Goal: Task Accomplishment & Management: Manage account settings

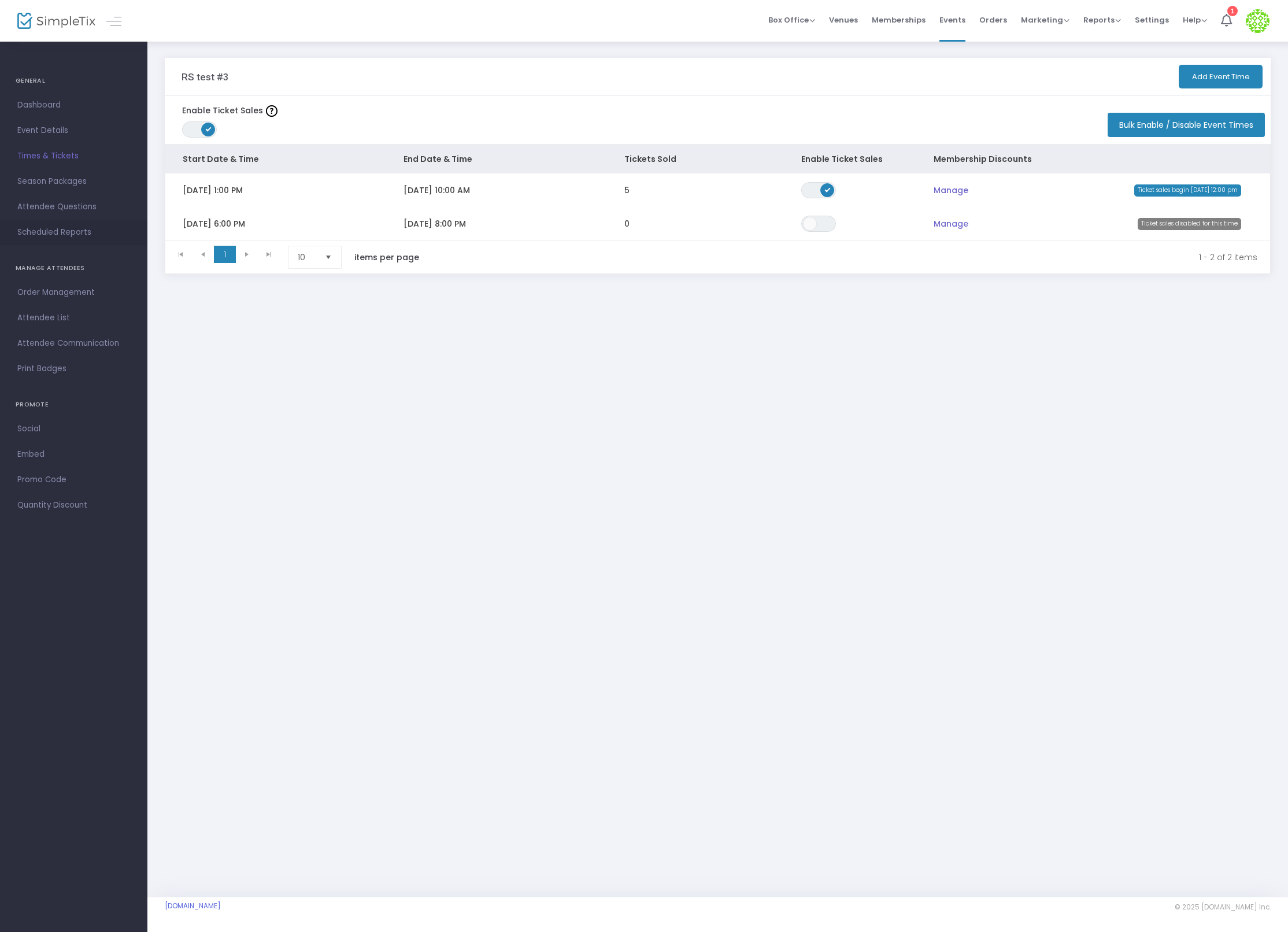
click at [74, 226] on span "Scheduled Reports" at bounding box center [73, 232] width 112 height 15
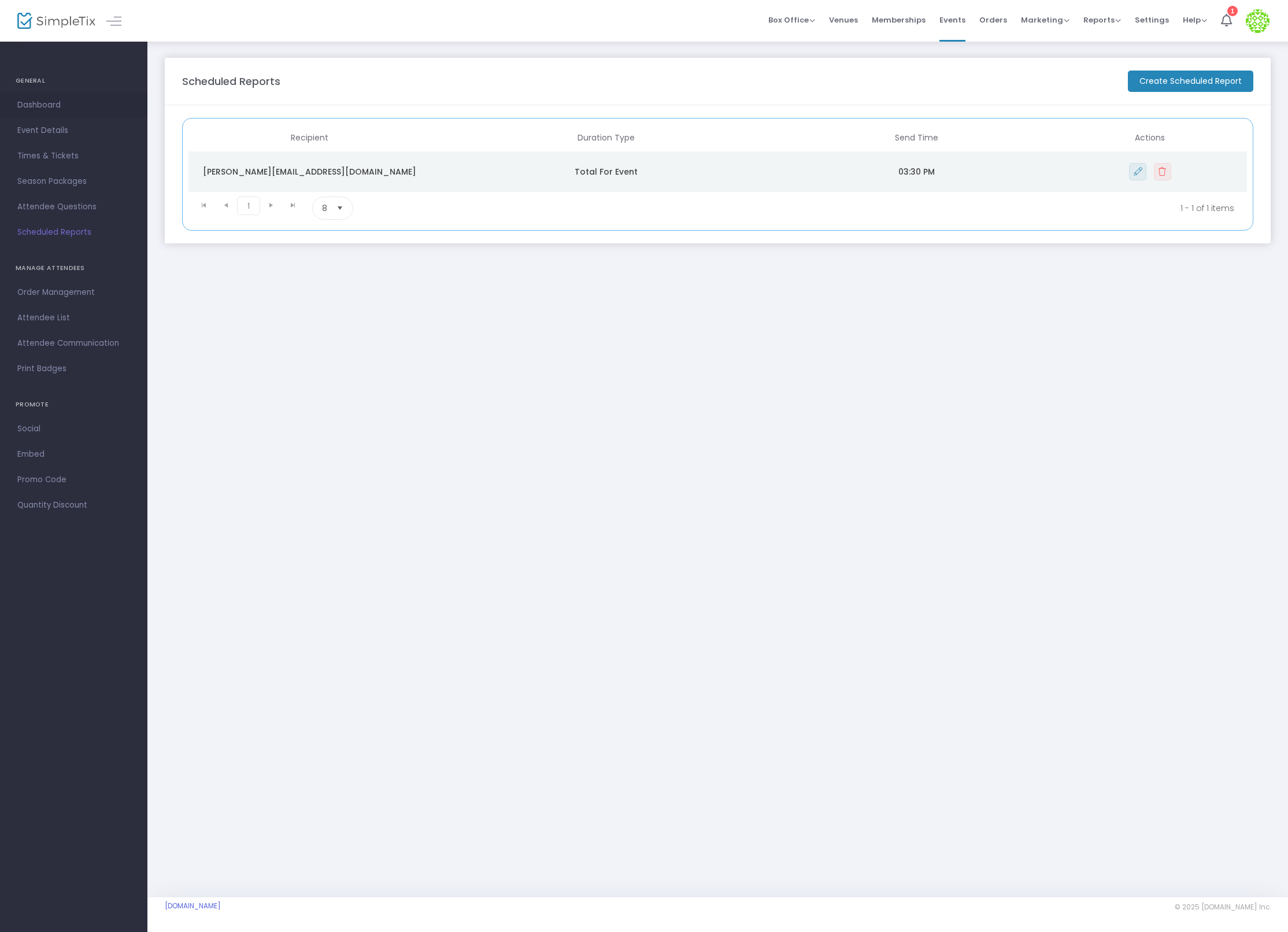
click at [53, 98] on span "Dashboard" at bounding box center [73, 105] width 112 height 15
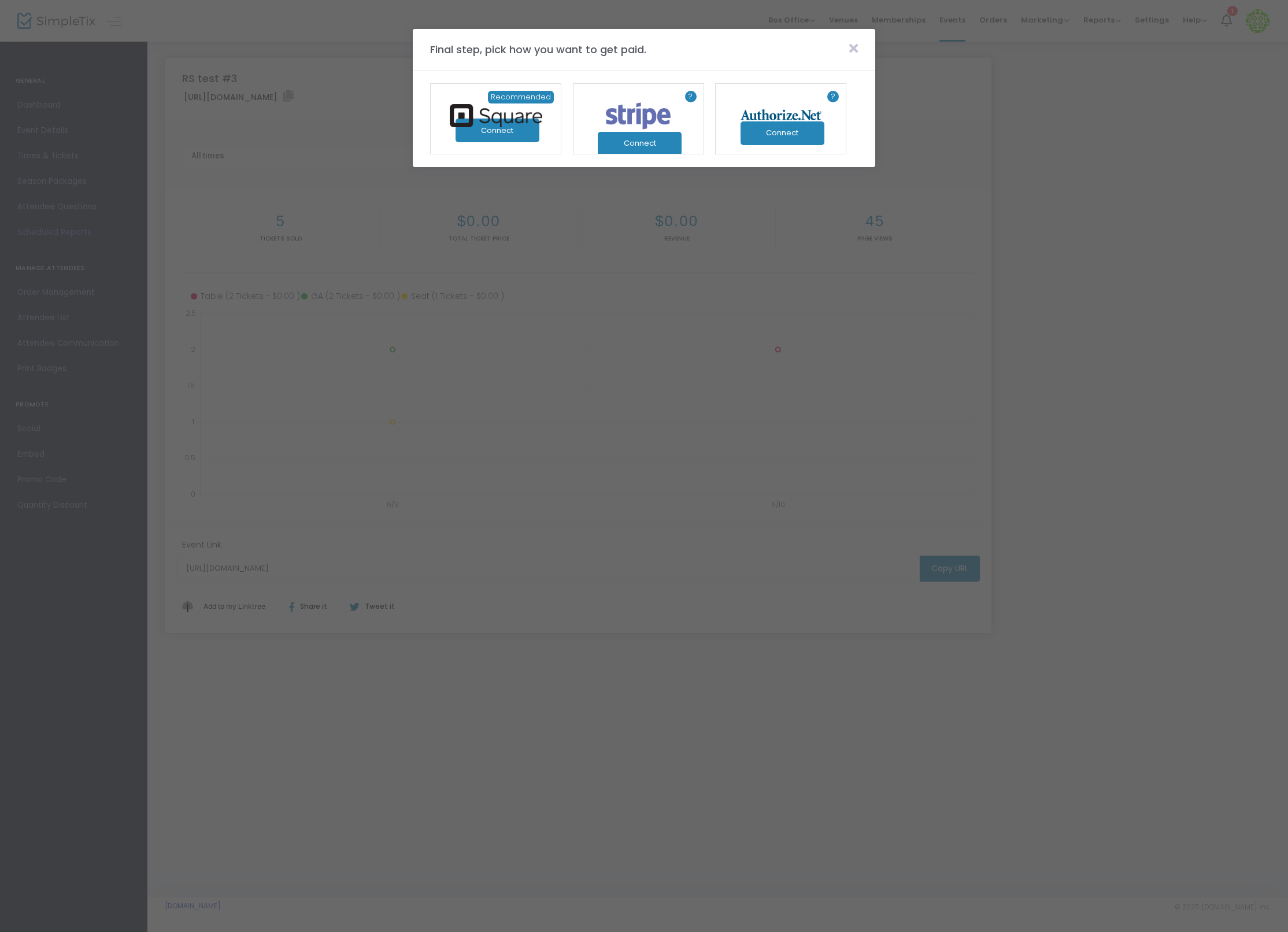
click at [853, 47] on icon at bounding box center [854, 48] width 9 height 12
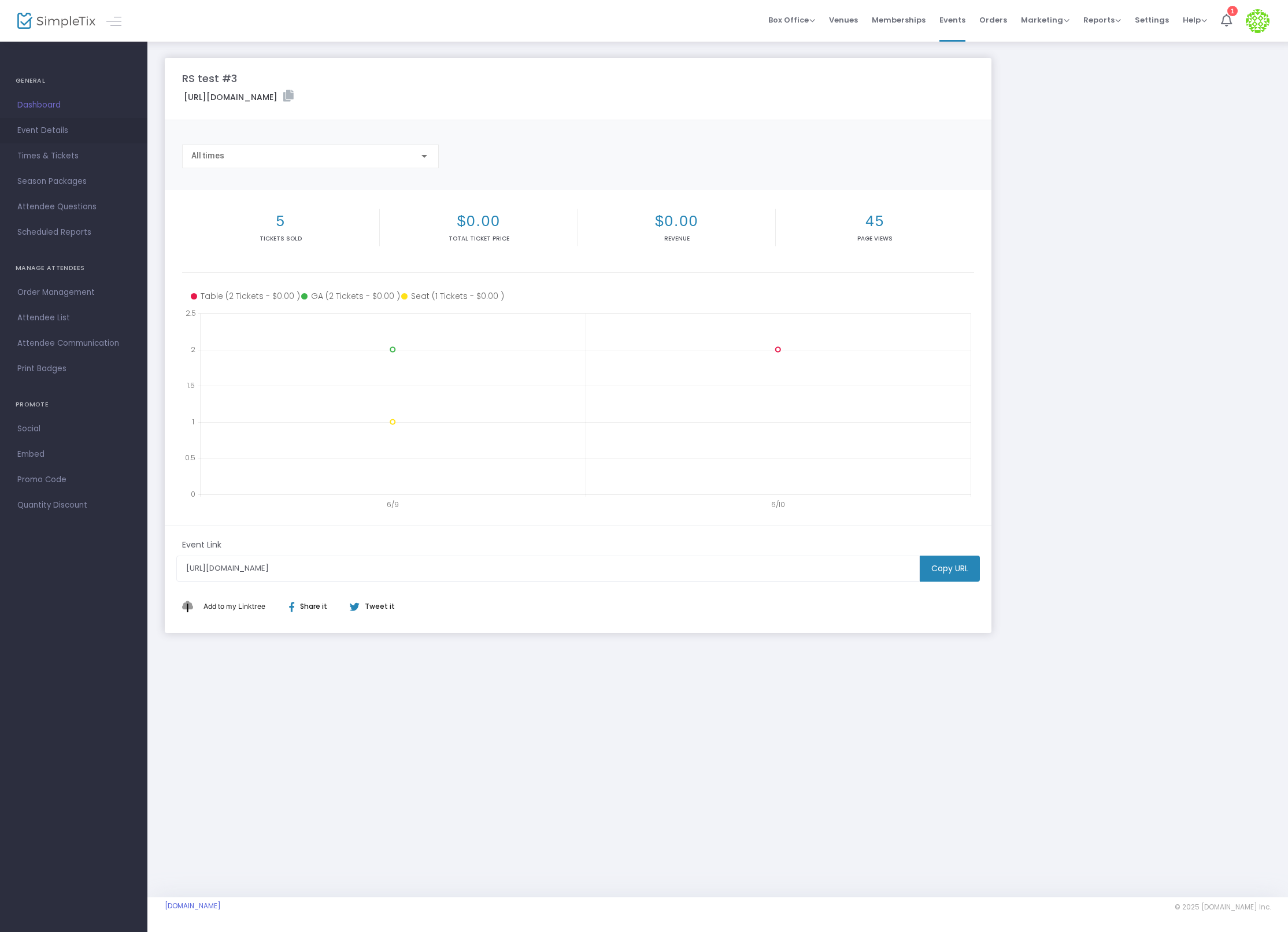
click at [56, 131] on span "Event Details" at bounding box center [73, 130] width 112 height 15
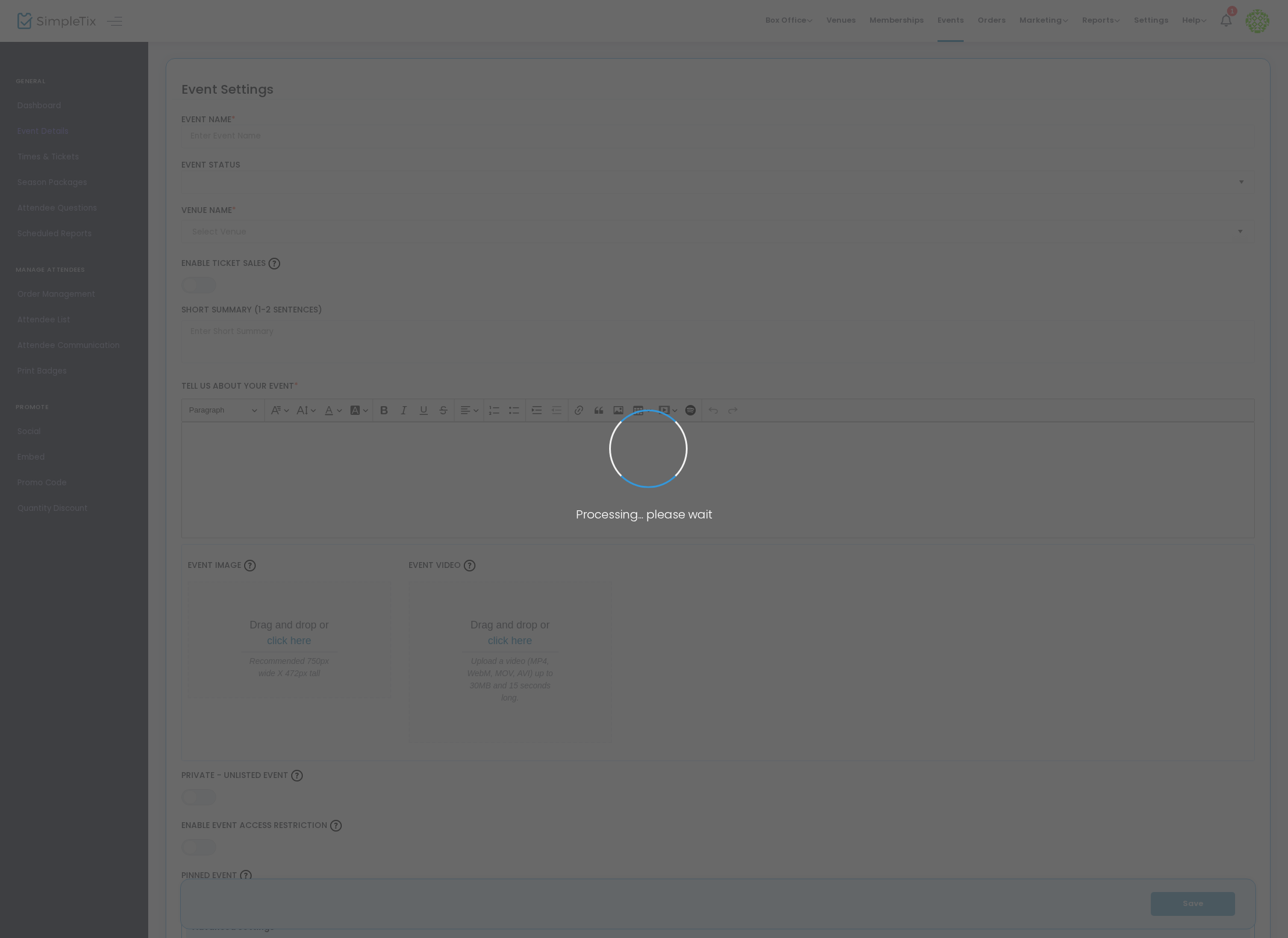
type input "RS test #3"
type textarea "adfasd"
type input "0.0620 %"
type input "Buy Tickets"
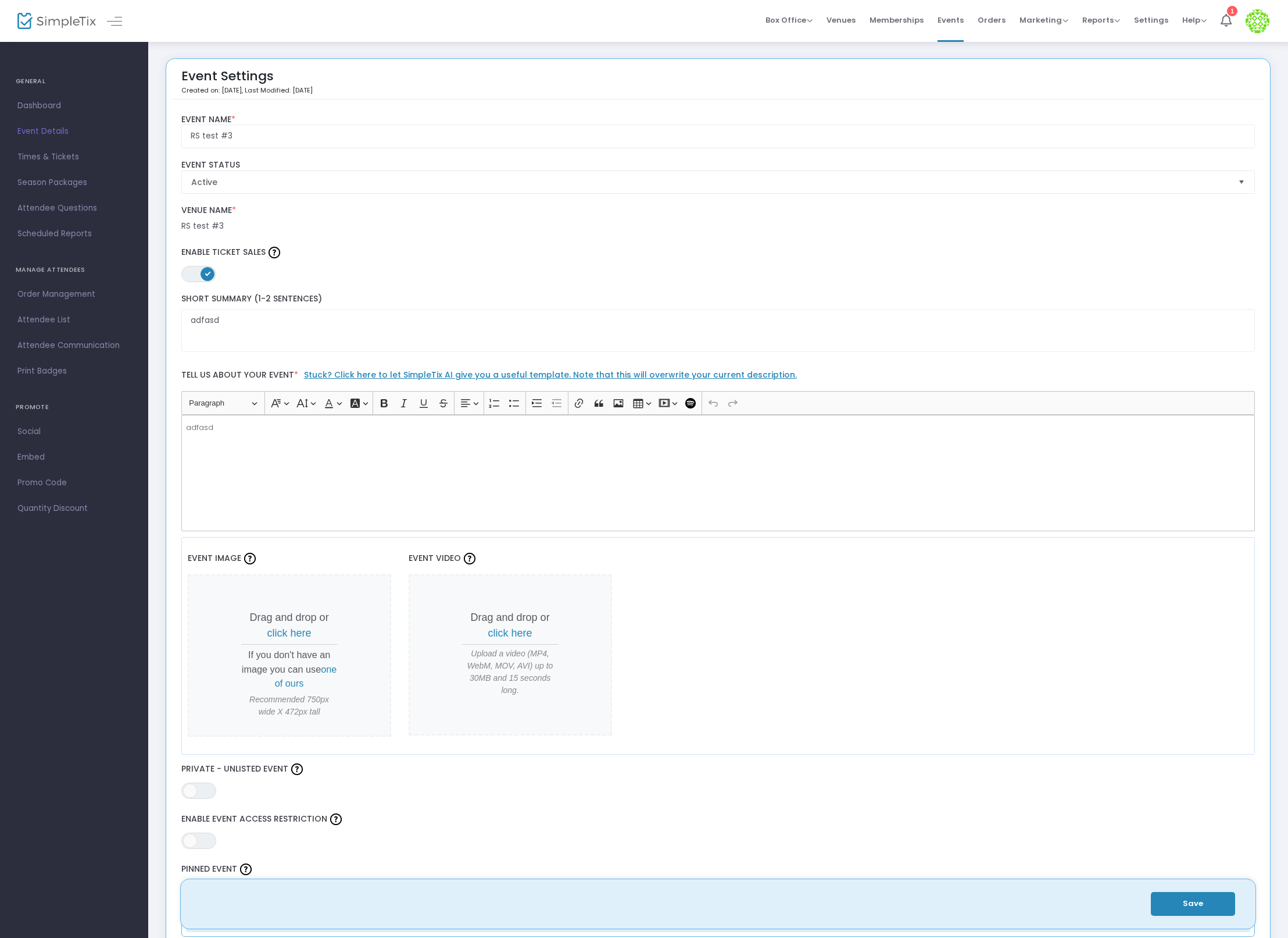
click at [232, 206] on label "Venue Name *" at bounding box center [718, 211] width 1075 height 11
click at [205, 232] on div "Venue Name * Venue is required RS test #3" at bounding box center [718, 218] width 1085 height 39
click at [206, 224] on div "RS test #3" at bounding box center [718, 226] width 1075 height 13
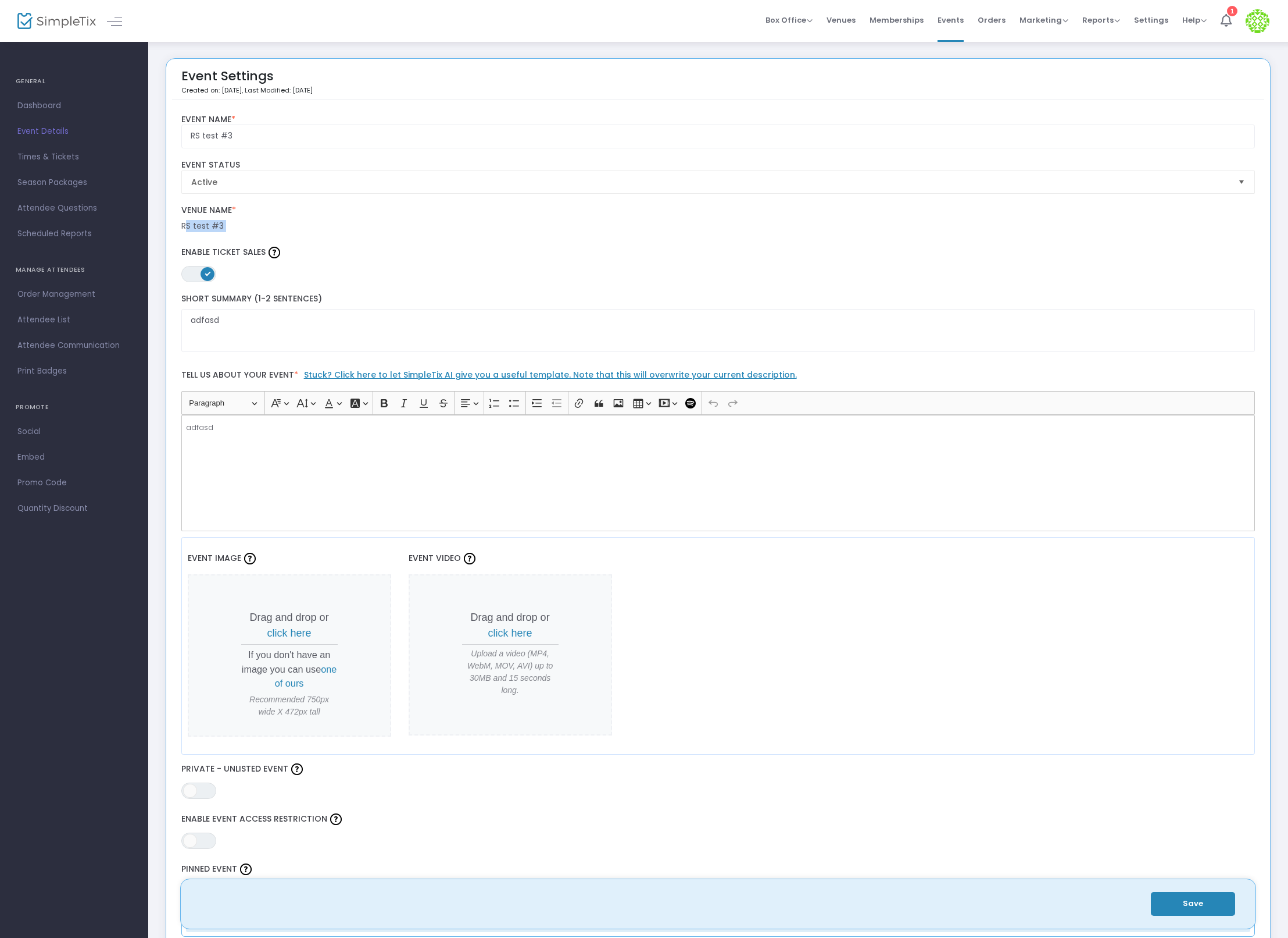
click at [206, 224] on div "RS test #3" at bounding box center [718, 226] width 1075 height 13
copy div "RS test #3 Venue Address ON OFF"
click at [807, 18] on span "Box Office" at bounding box center [789, 20] width 48 height 11
click at [1137, 13] on span "Settings" at bounding box center [1151, 20] width 34 height 30
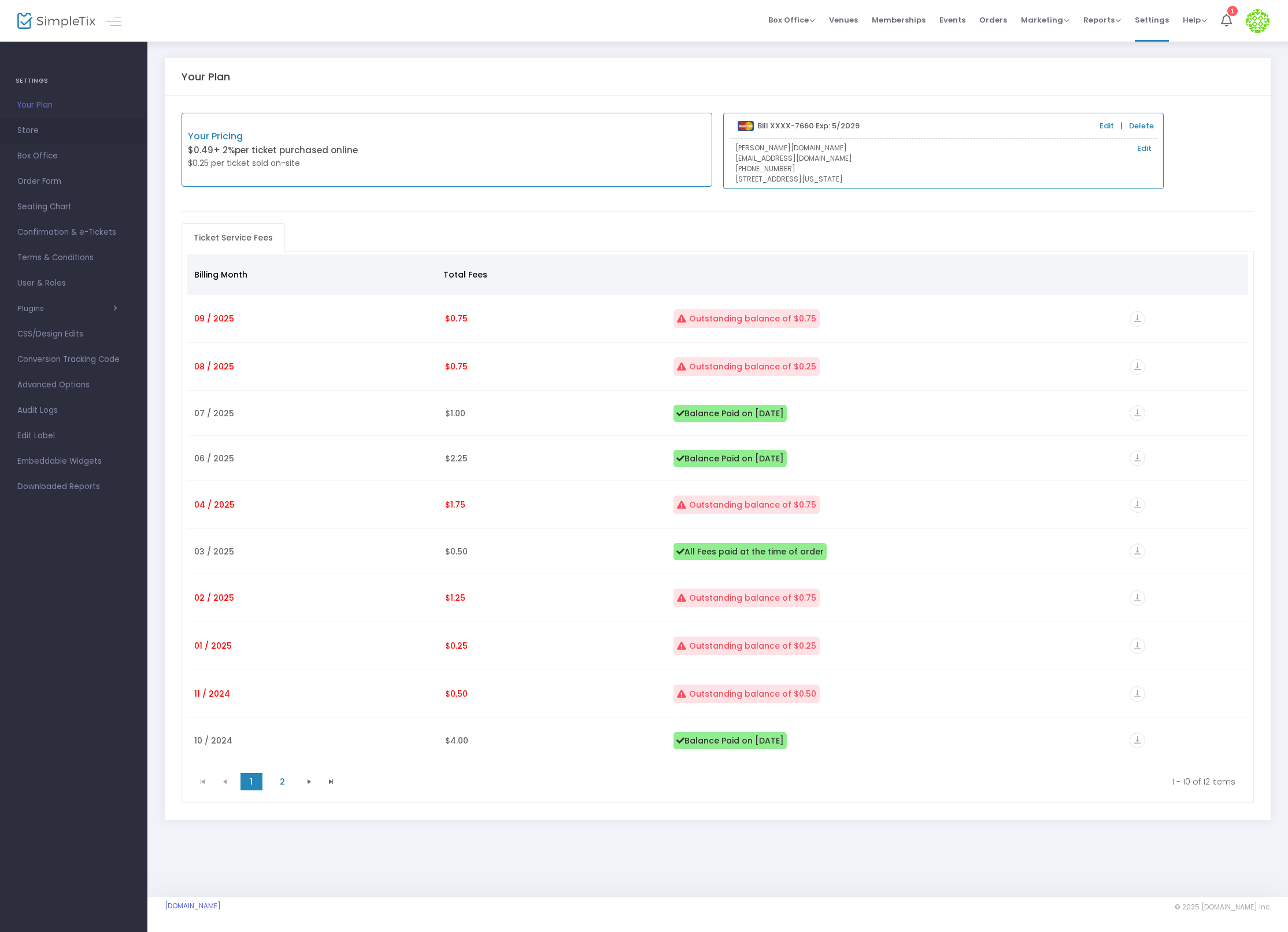
click at [21, 128] on span "Store" at bounding box center [73, 130] width 112 height 15
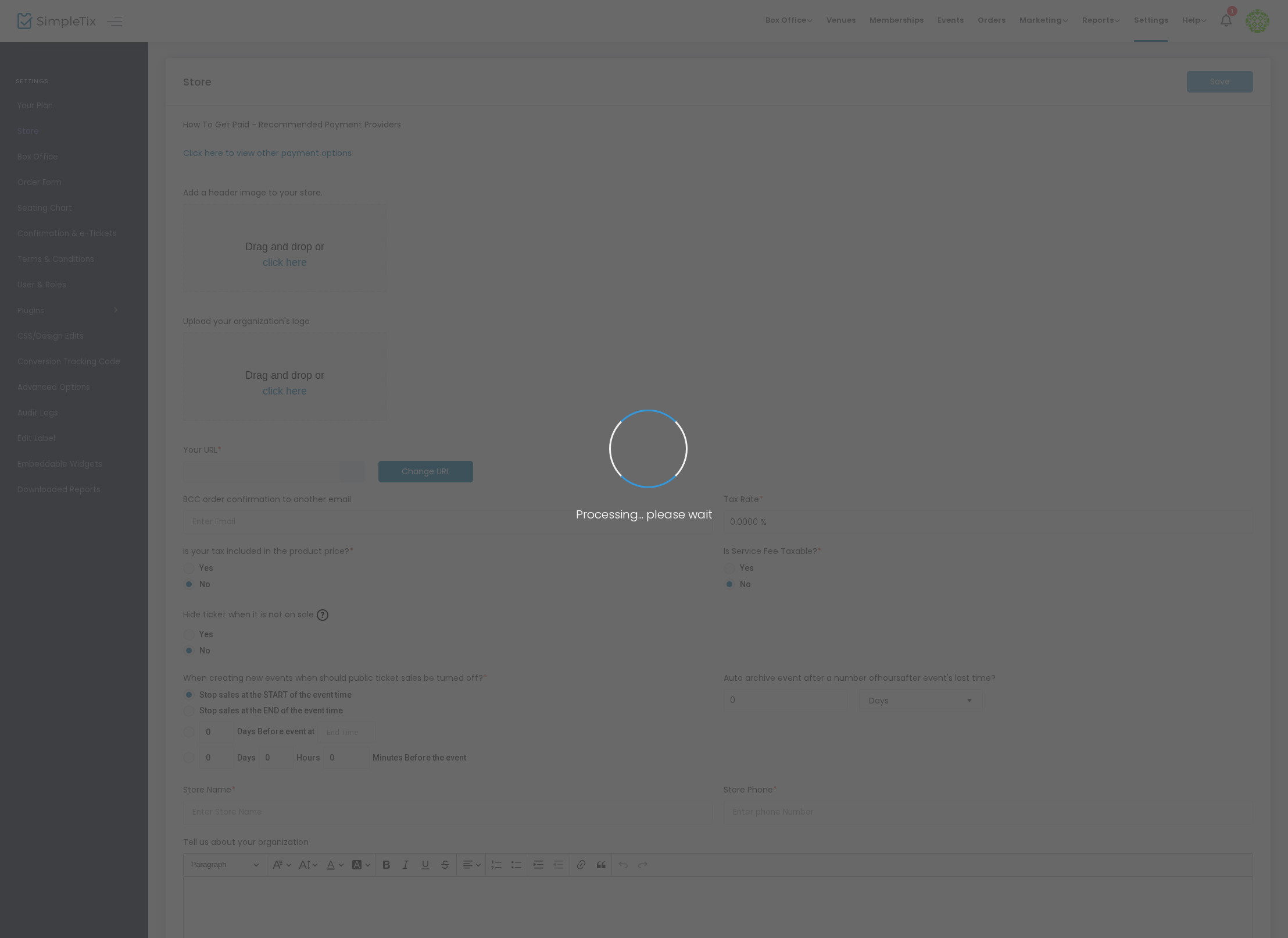
type input "https://iantesttesttest"
type input "[PERSON_NAME][EMAIL_ADDRESS][DOMAIN_NAME]"
type input "8.2111 %"
radio input "true"
type input "Ian Test"
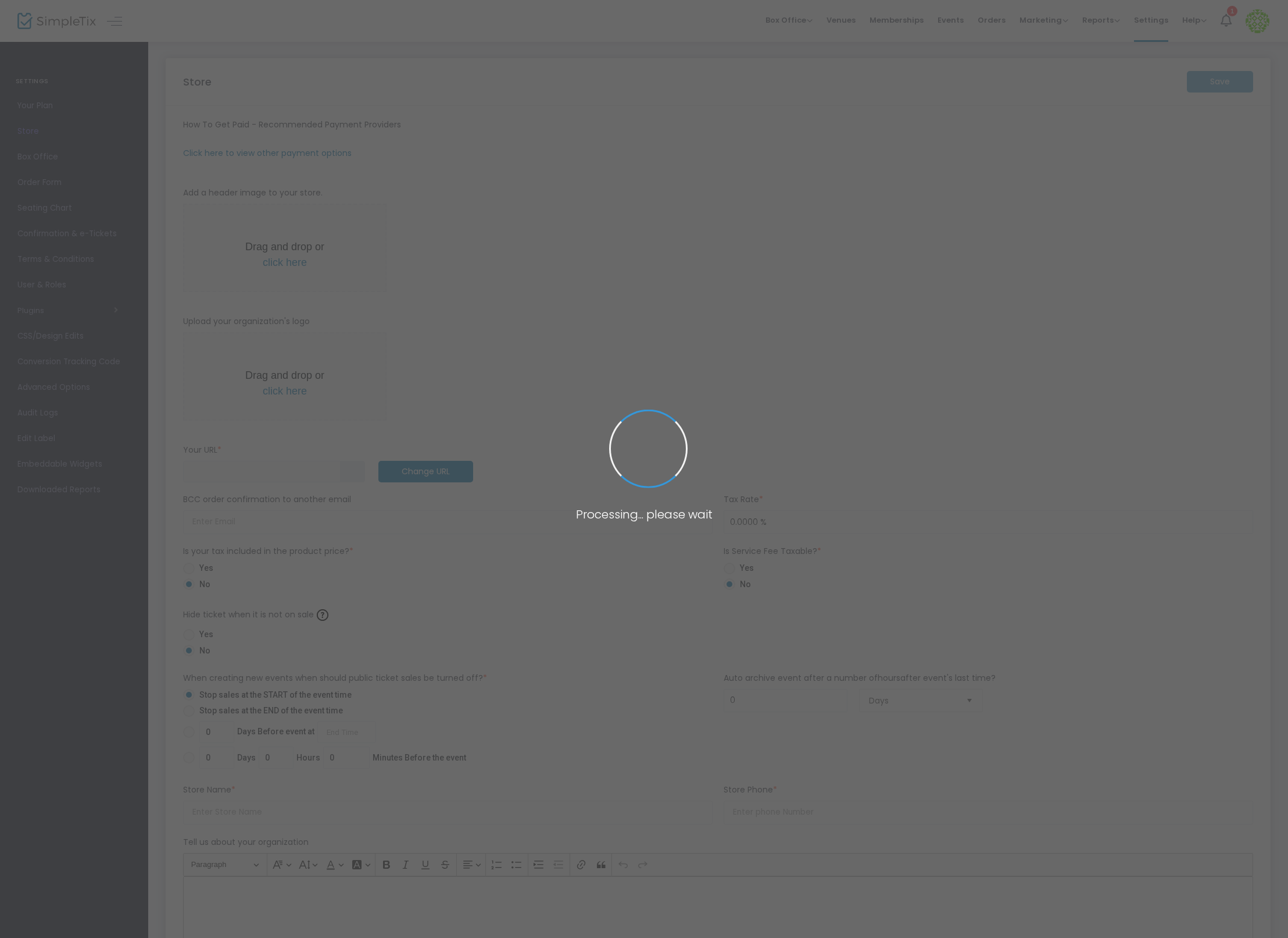
type input "+1 203-505-4827"
type input "www.google.com"
type input "(UTC-05:00) Eastern Time ([GEOGRAPHIC_DATA] & [GEOGRAPHIC_DATA])"
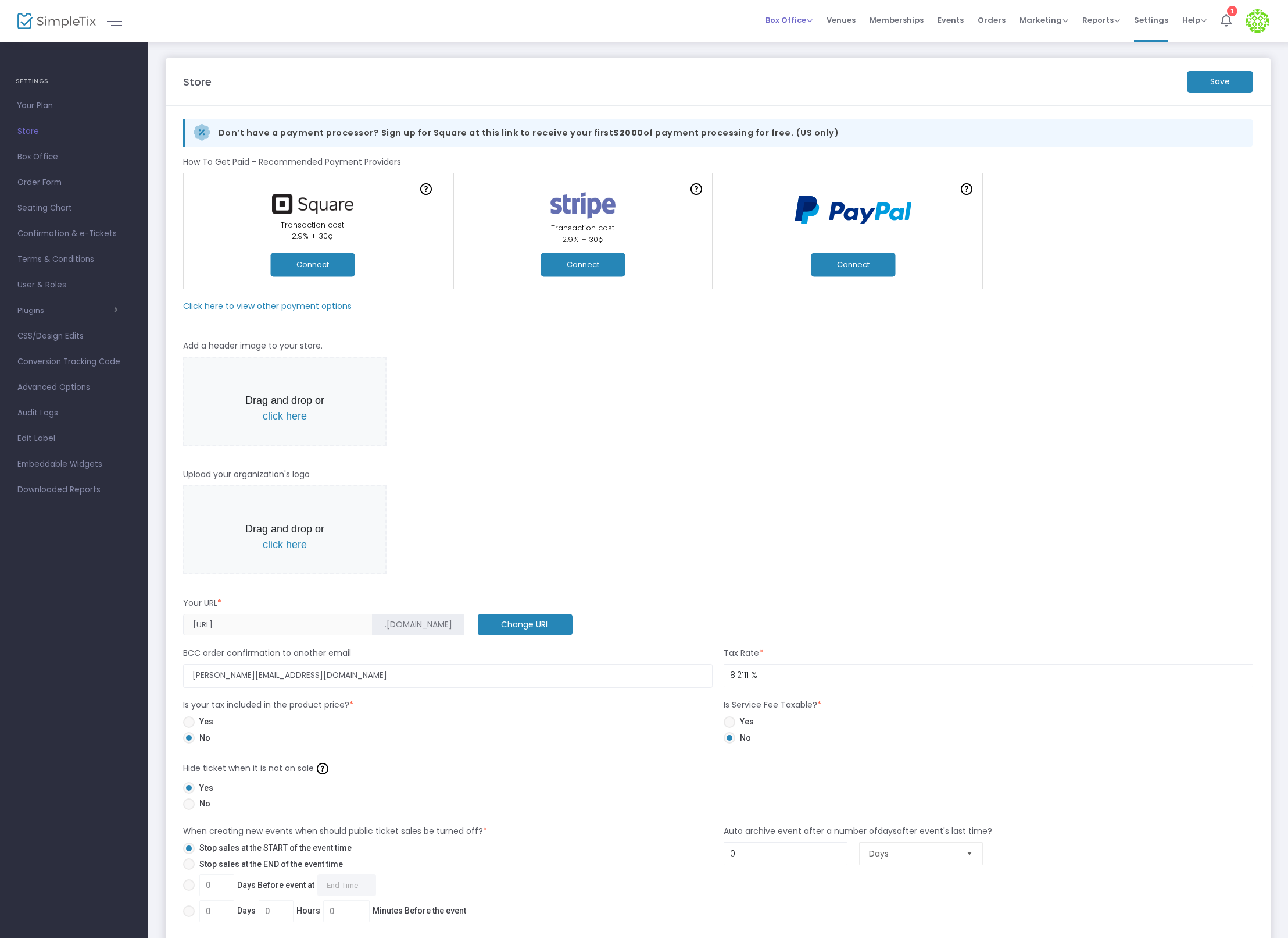
click at [795, 8] on span "Box Office Sell Tickets Bookings Sell Season Pass" at bounding box center [789, 20] width 48 height 30
click at [800, 16] on span "Box Office" at bounding box center [789, 20] width 48 height 11
click at [956, 20] on span "Events" at bounding box center [950, 20] width 26 height 30
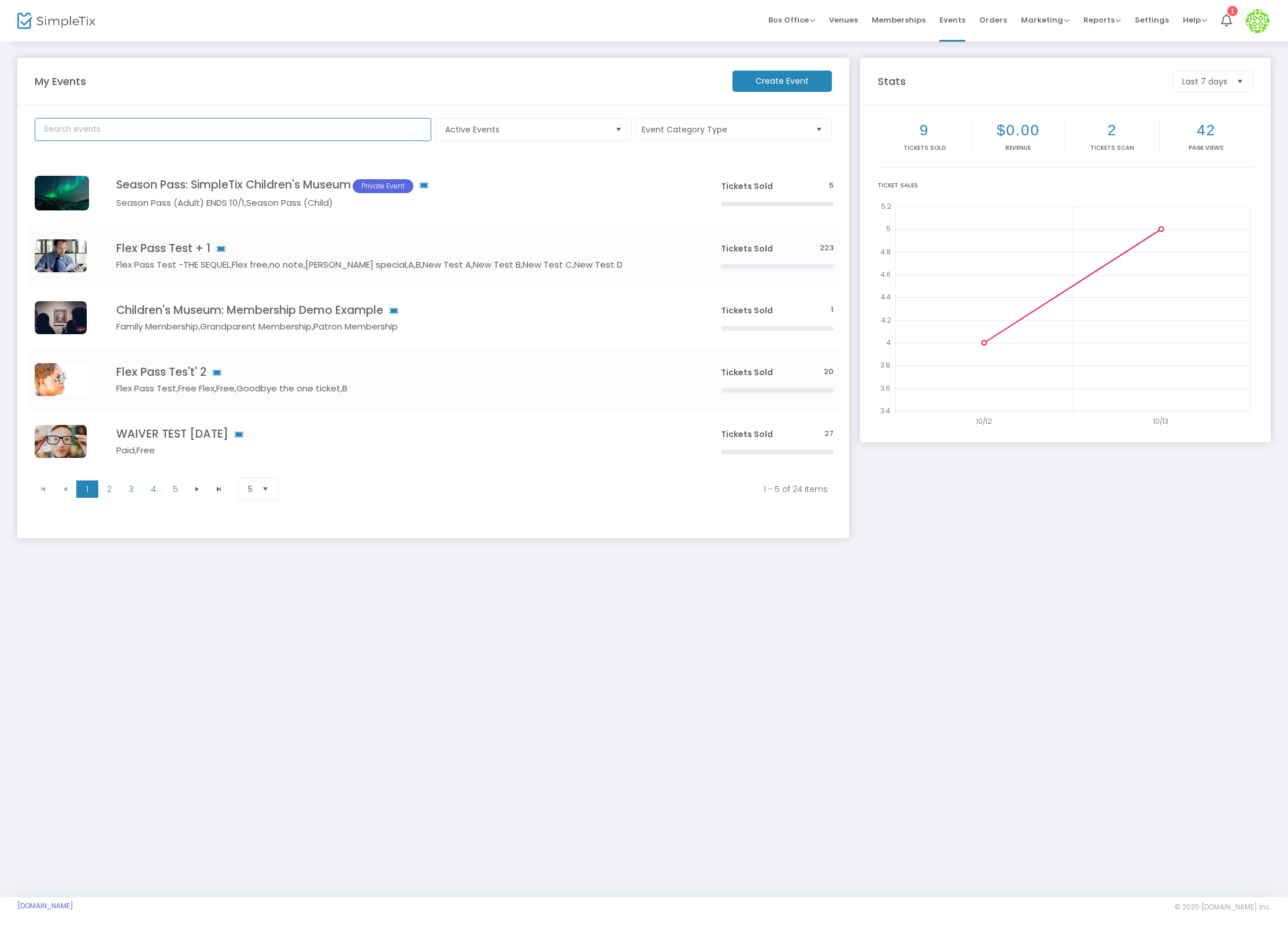
click at [143, 123] on input "text" at bounding box center [233, 129] width 397 height 23
type input "RS Test"
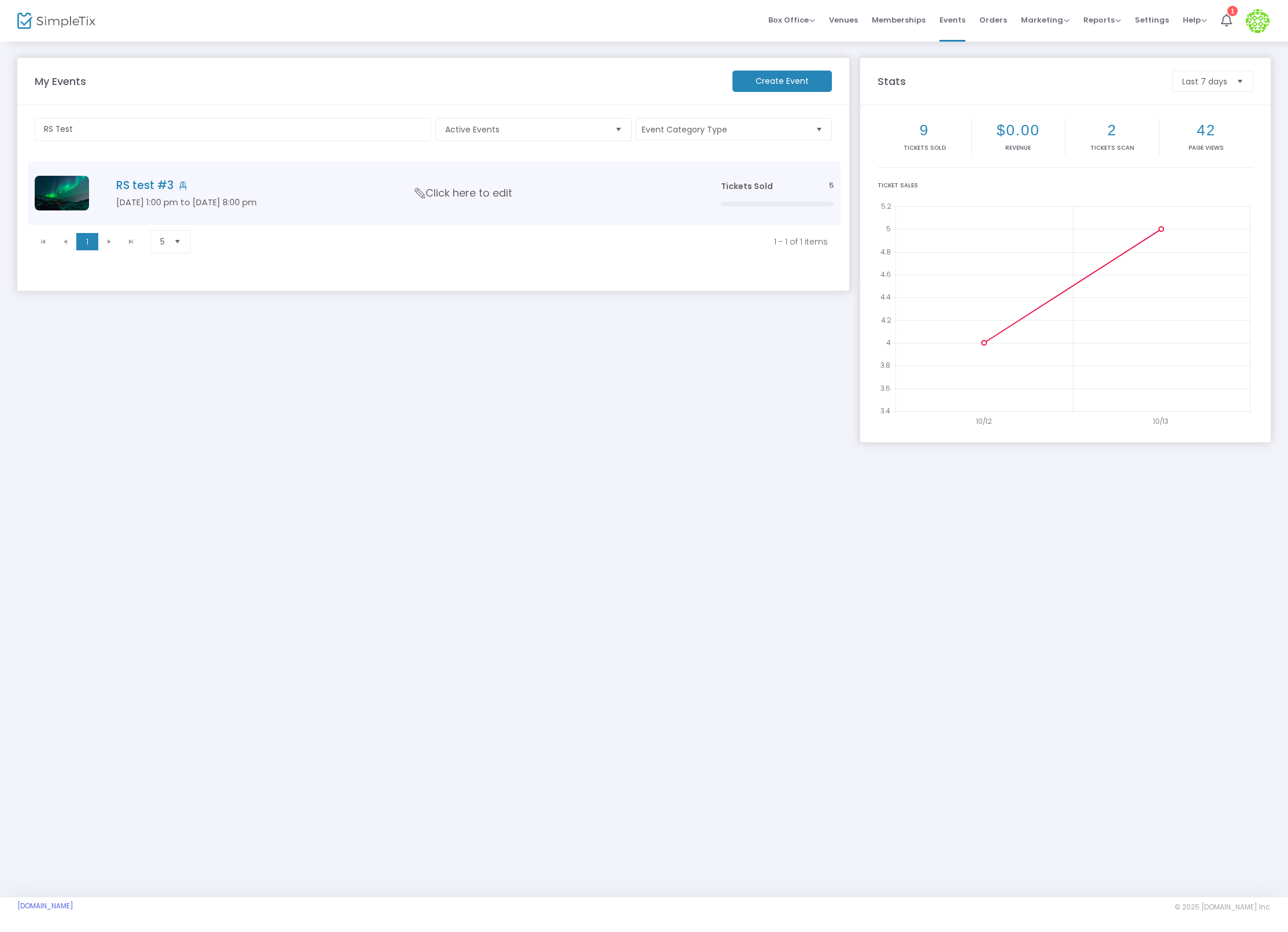
click at [146, 186] on h4 "RS test #3" at bounding box center [401, 184] width 570 height 13
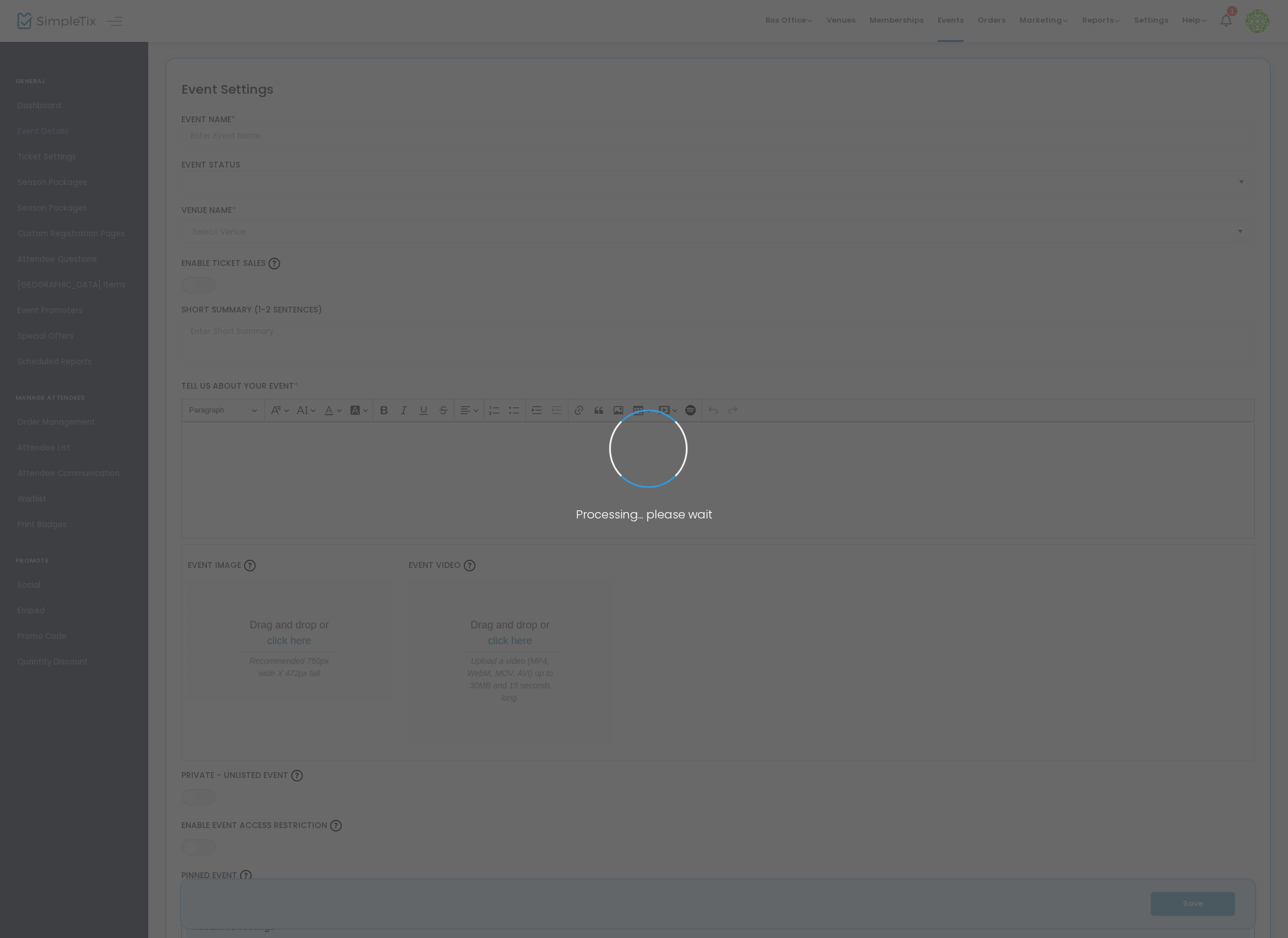
type input "RS test #3"
type textarea "adfasd"
type input "0.0620 %"
type input "Buy Tickets"
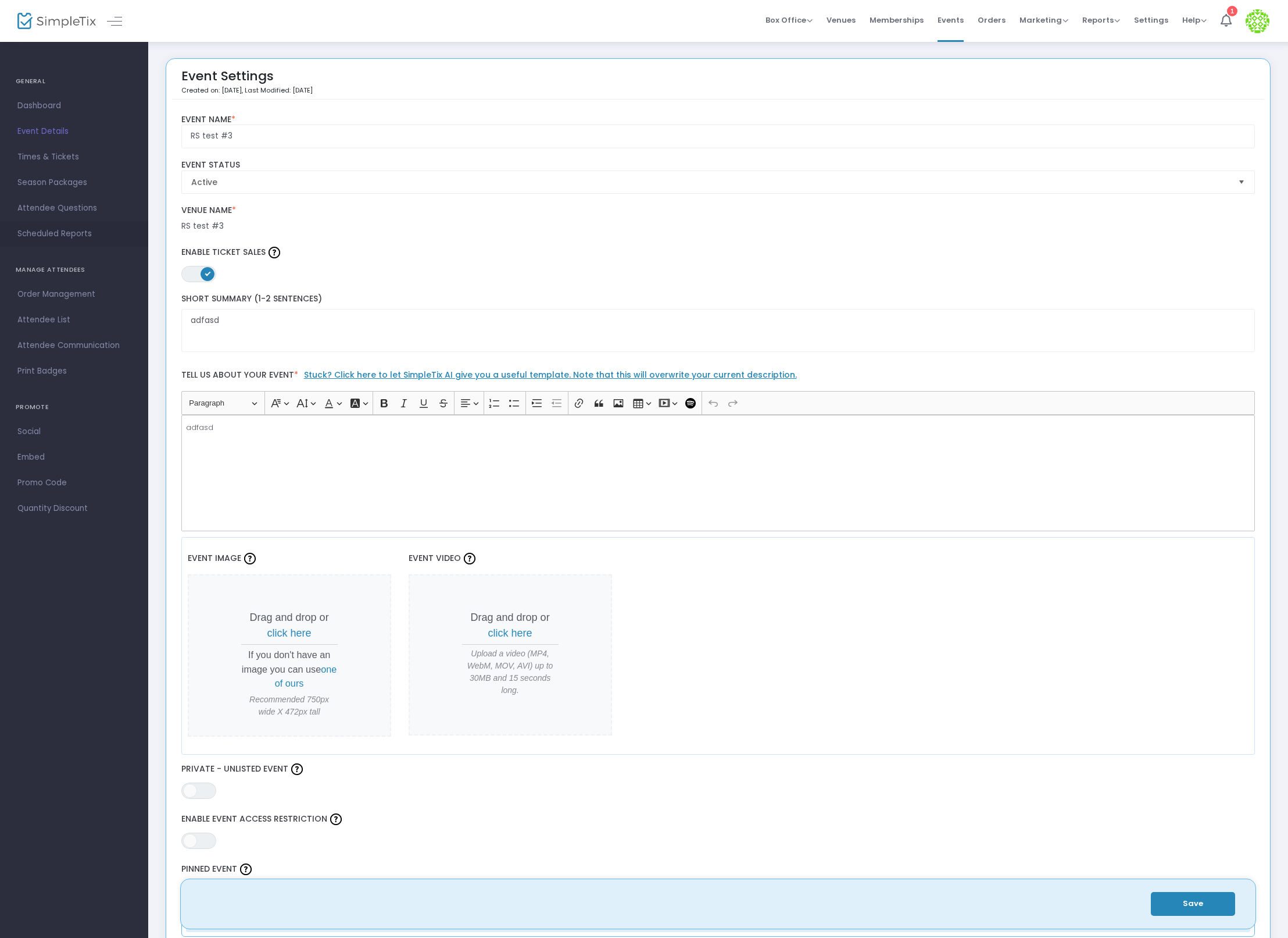
click at [31, 239] on span "Scheduled Reports" at bounding box center [73, 233] width 113 height 15
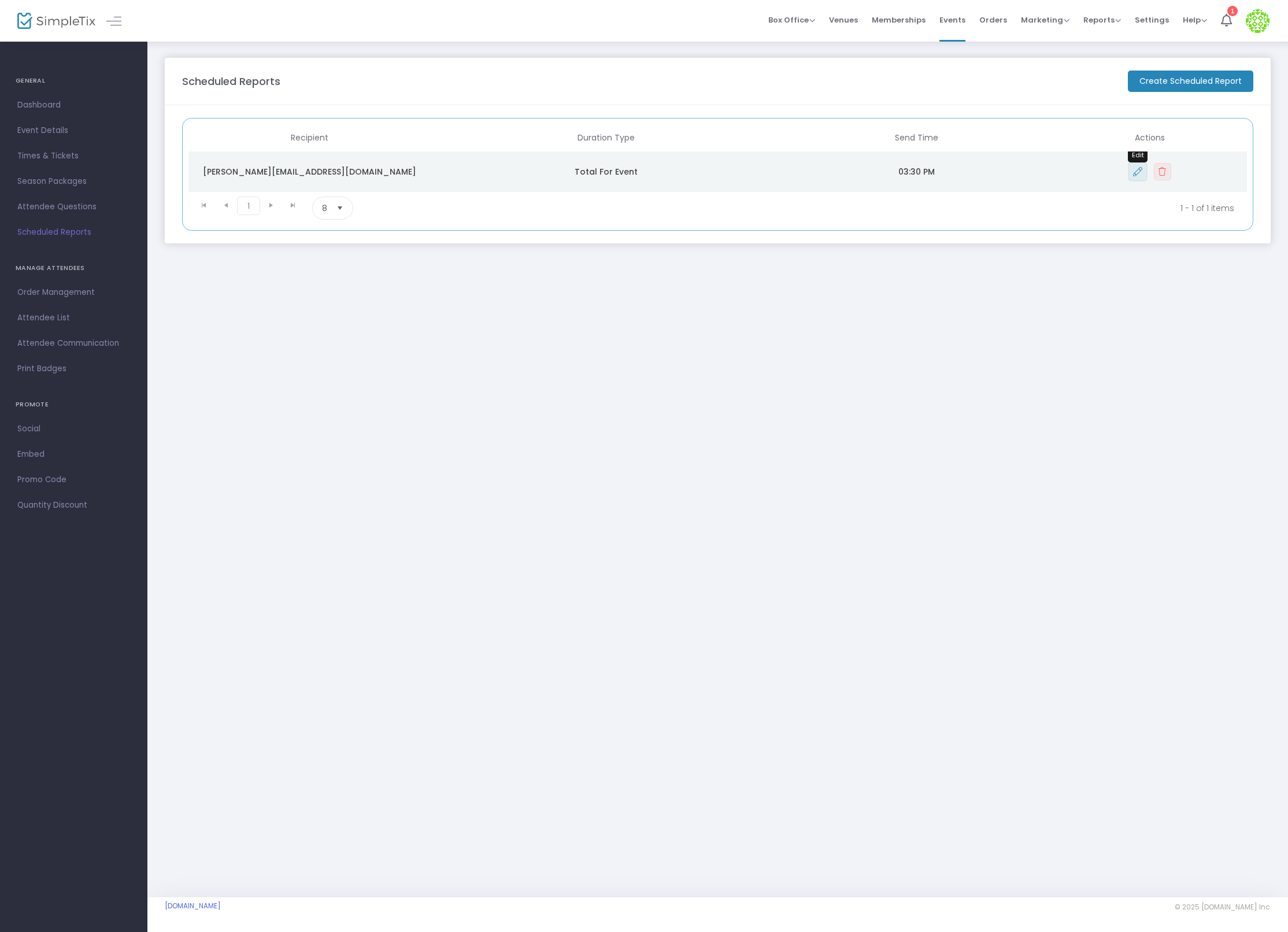
click at [1136, 175] on icon "Data table" at bounding box center [1137, 171] width 9 height 9
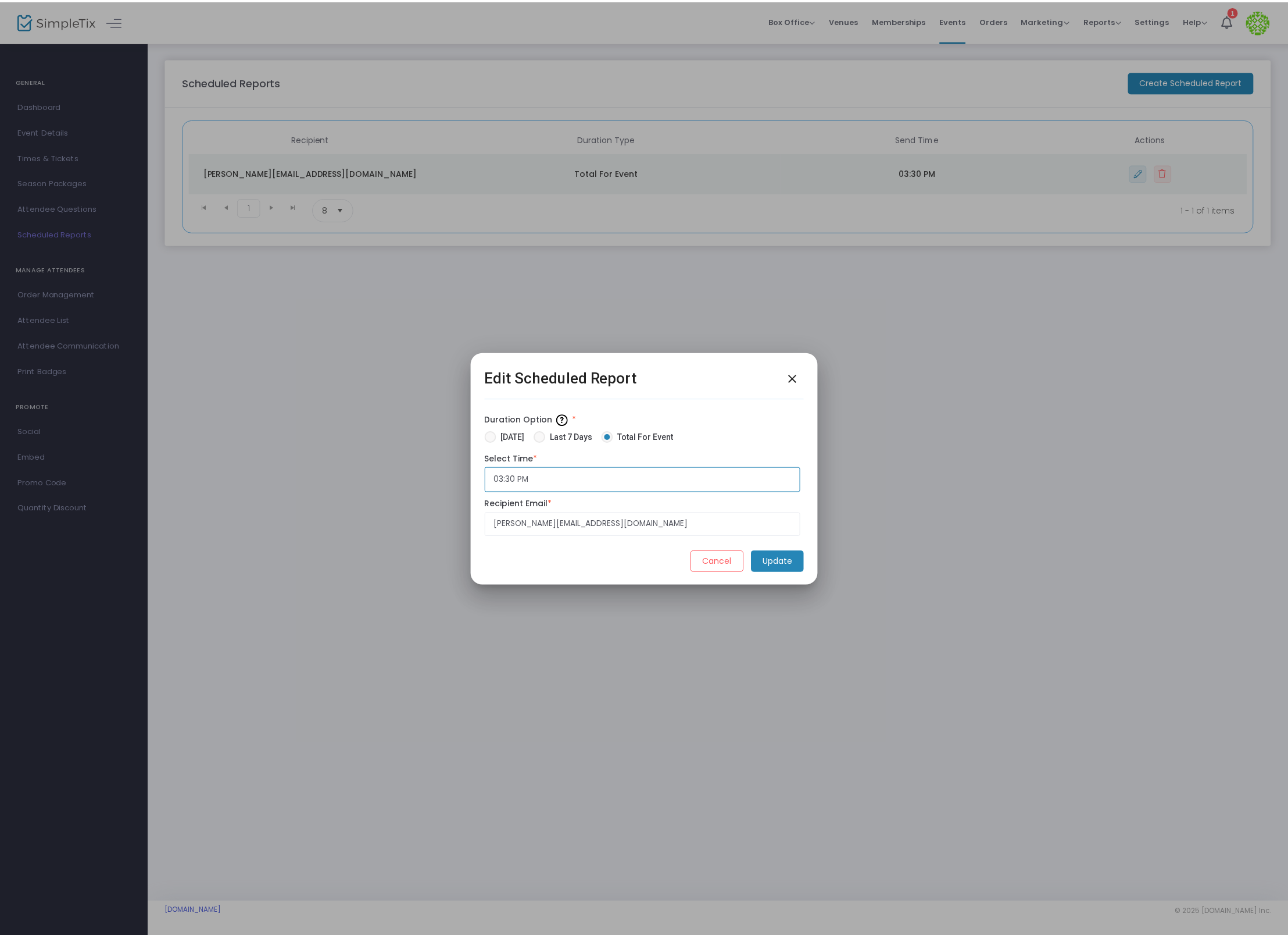
scroll to position [784, 0]
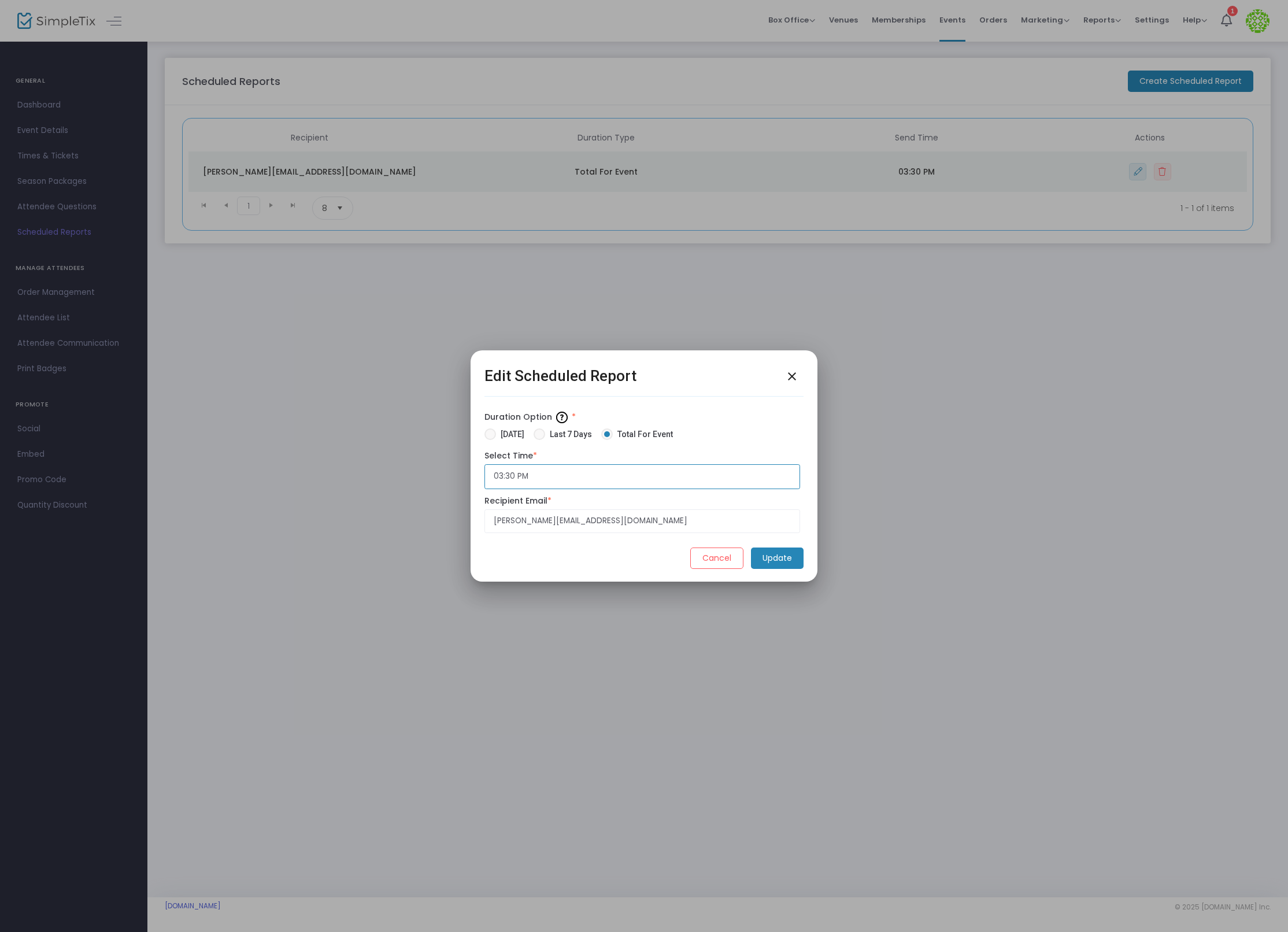
click at [554, 484] on input "03:30 PM" at bounding box center [643, 477] width 316 height 25
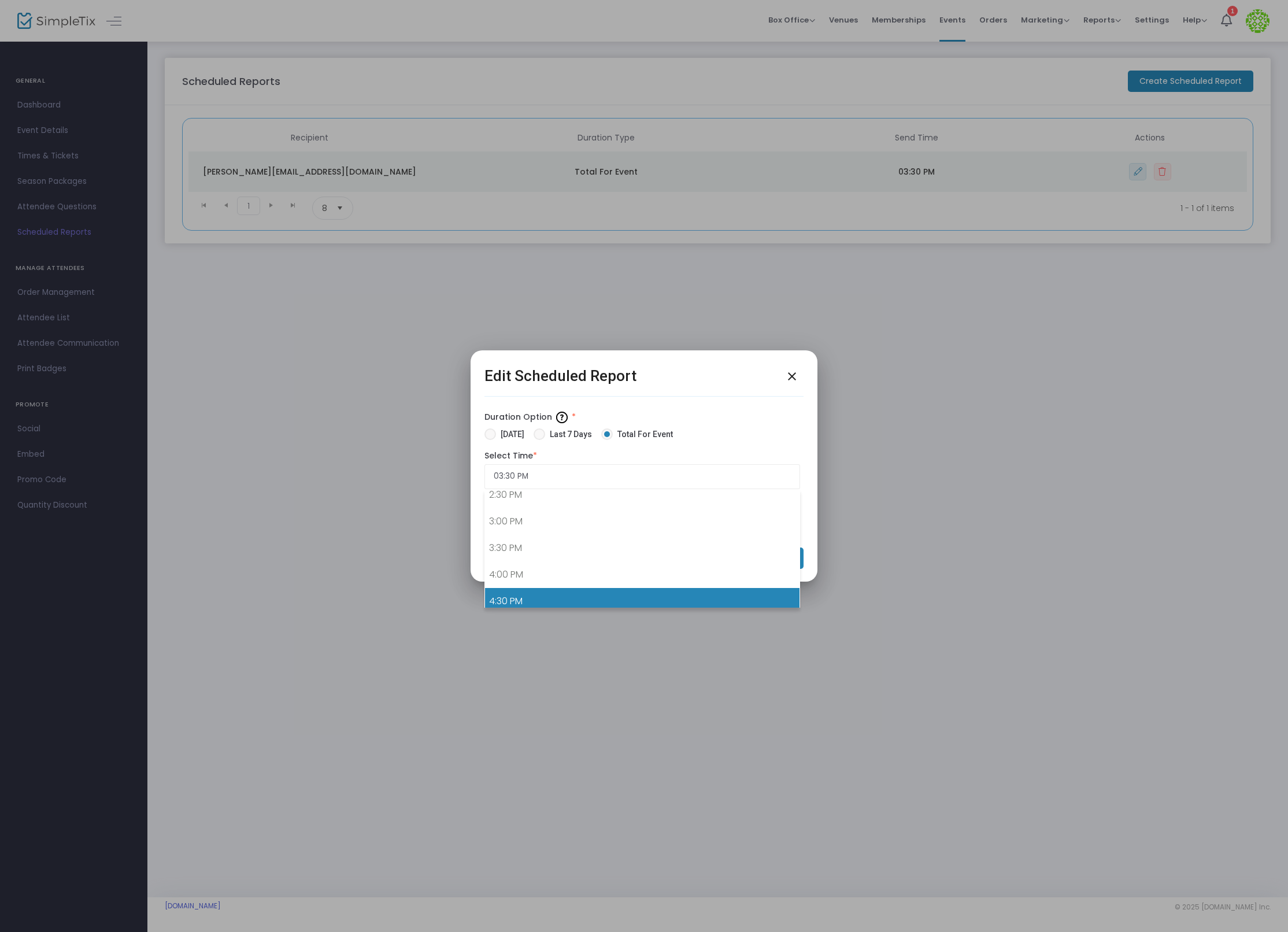
click at [541, 590] on link "4:30 PM" at bounding box center [642, 601] width 315 height 27
type input "4:30 PM"
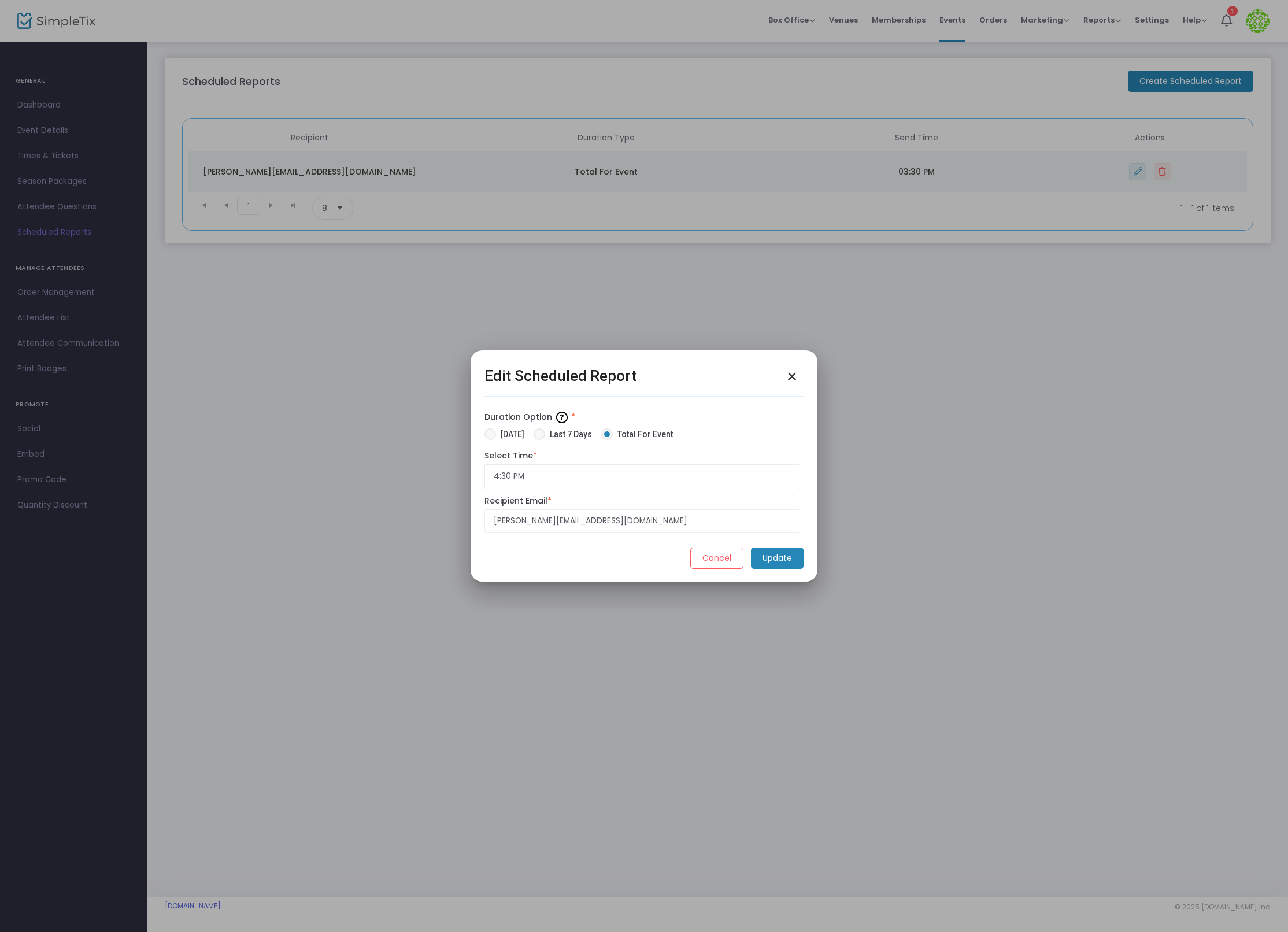
click at [779, 559] on m-button "Update" at bounding box center [777, 558] width 53 height 21
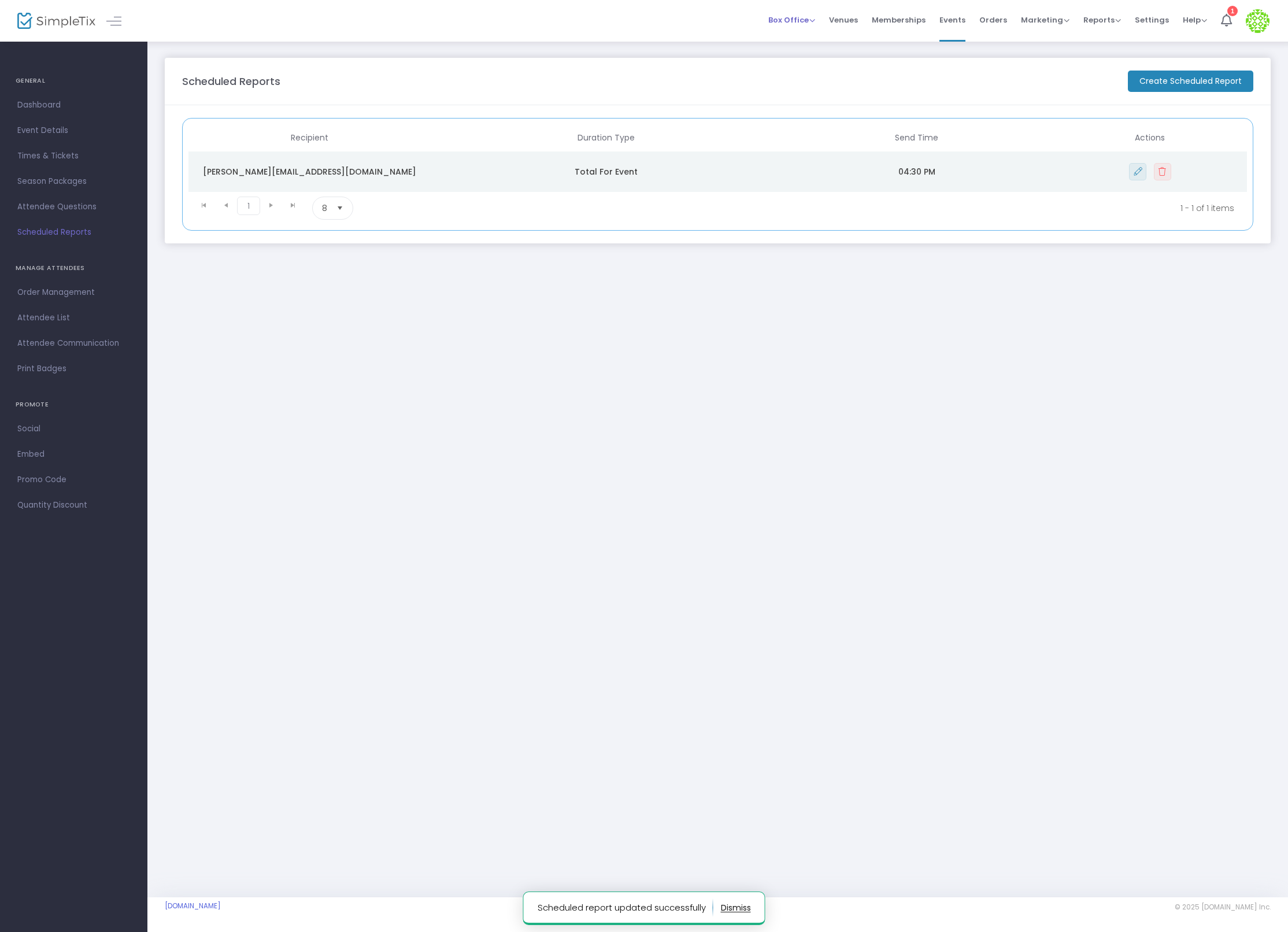
click at [806, 19] on span "Box Office" at bounding box center [792, 20] width 47 height 11
click at [855, 19] on span "Venues" at bounding box center [843, 20] width 29 height 29
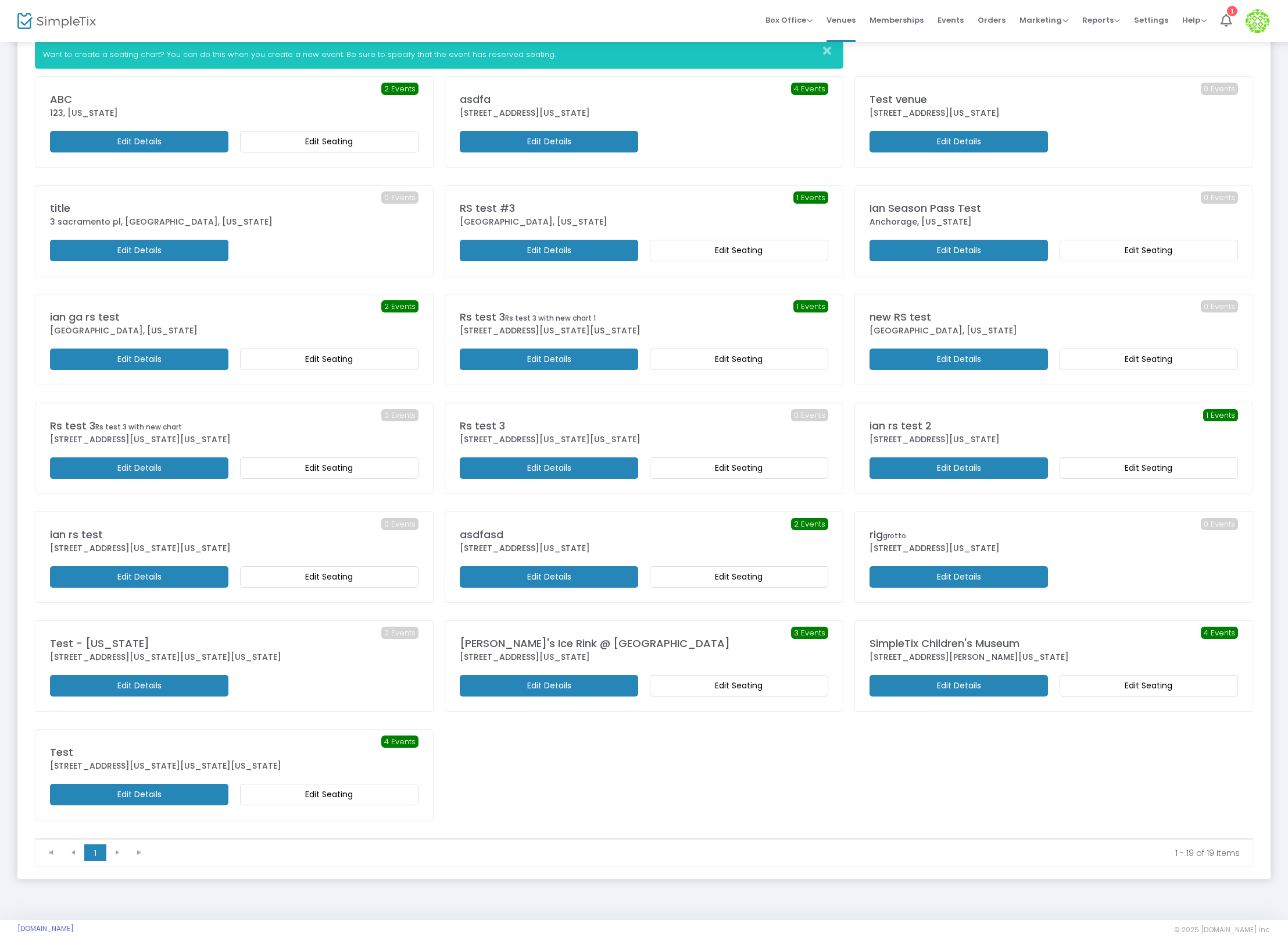
scroll to position [96, 0]
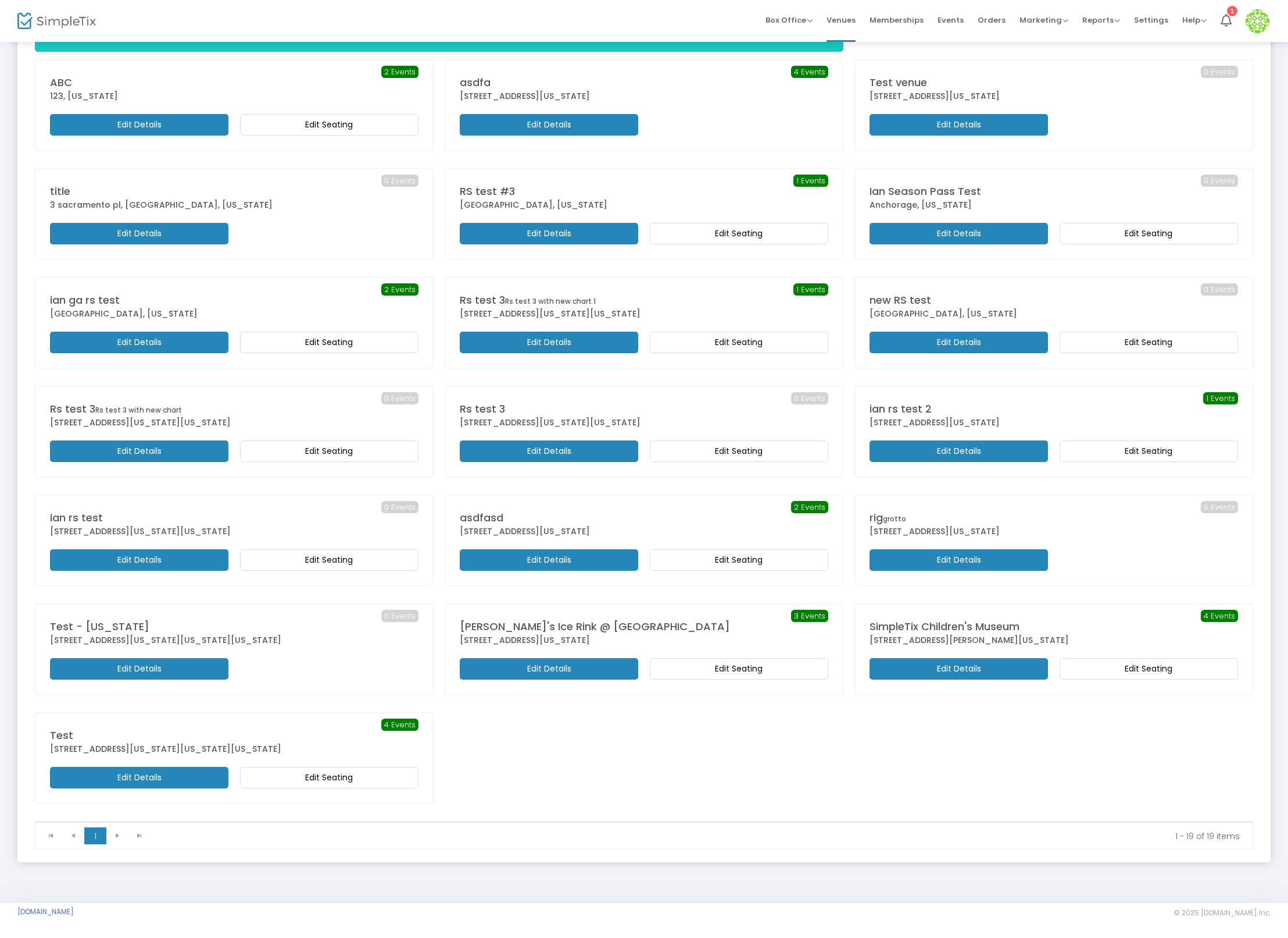
click at [316, 554] on m-button "Edit Seating" at bounding box center [329, 560] width 178 height 22
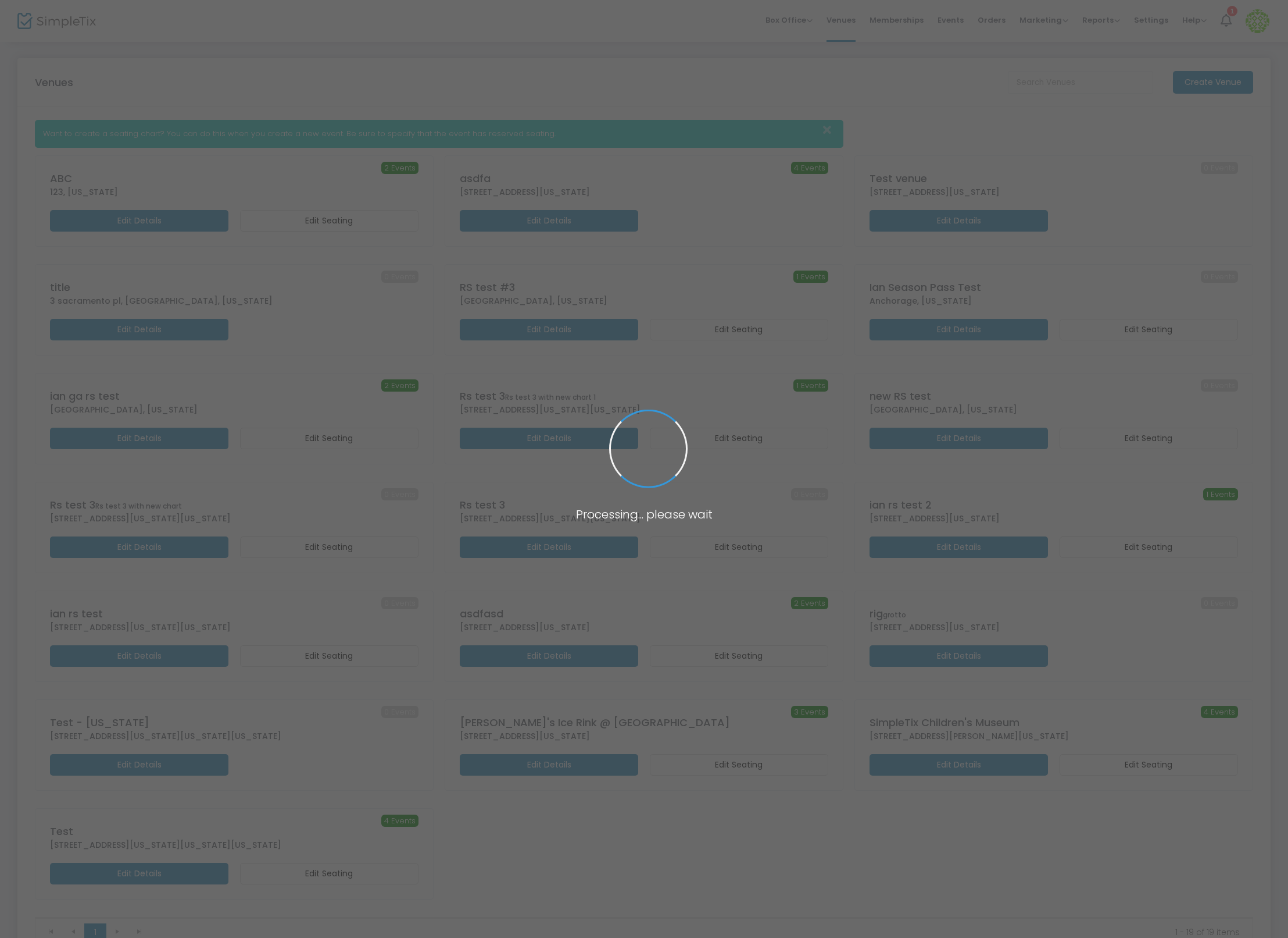
scroll to position [96, 0]
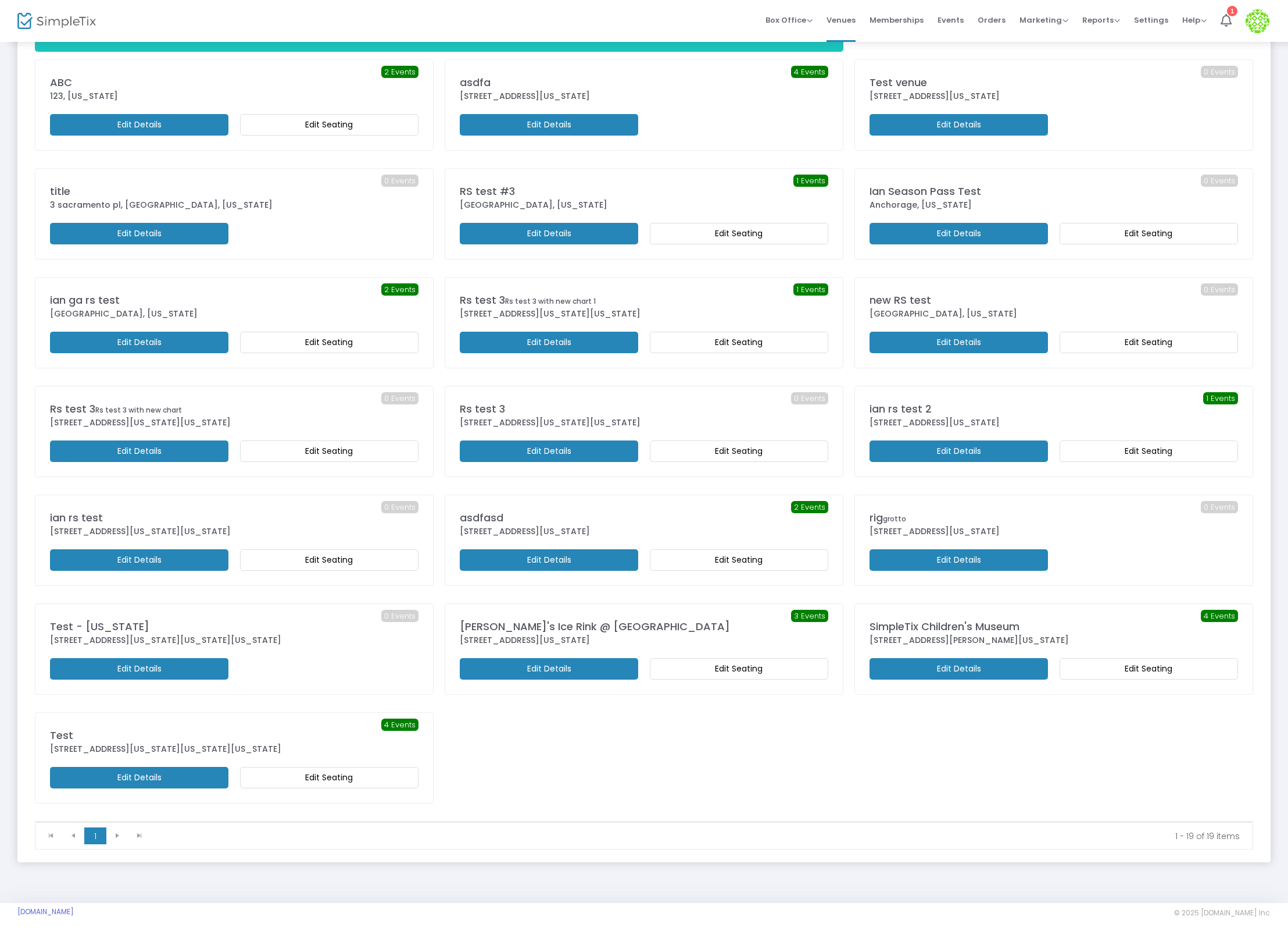
click at [189, 555] on m-button "Edit Details" at bounding box center [139, 560] width 178 height 22
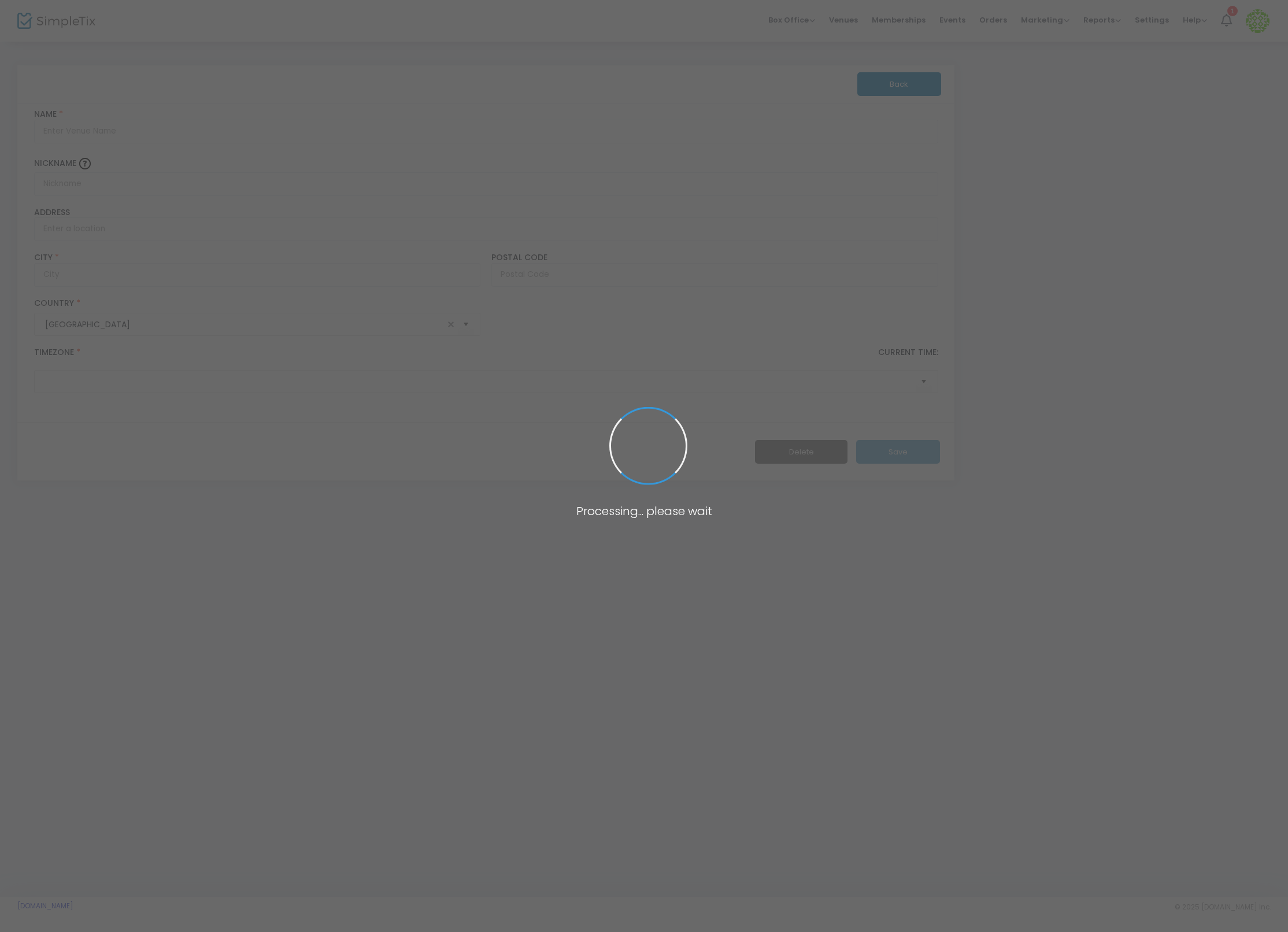
type input "ian rs test"
type input "1600 Pennsylvania Avenue"
type input "Kings County"
type input "11239"
type input "[GEOGRAPHIC_DATA]"
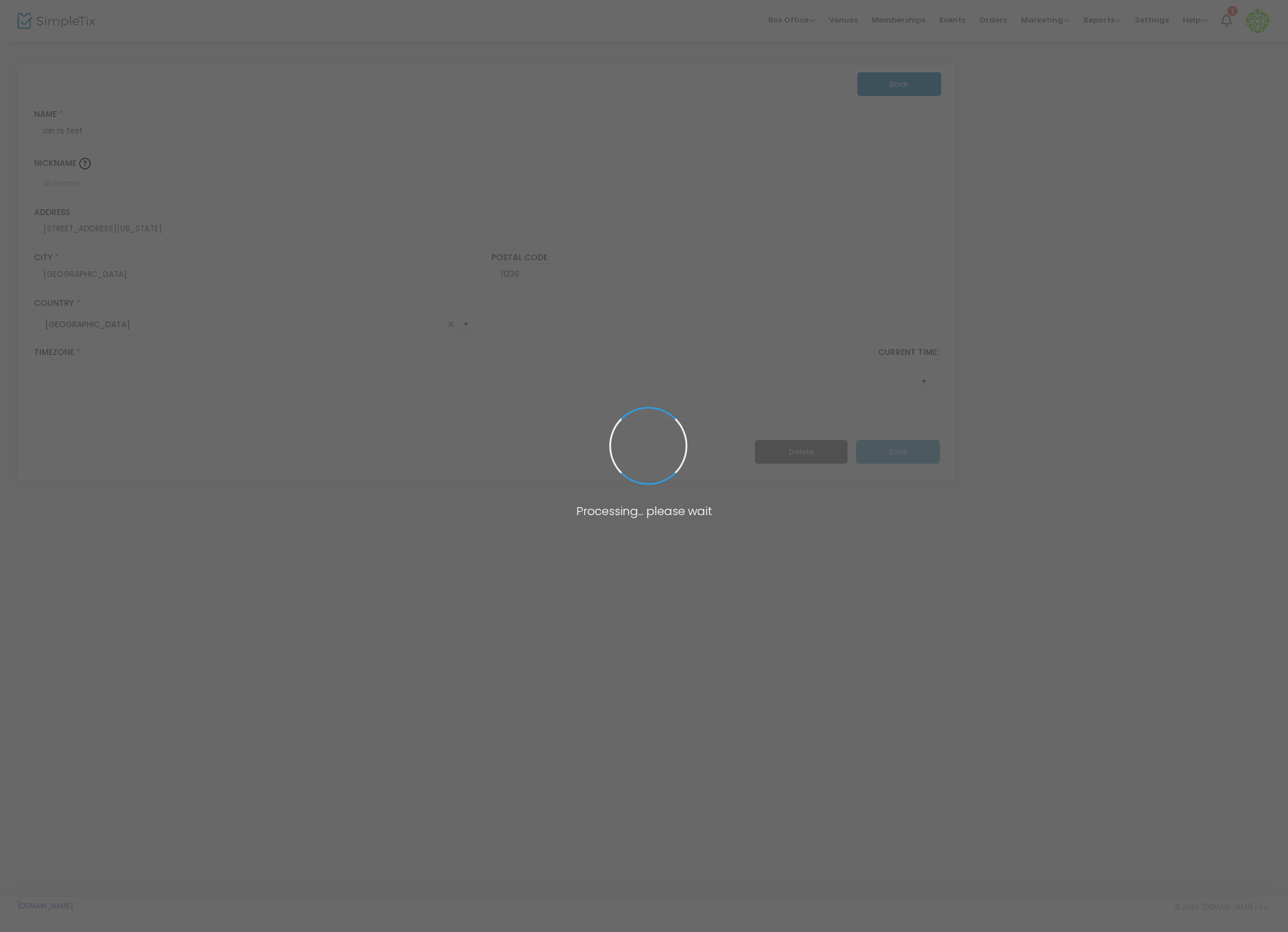
type input "(UTC-05:00) Eastern Time ([GEOGRAPHIC_DATA] & [GEOGRAPHIC_DATA])"
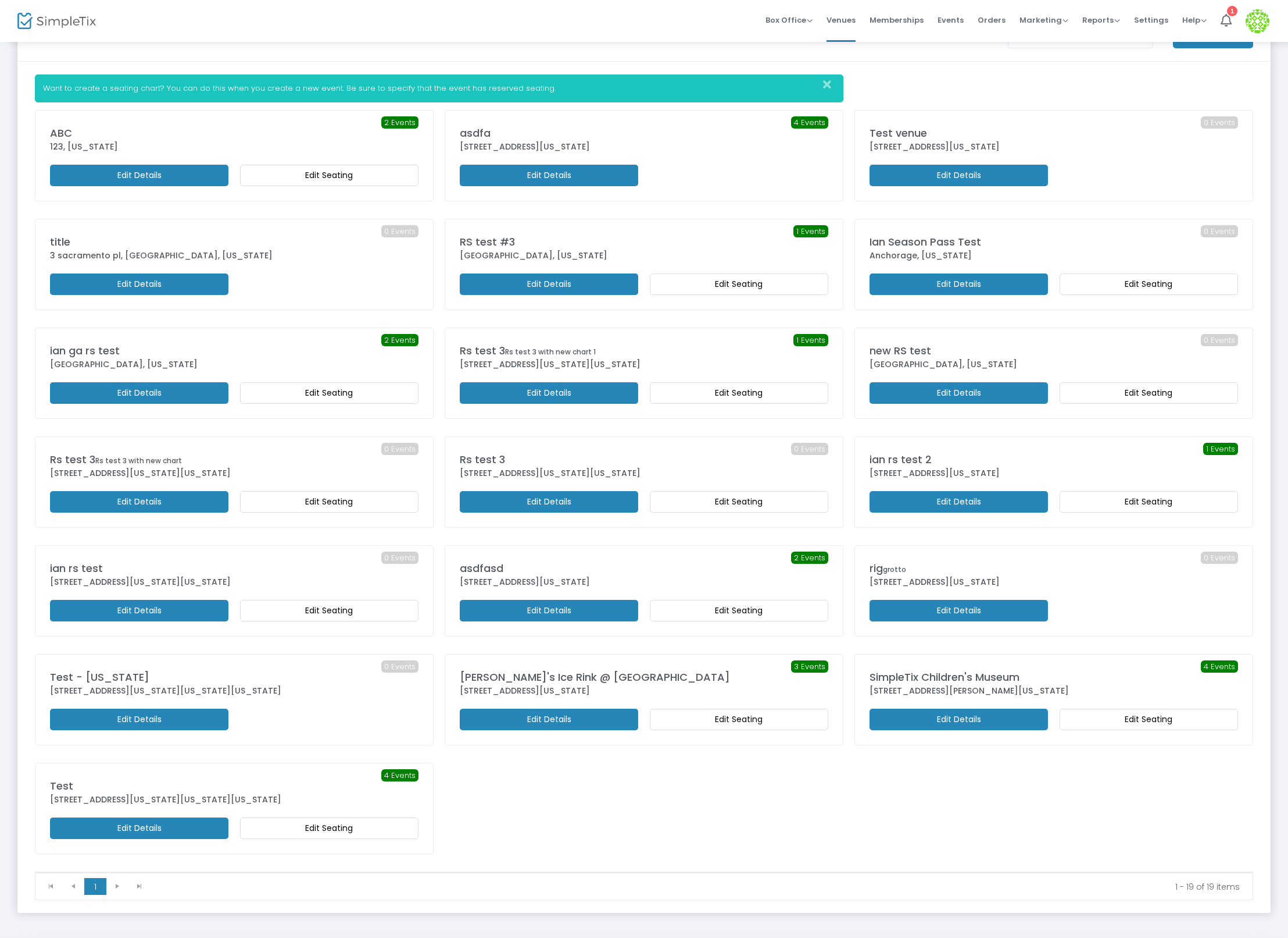
scroll to position [57, 0]
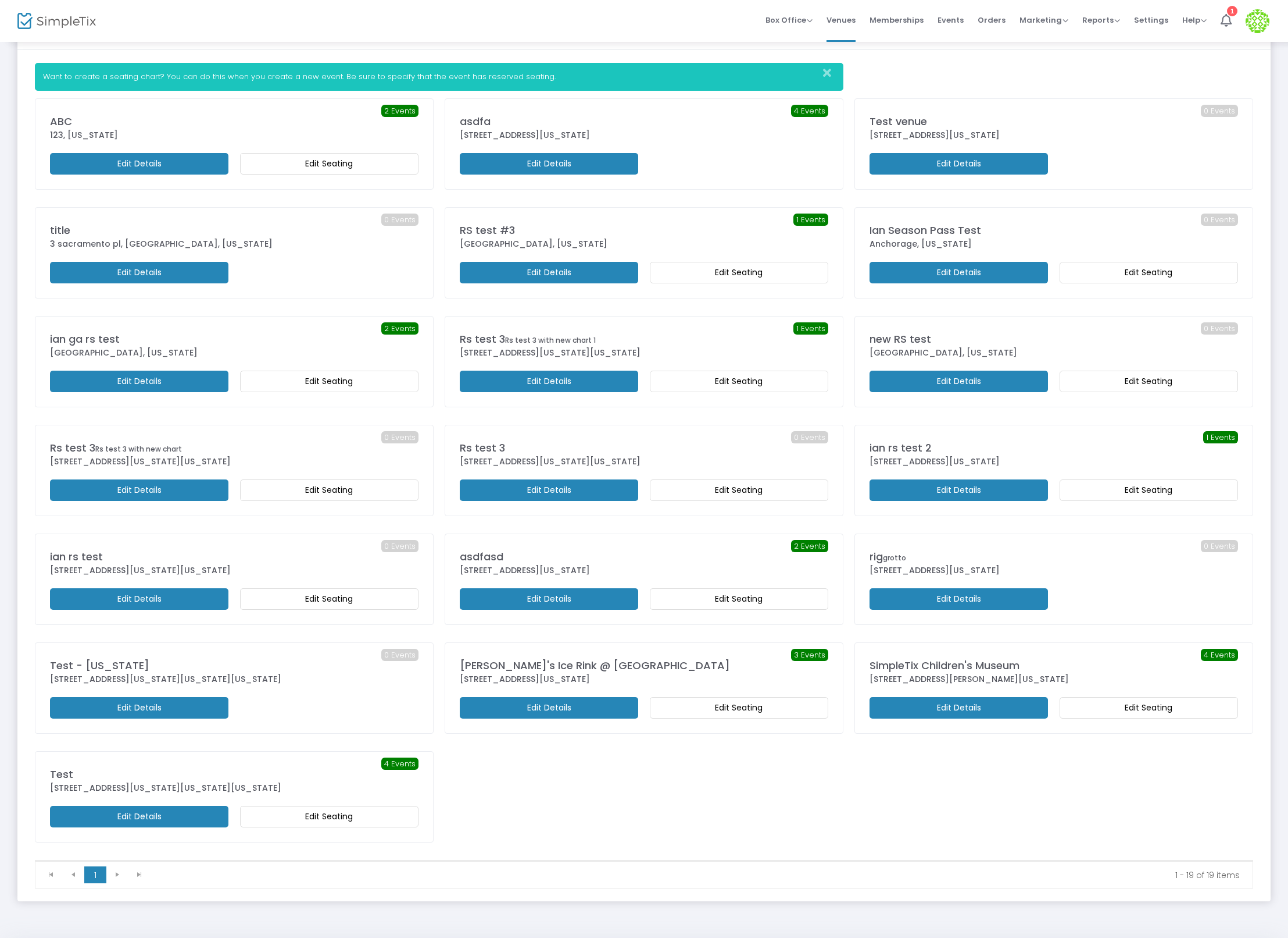
click at [570, 492] on m-button "Edit Details" at bounding box center [549, 490] width 178 height 22
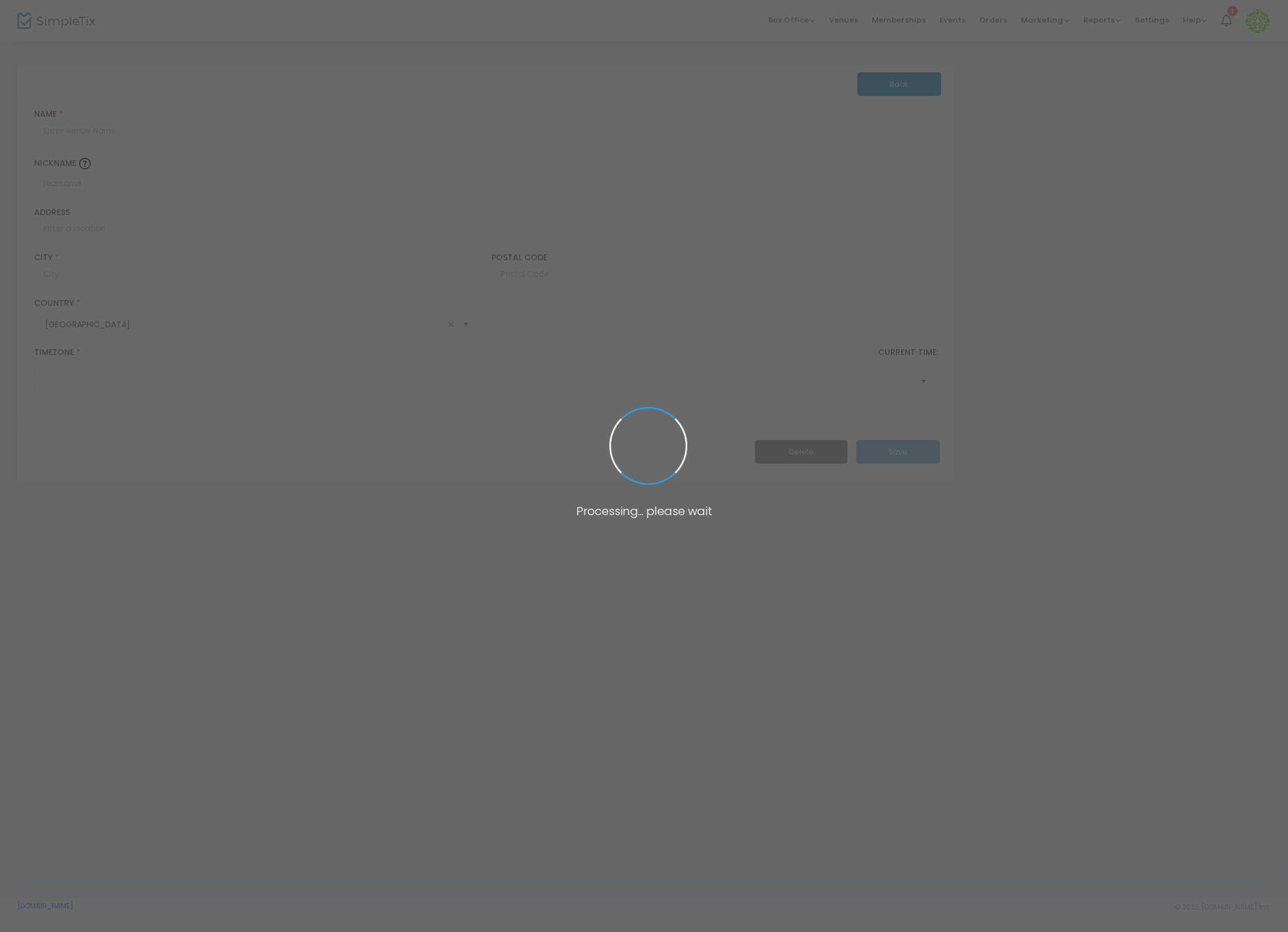
type input "Rs test 3"
type input "1600 Broadway"
type input "[US_STATE]"
type input "10019"
type input "[GEOGRAPHIC_DATA]"
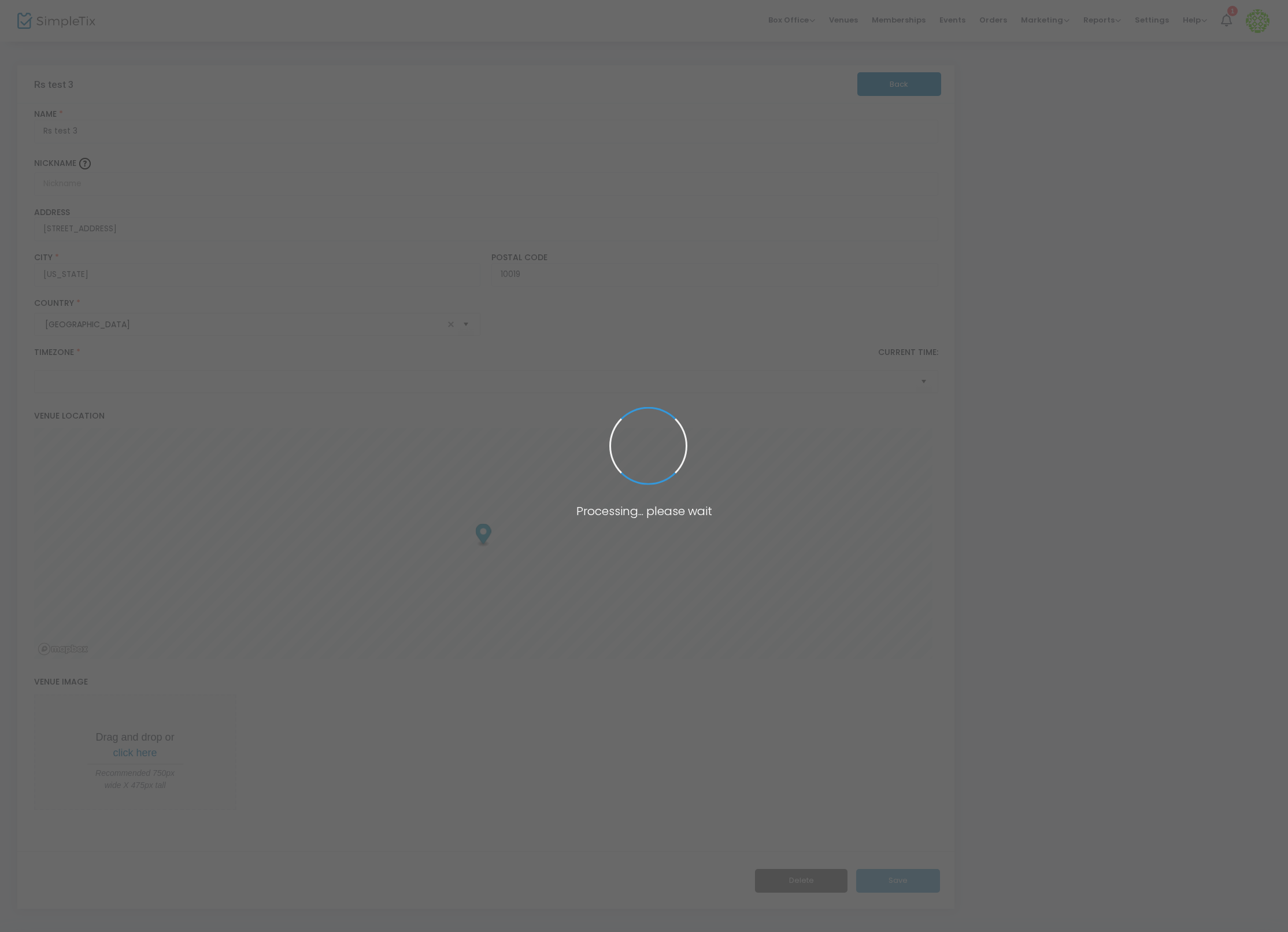
type input "(UTC-05:00) Eastern Time ([GEOGRAPHIC_DATA] & [GEOGRAPHIC_DATA])"
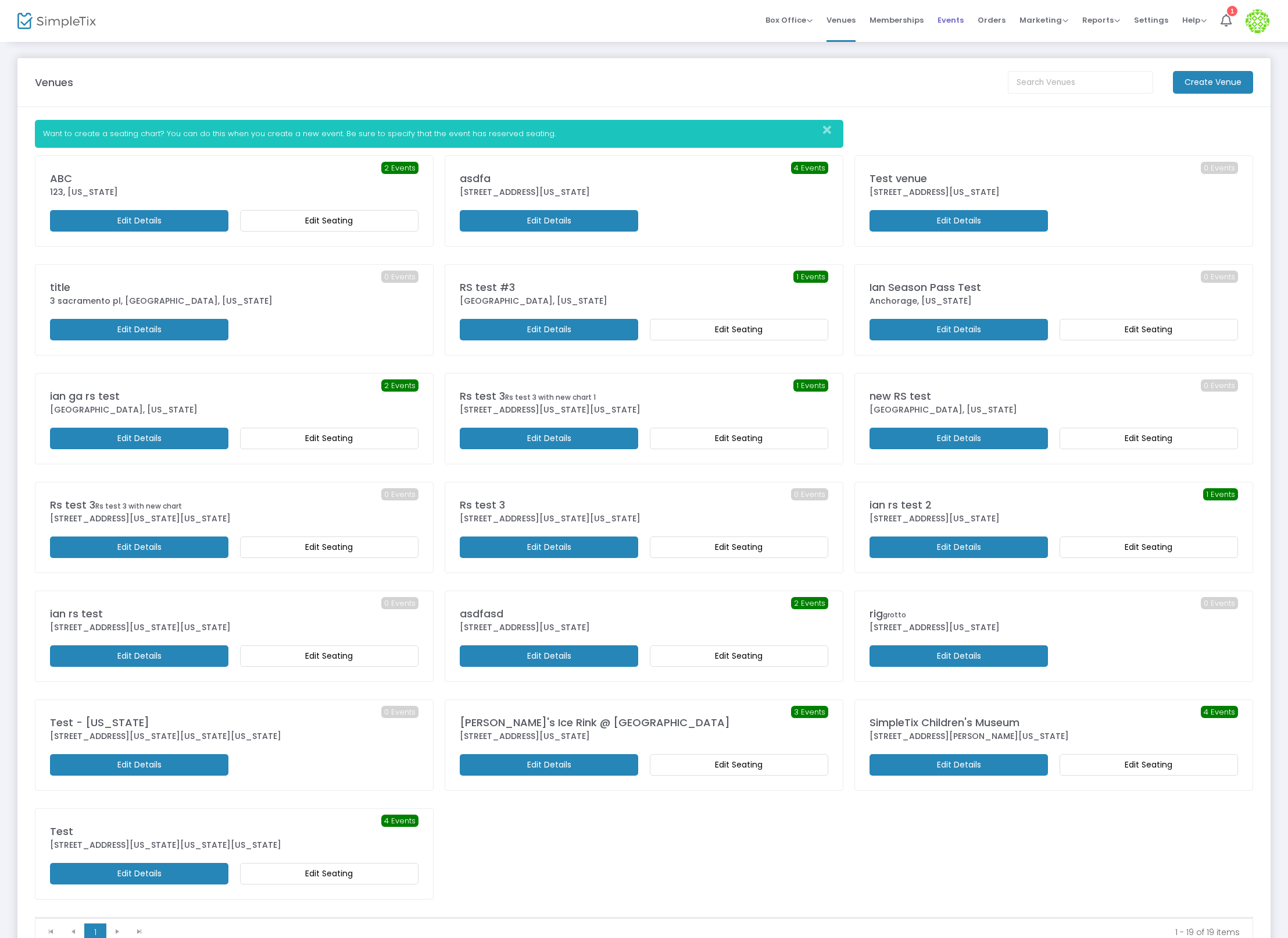
click at [954, 22] on span "Events" at bounding box center [950, 20] width 26 height 30
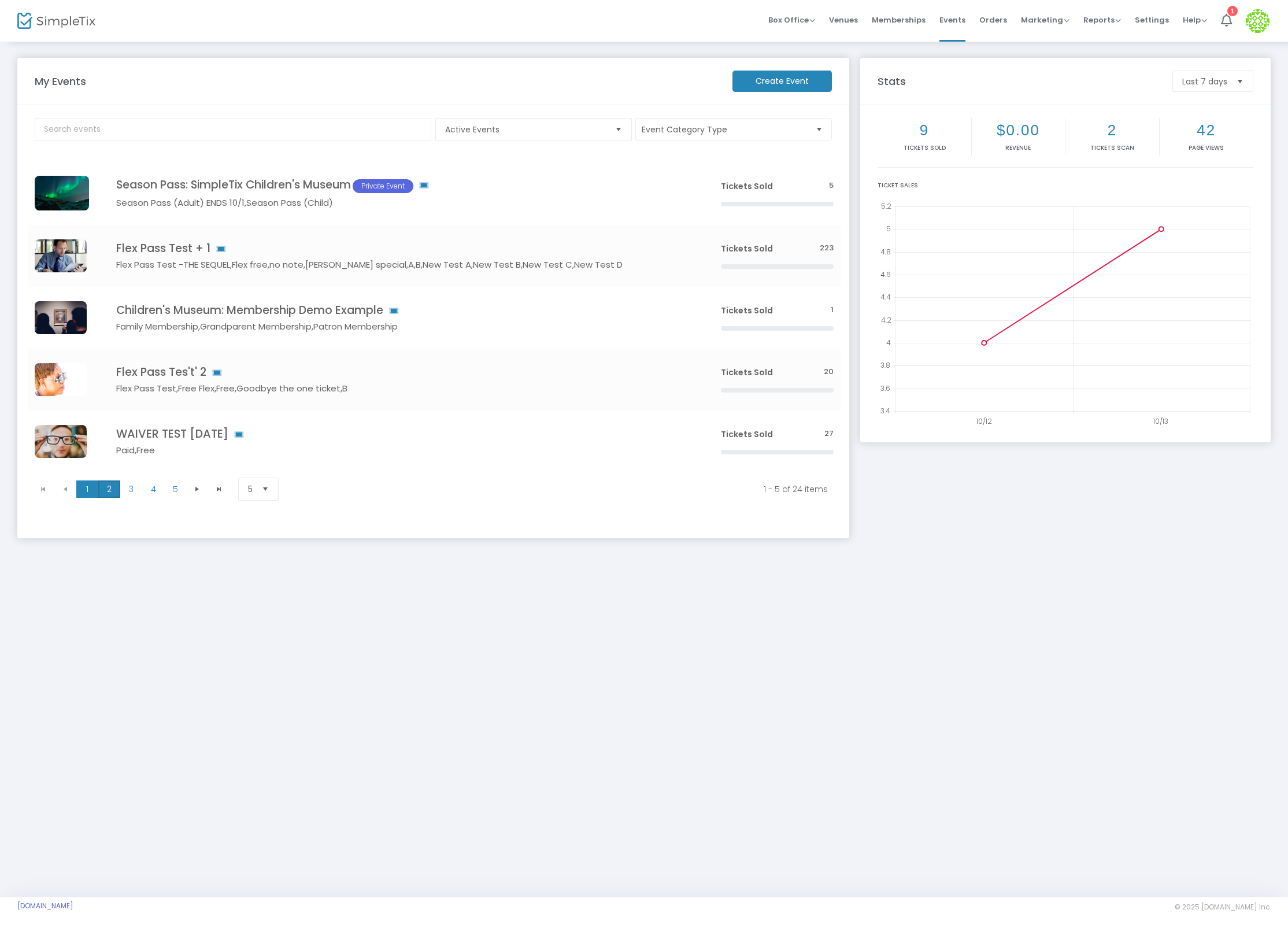
click at [111, 491] on span "2" at bounding box center [109, 488] width 22 height 17
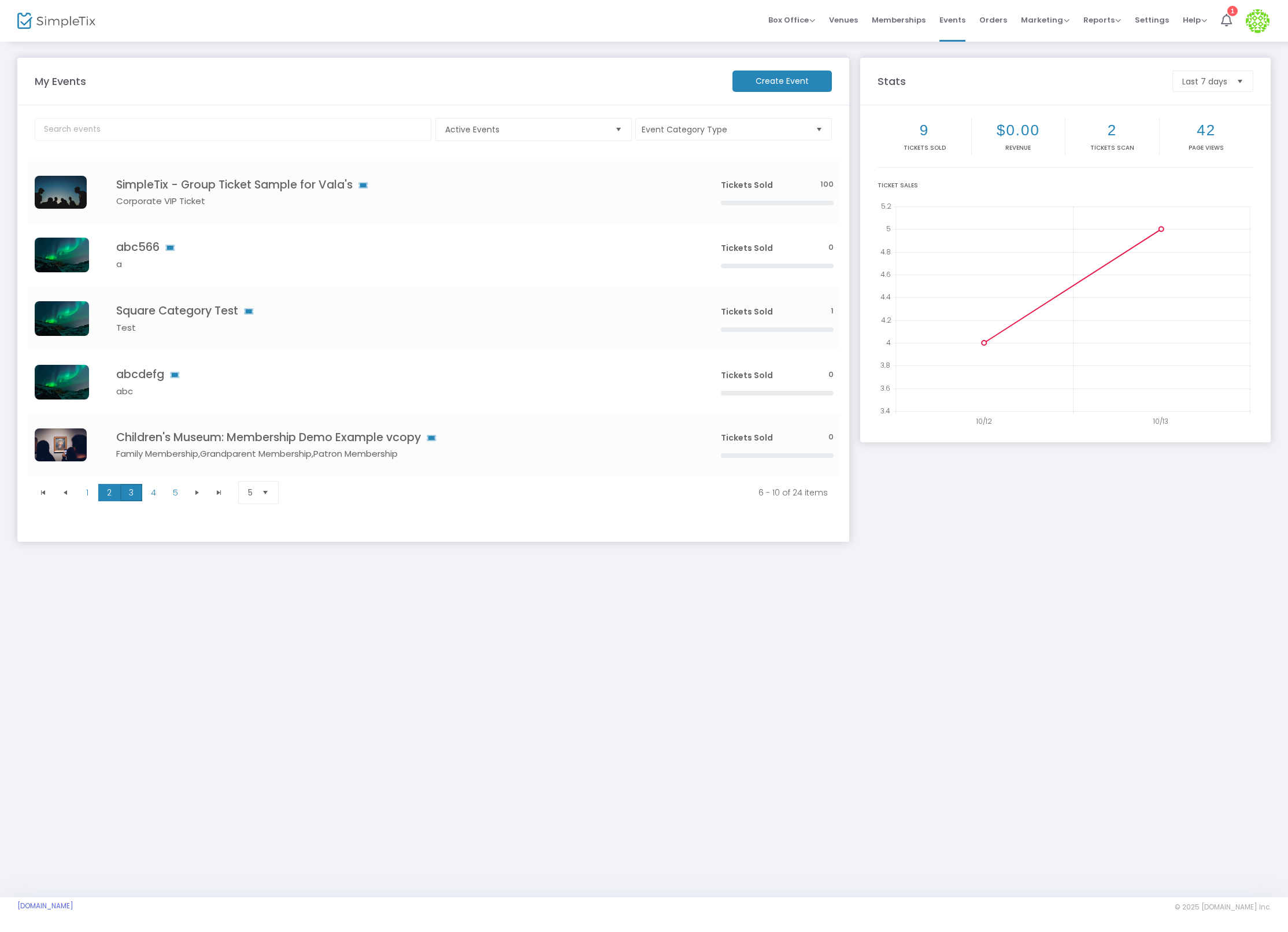
click at [126, 485] on span "3" at bounding box center [131, 492] width 22 height 17
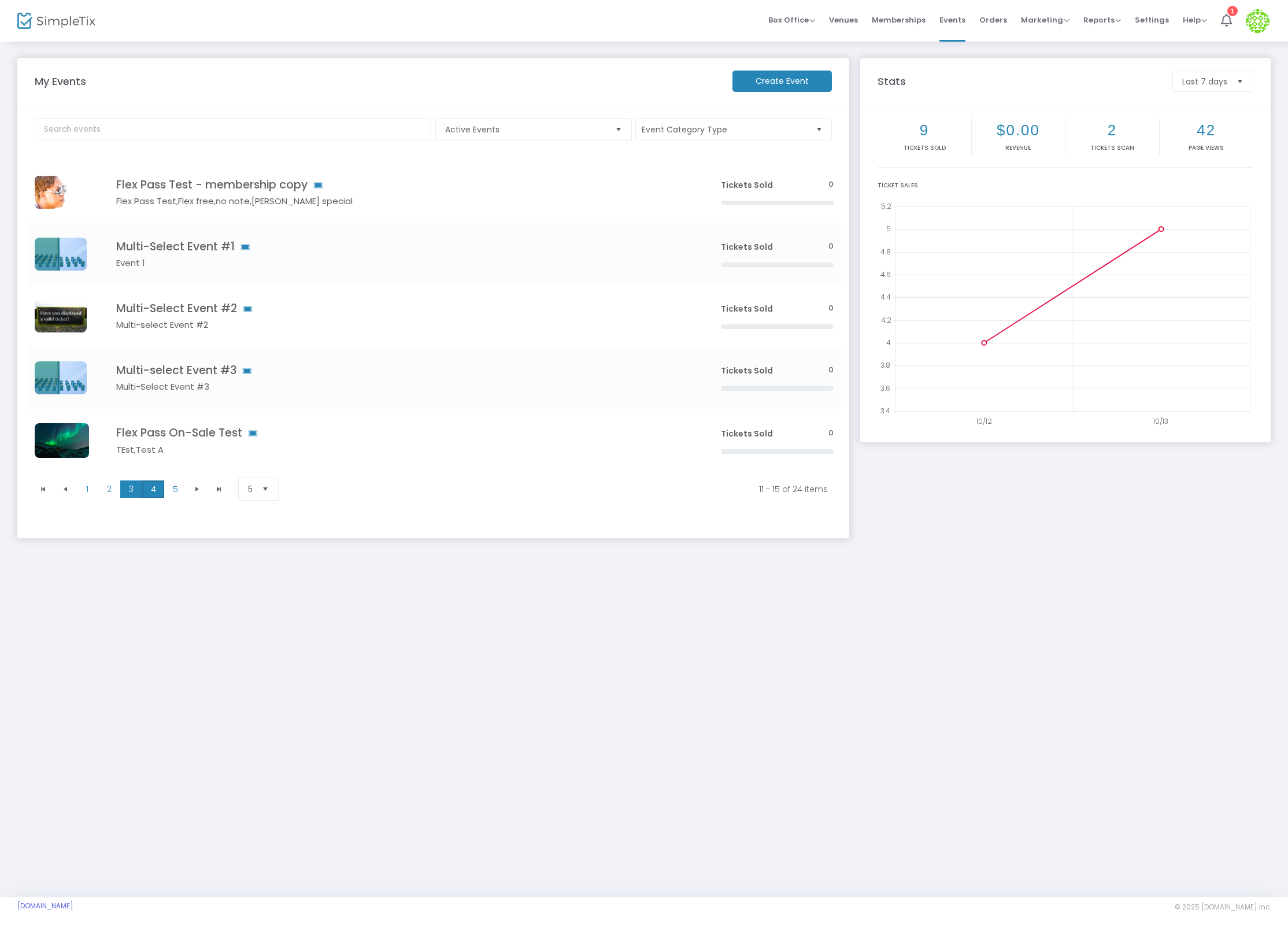
click at [152, 485] on span "4" at bounding box center [153, 488] width 22 height 17
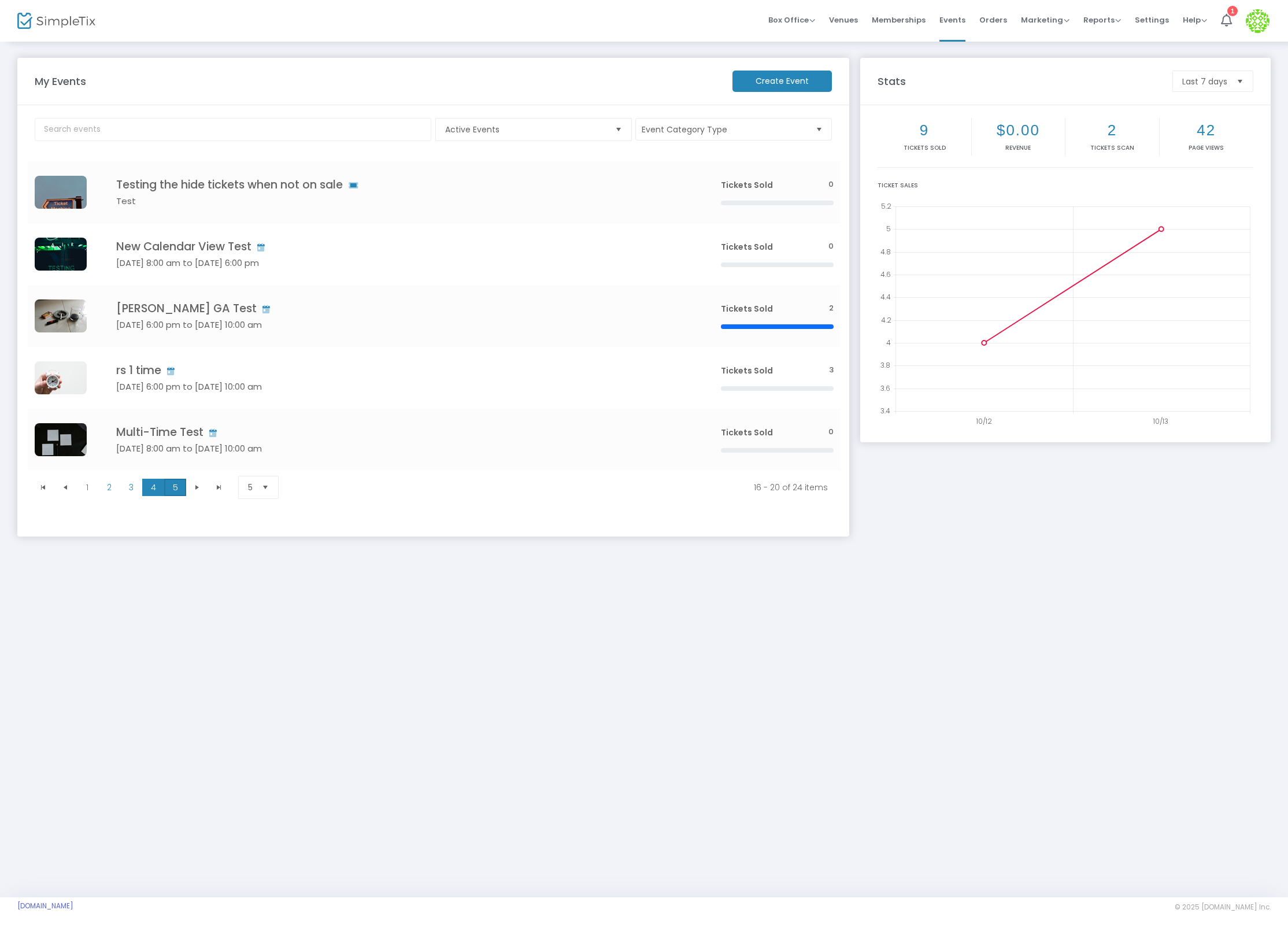
click at [185, 486] on span "5" at bounding box center [175, 486] width 22 height 17
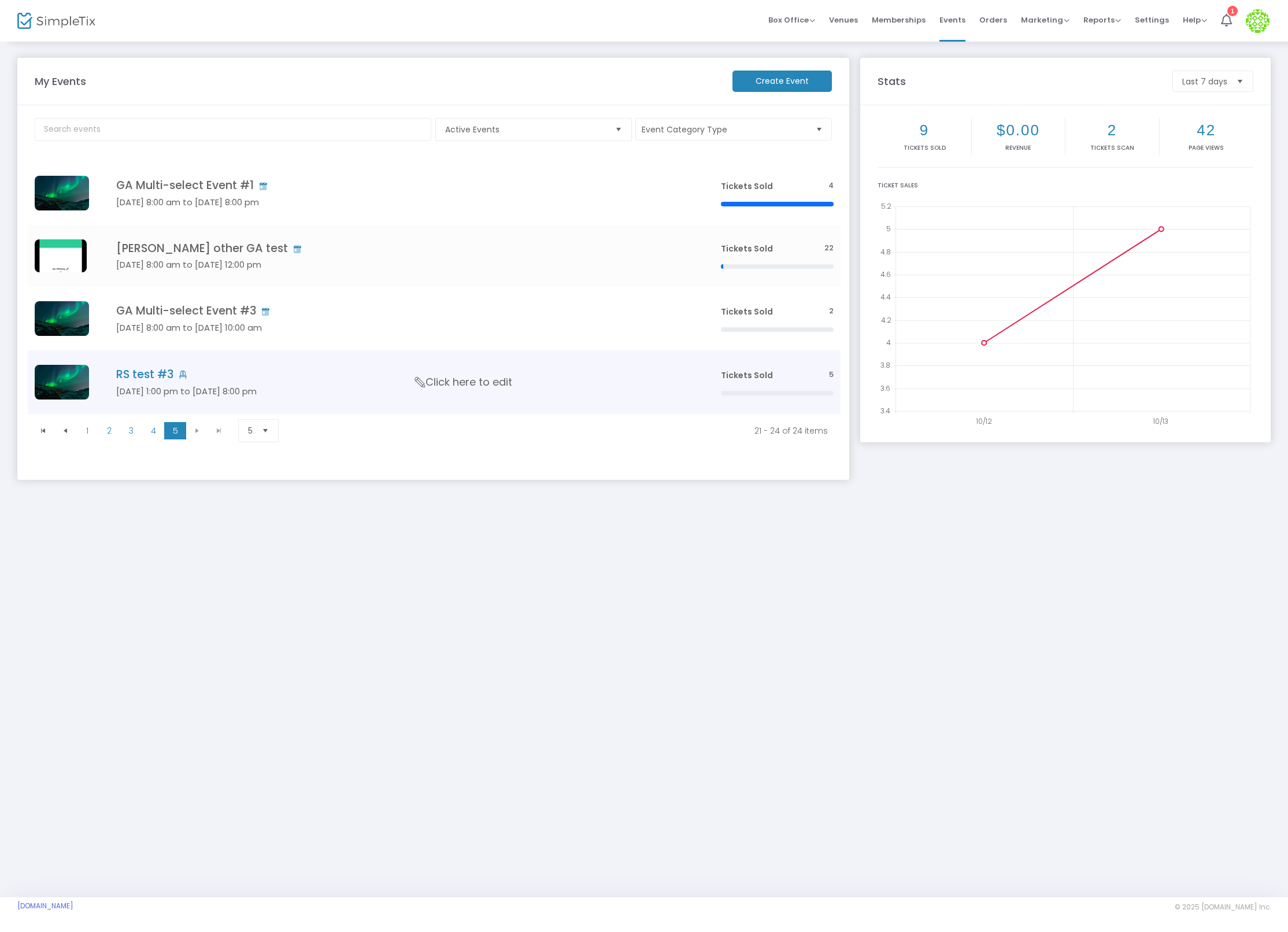
click at [167, 370] on h4 "RS test #3" at bounding box center [401, 374] width 570 height 13
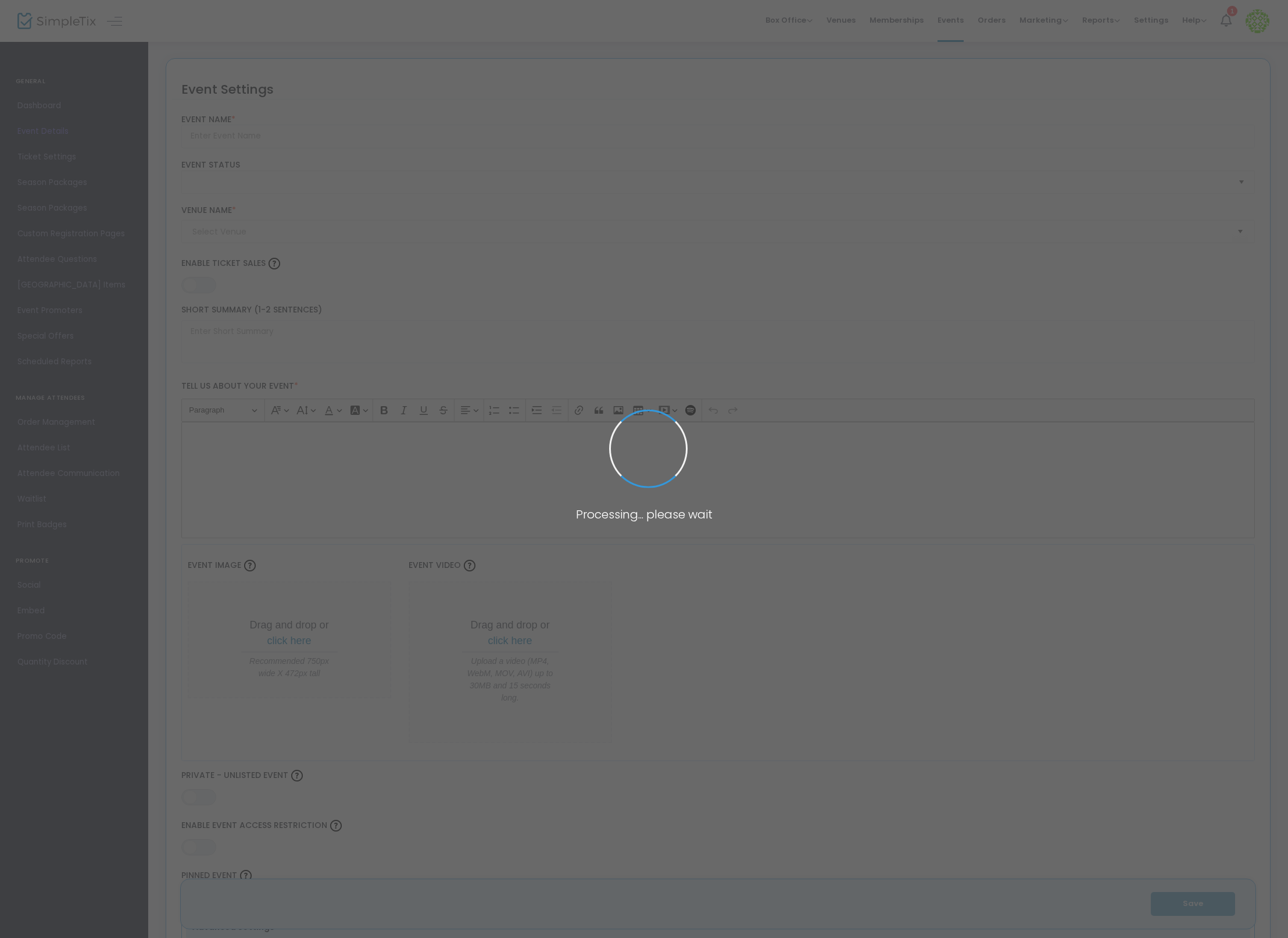
type input "RS test #3"
type textarea "adfasd"
type input "0.0620 %"
type input "Buy Tickets"
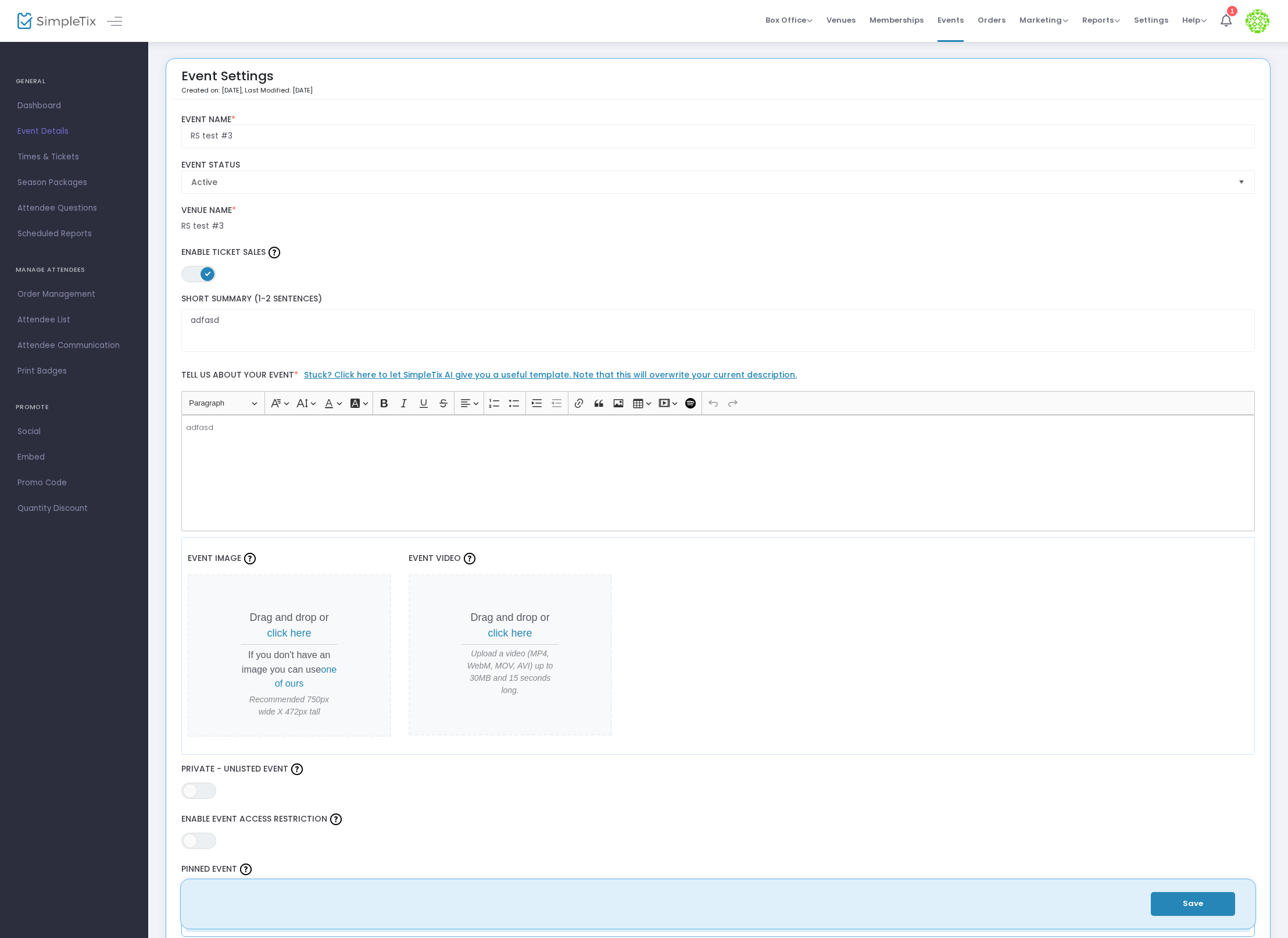
click at [73, 152] on span "Times & Tickets" at bounding box center [73, 157] width 113 height 15
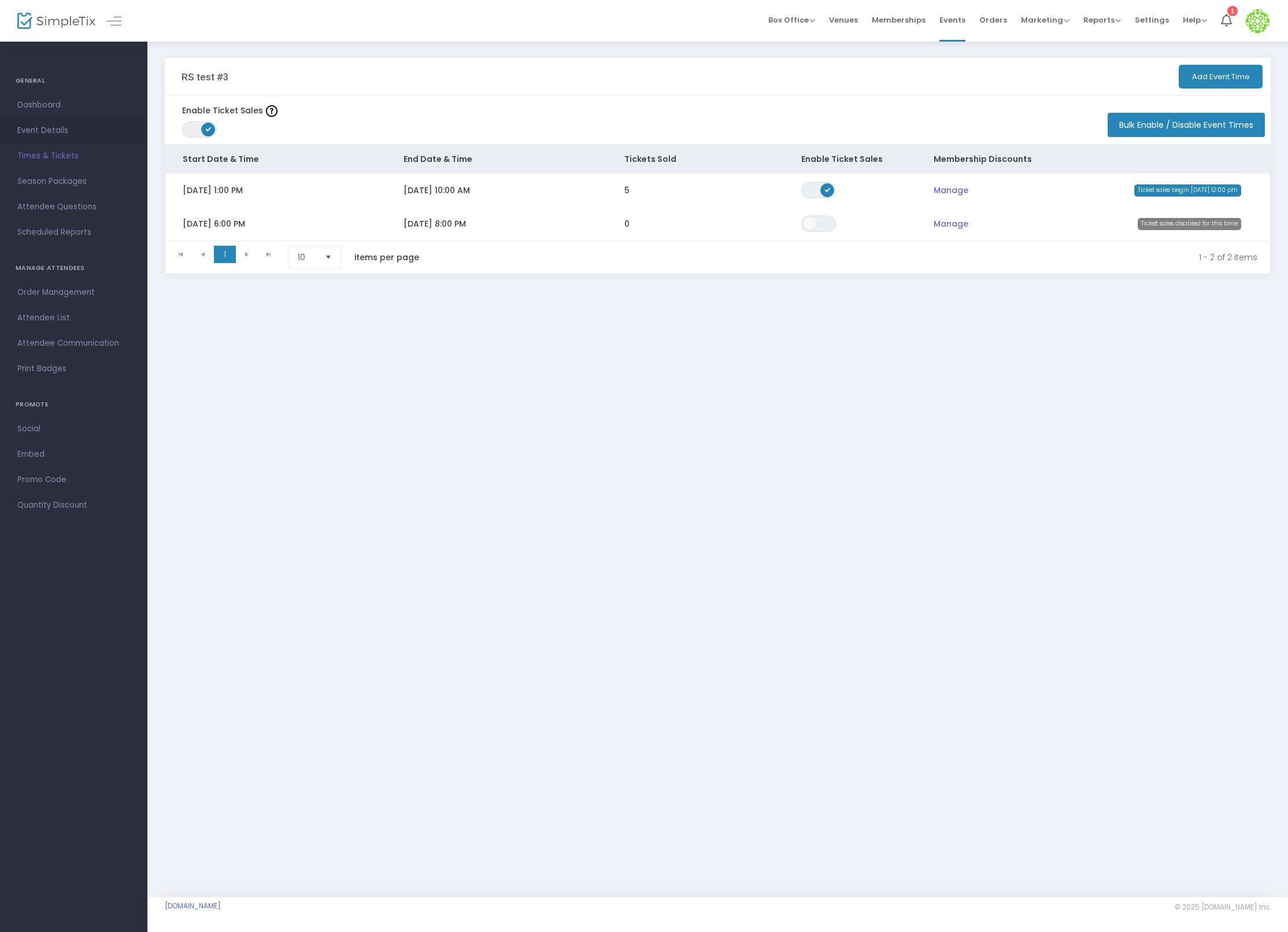
click at [53, 138] on link "Event Details" at bounding box center [73, 130] width 147 height 26
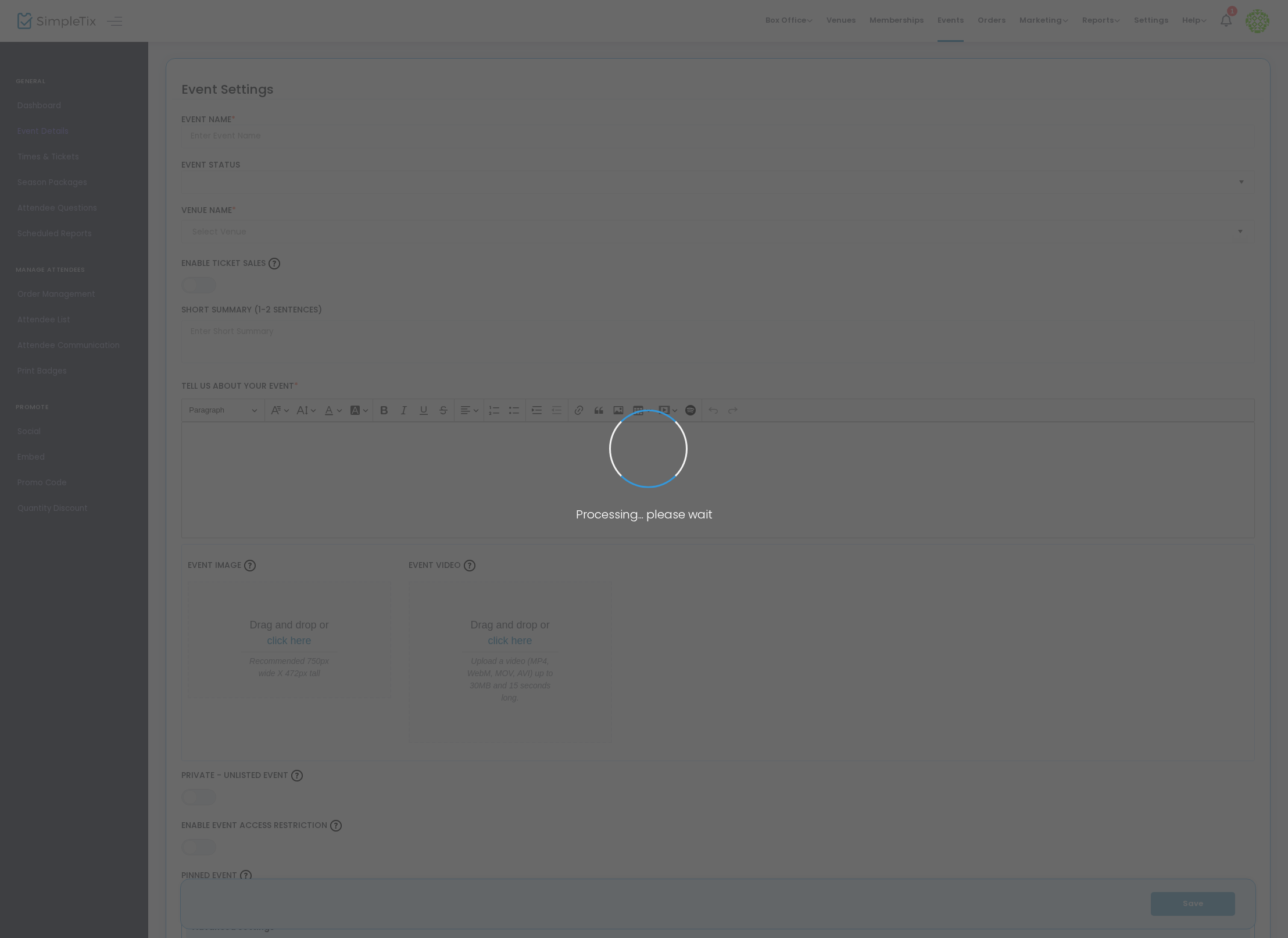
type input "RS test #3"
type textarea "adfasd"
type input "0.0620 %"
type input "Buy Tickets"
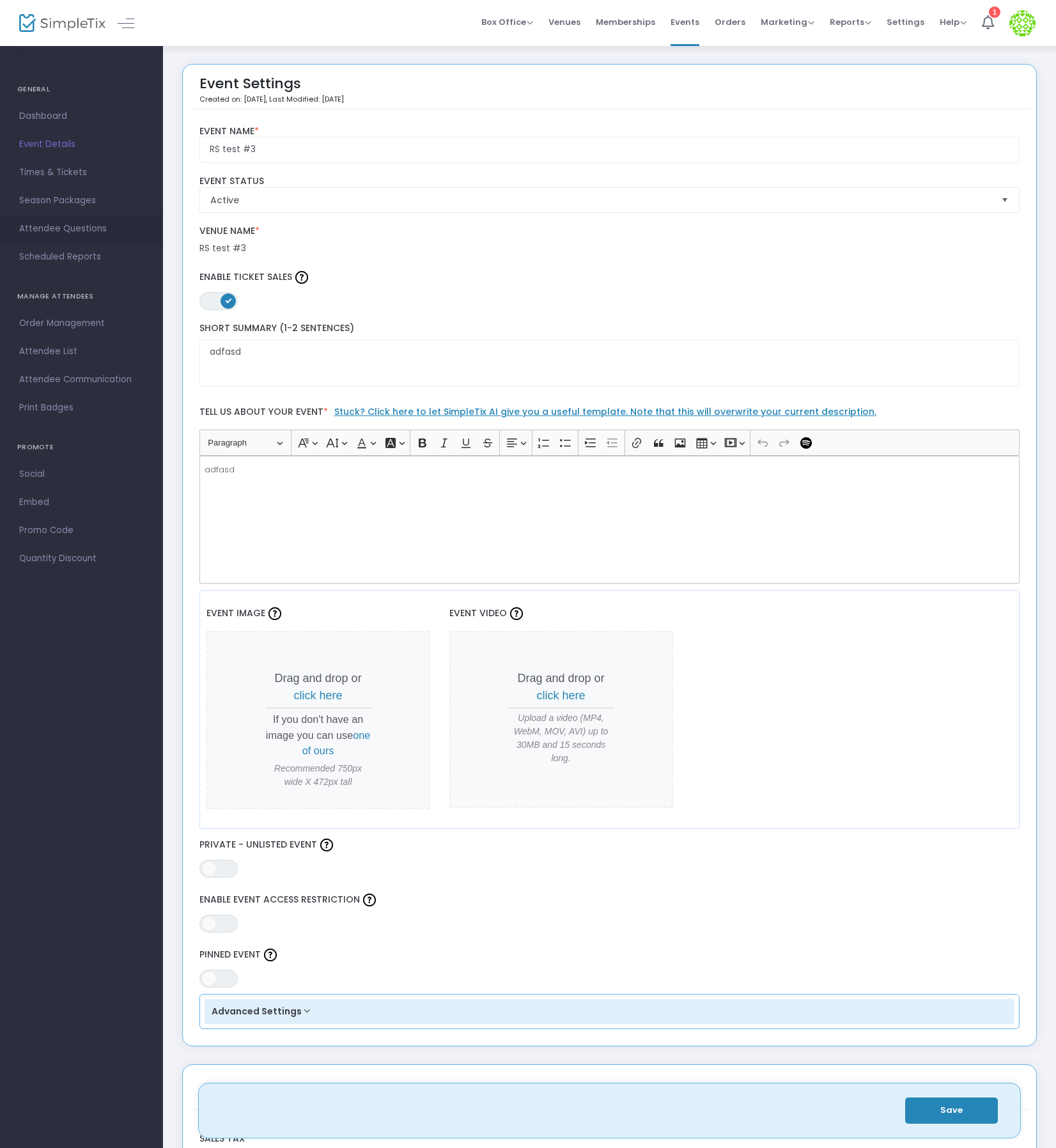
drag, startPoint x: 83, startPoint y: 252, endPoint x: 85, endPoint y: 241, distance: 11.2
click at [85, 241] on ul "GENERAL Dashboard Event Details Times & Tickets Season Packages Season Packages…" at bounding box center [81, 317] width 163 height 547
click at [73, 171] on span "Times & Tickets" at bounding box center [81, 172] width 124 height 17
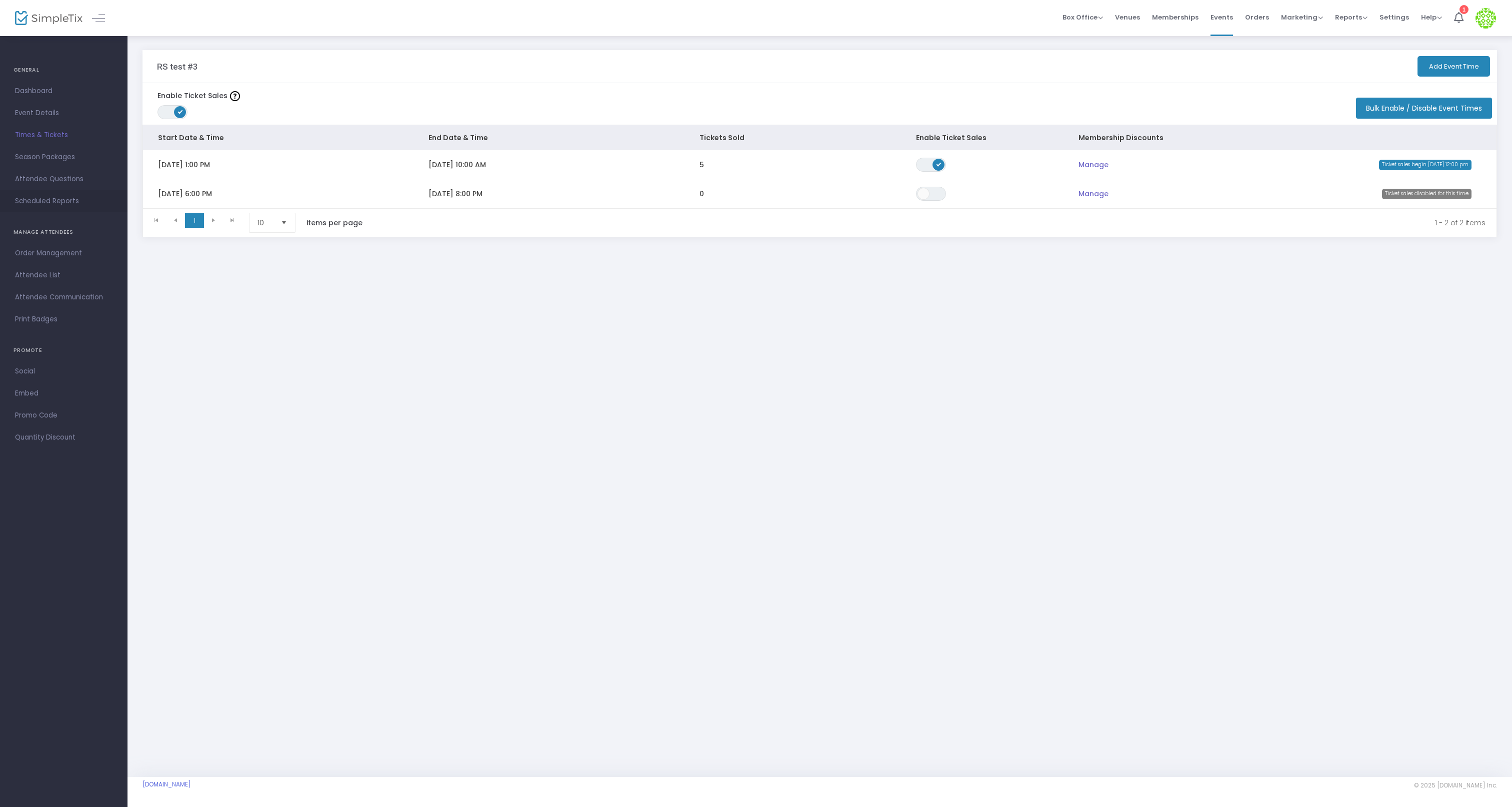
click at [46, 198] on span "Scheduled Reports" at bounding box center [63, 201] width 97 height 13
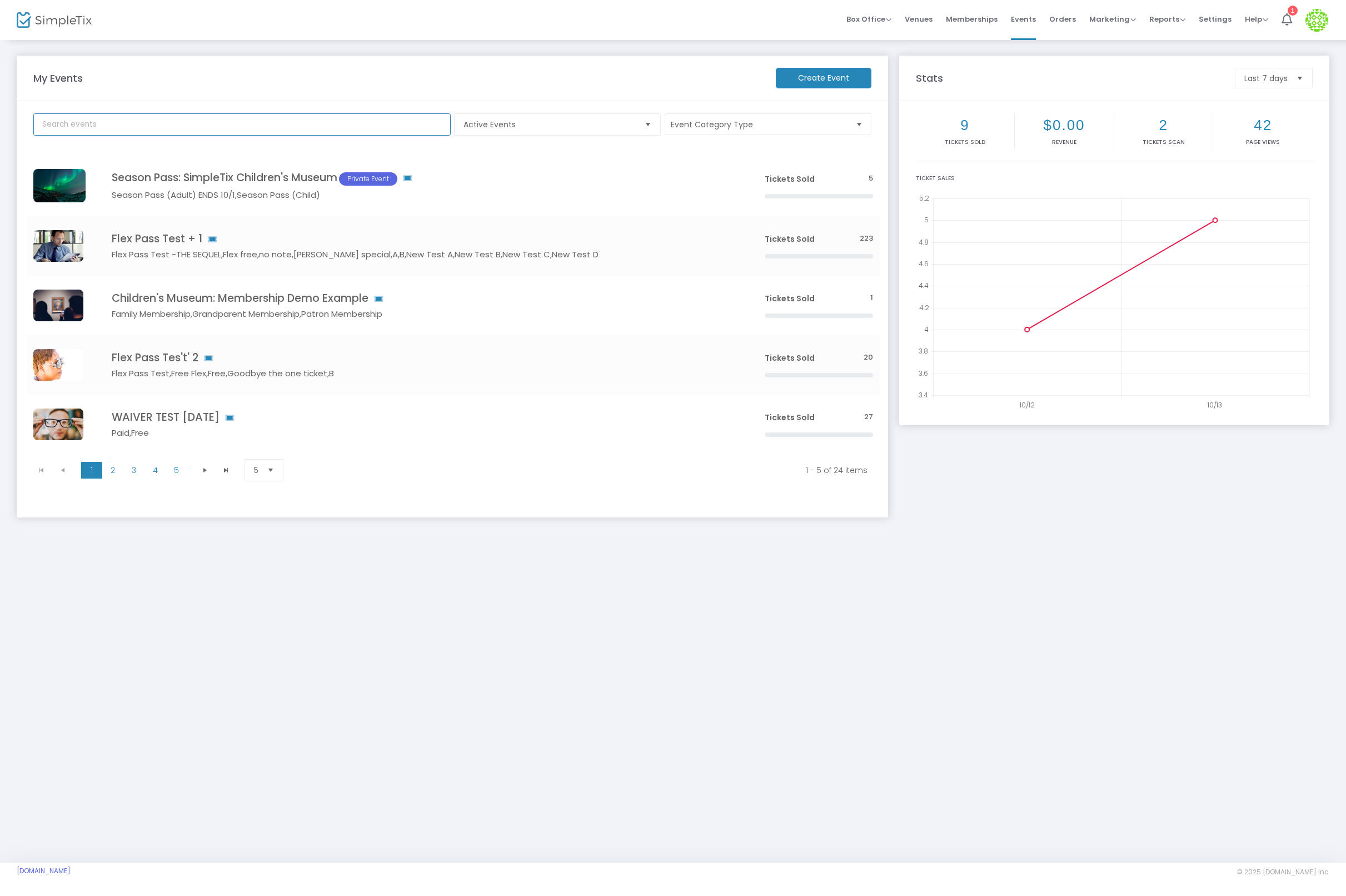
click at [179, 128] on input "text" at bounding box center [242, 124] width 417 height 22
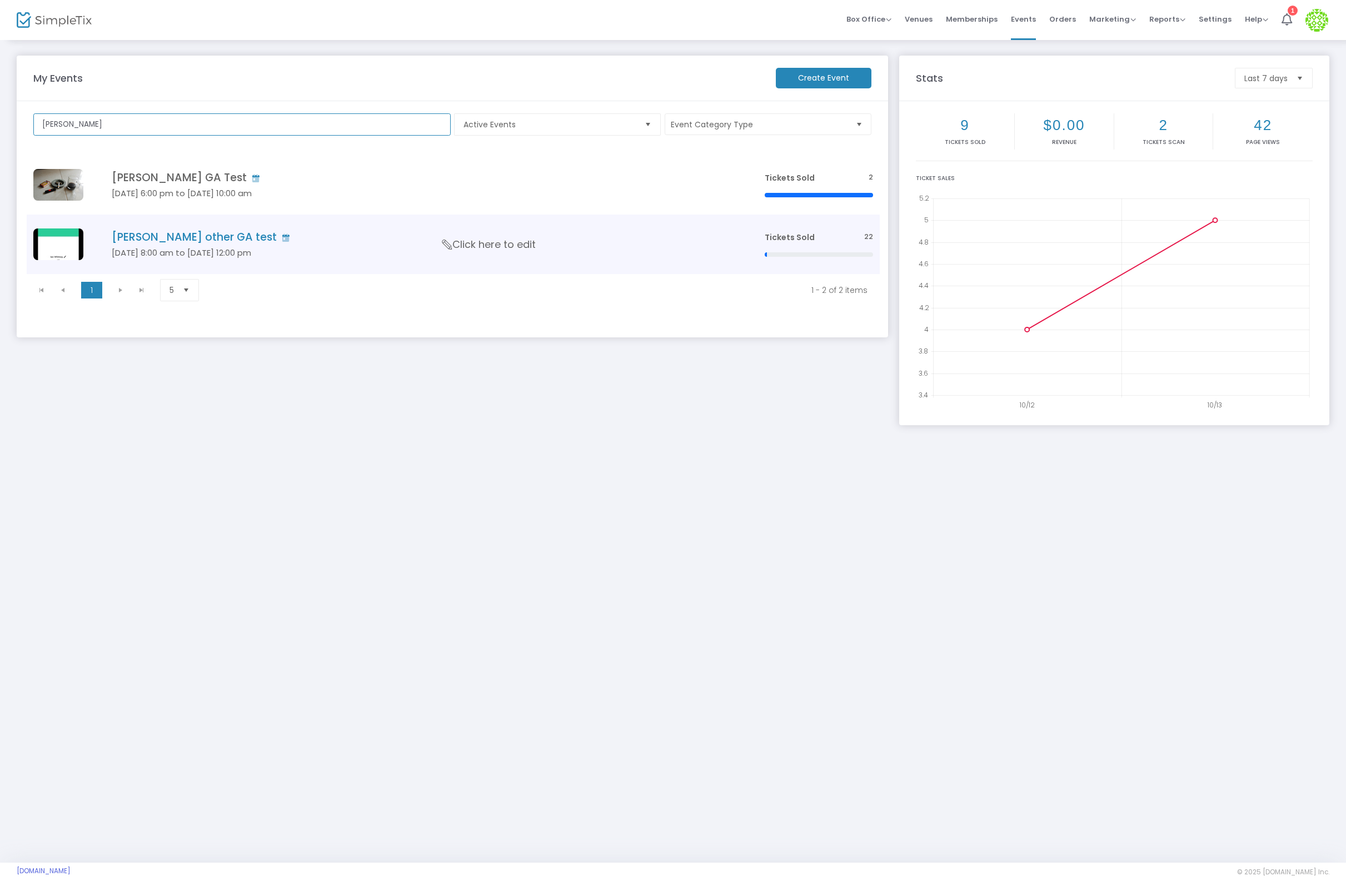
type input "ian"
click at [159, 214] on td "Ian other GA test Nov 20 8:00 am to Dec 26 12:00 pm Click here to edit" at bounding box center [421, 243] width 673 height 59
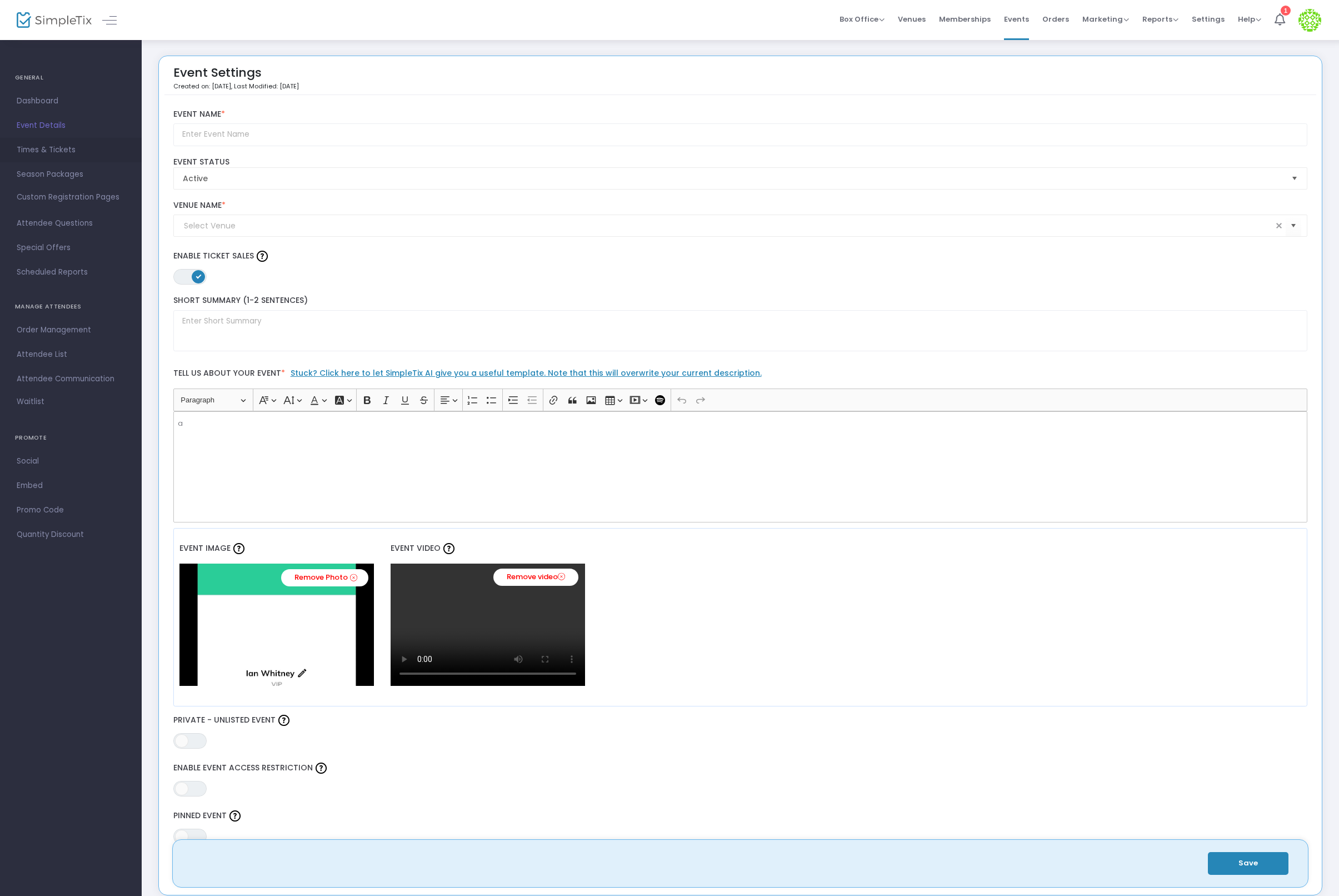
click at [38, 144] on span "Times & Tickets" at bounding box center [70, 150] width 108 height 15
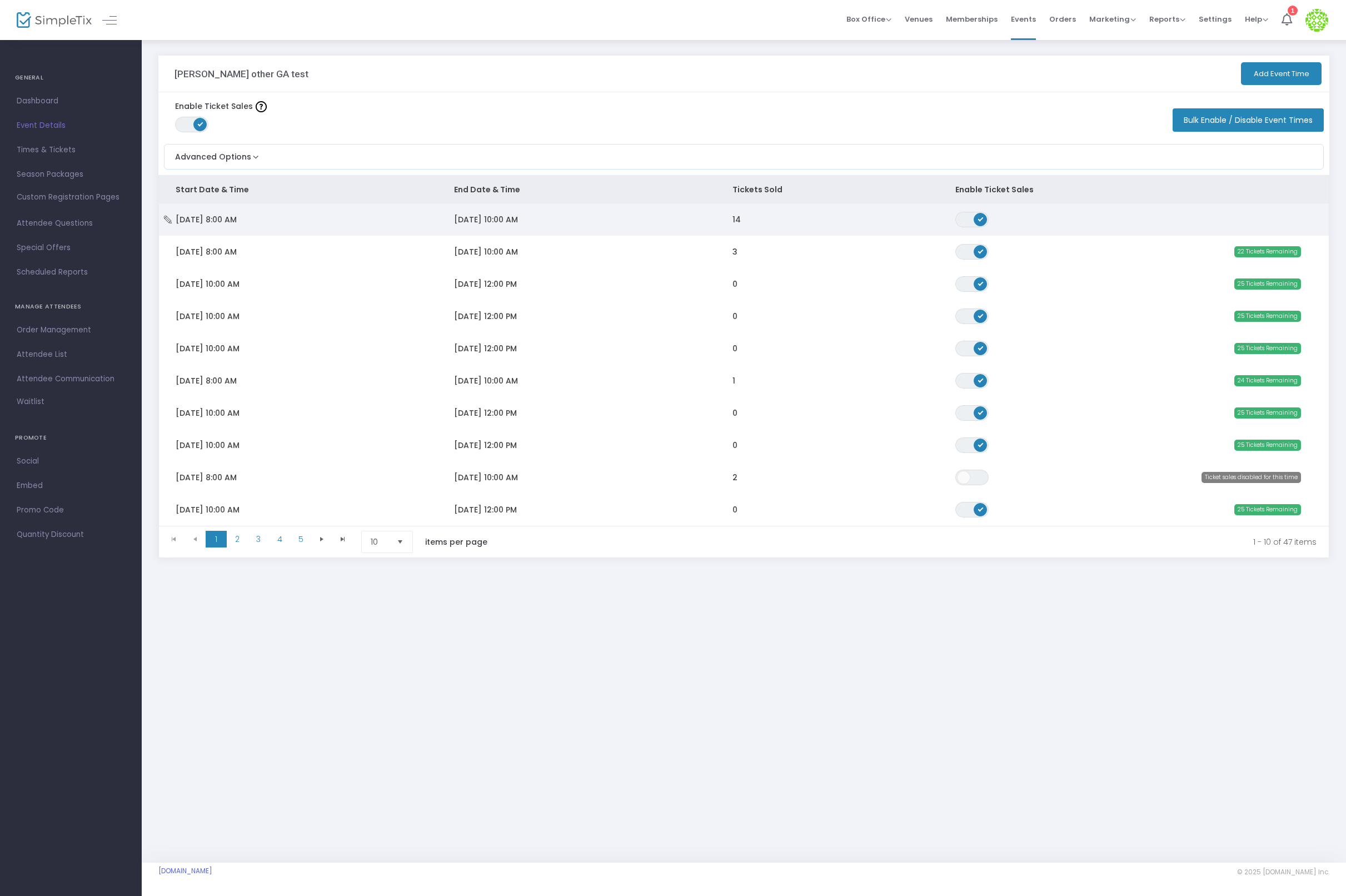
click at [756, 225] on td "14" at bounding box center [827, 219] width 223 height 33
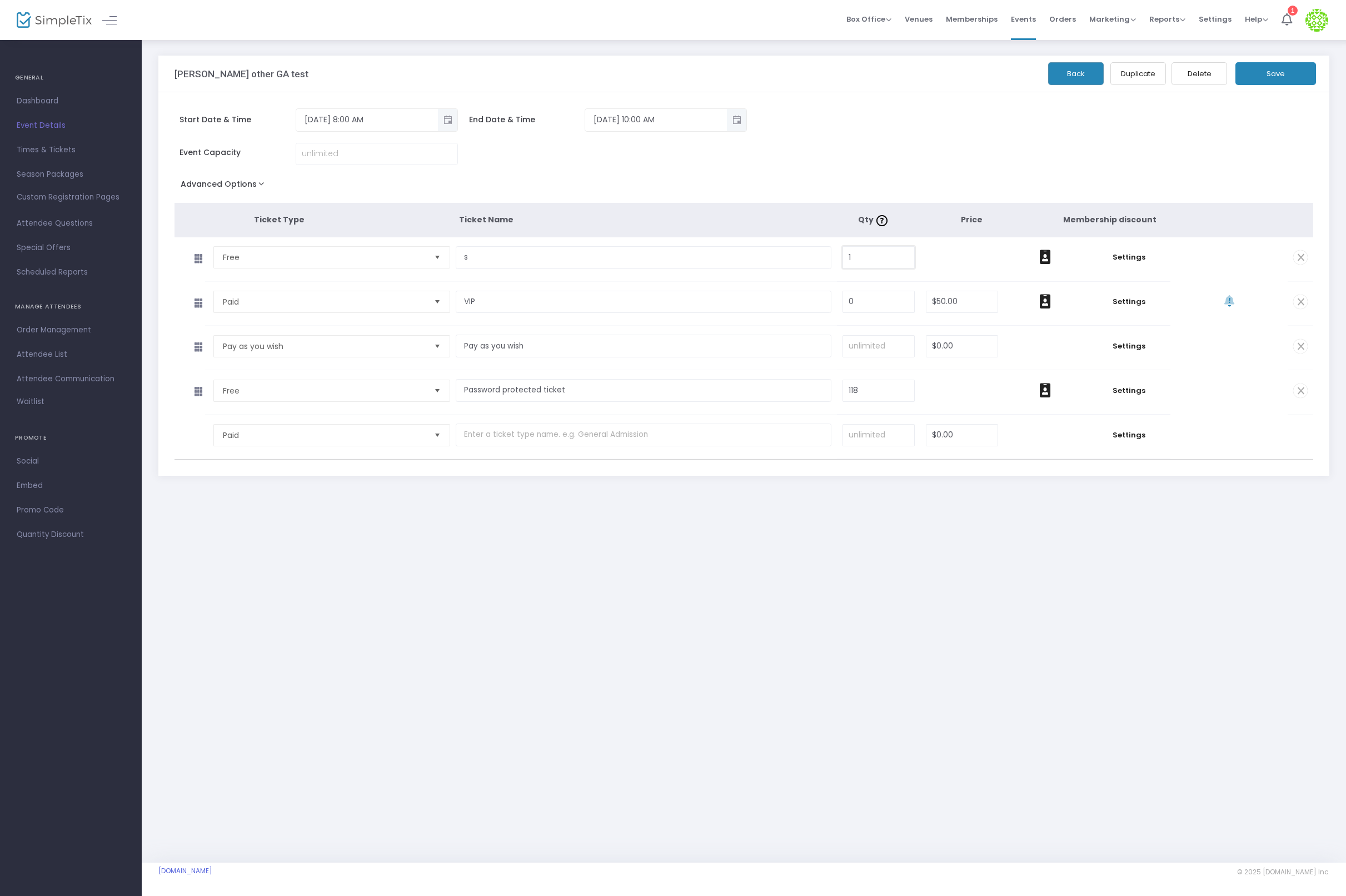
click at [886, 260] on input "1" at bounding box center [878, 257] width 71 height 21
type input "5"
click at [896, 349] on input at bounding box center [878, 346] width 71 height 21
type input "2"
click at [1271, 81] on button "Save" at bounding box center [1276, 74] width 81 height 23
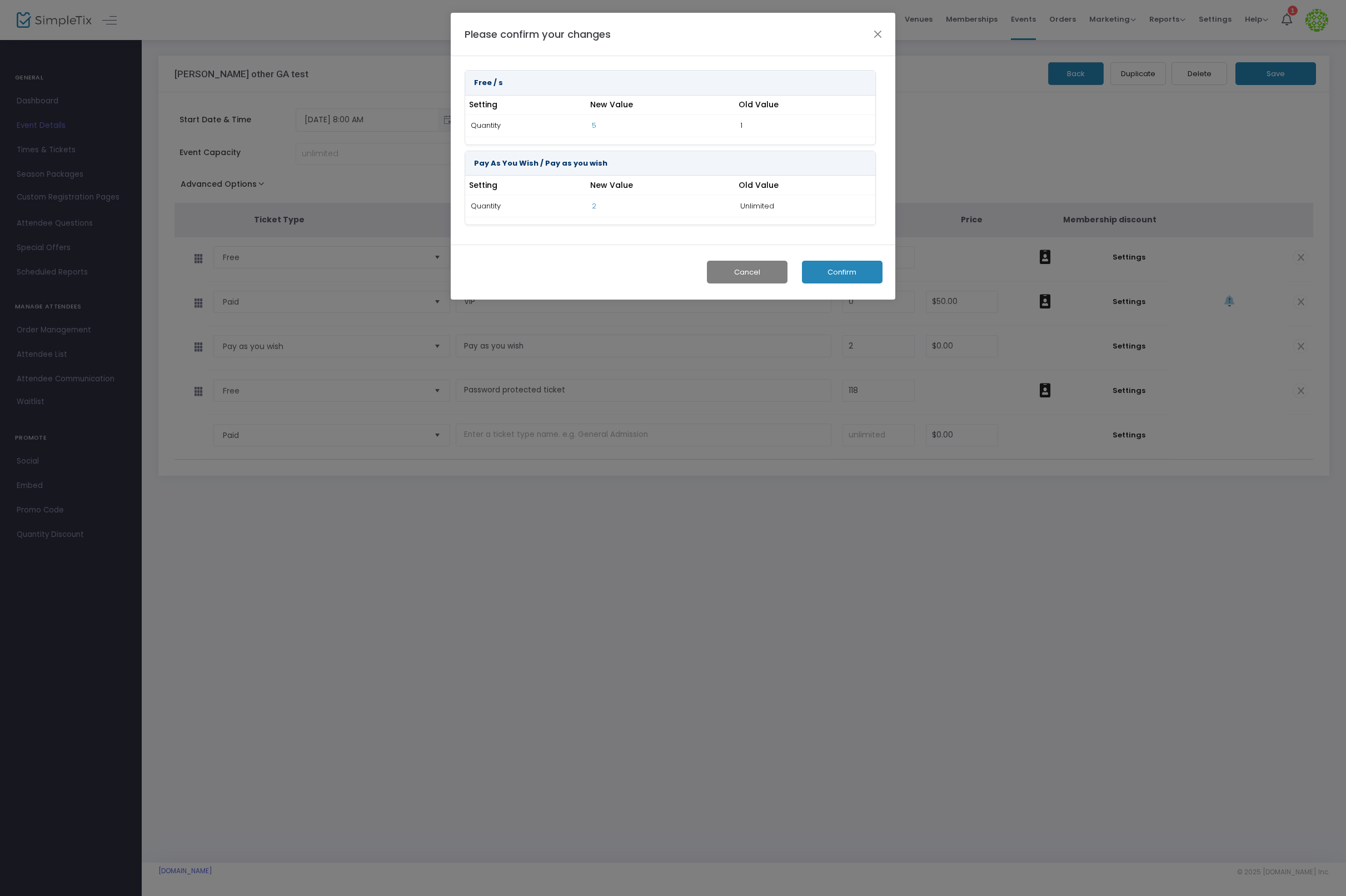
click at [819, 276] on button "Confirm" at bounding box center [842, 272] width 81 height 23
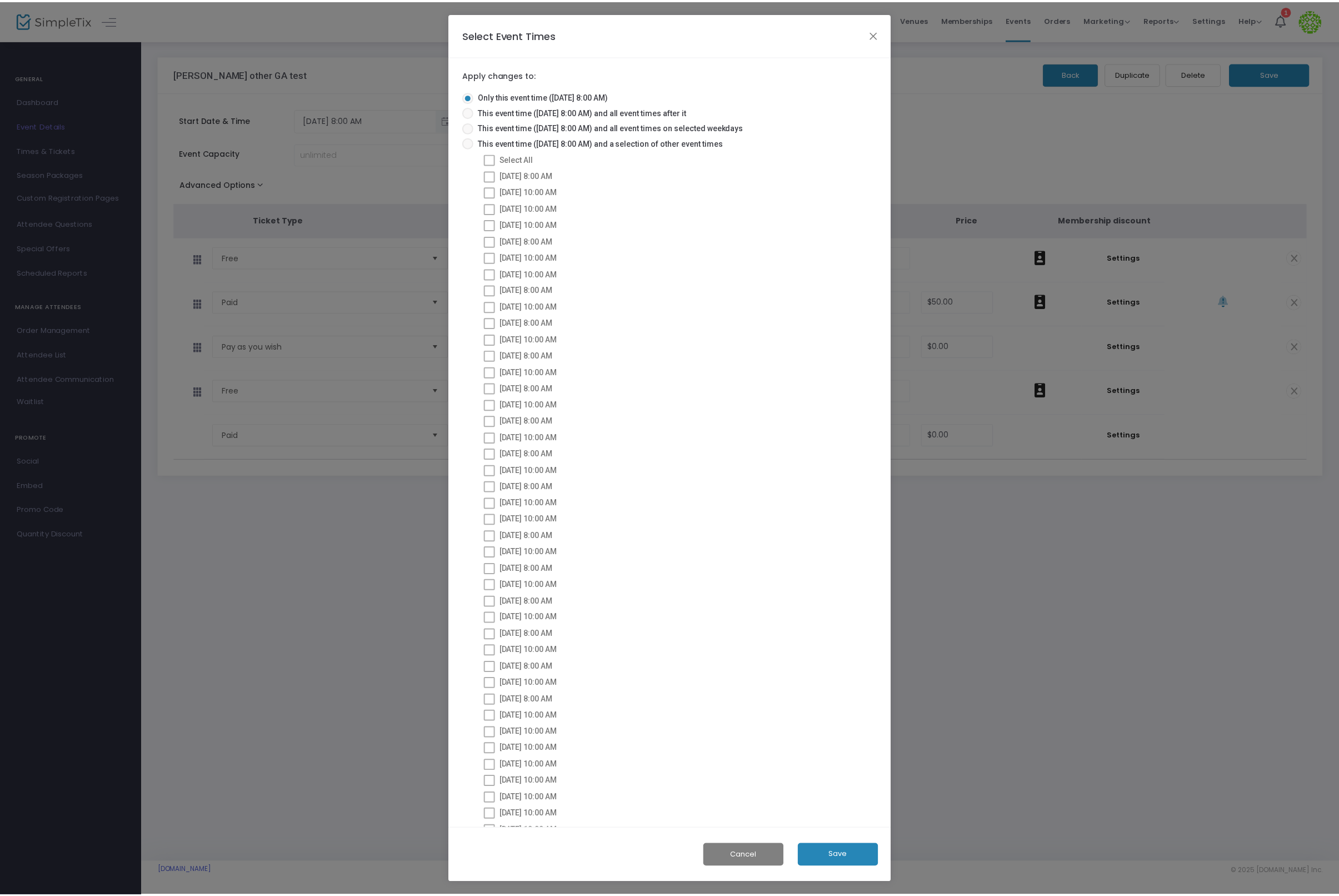
scroll to position [108, 0]
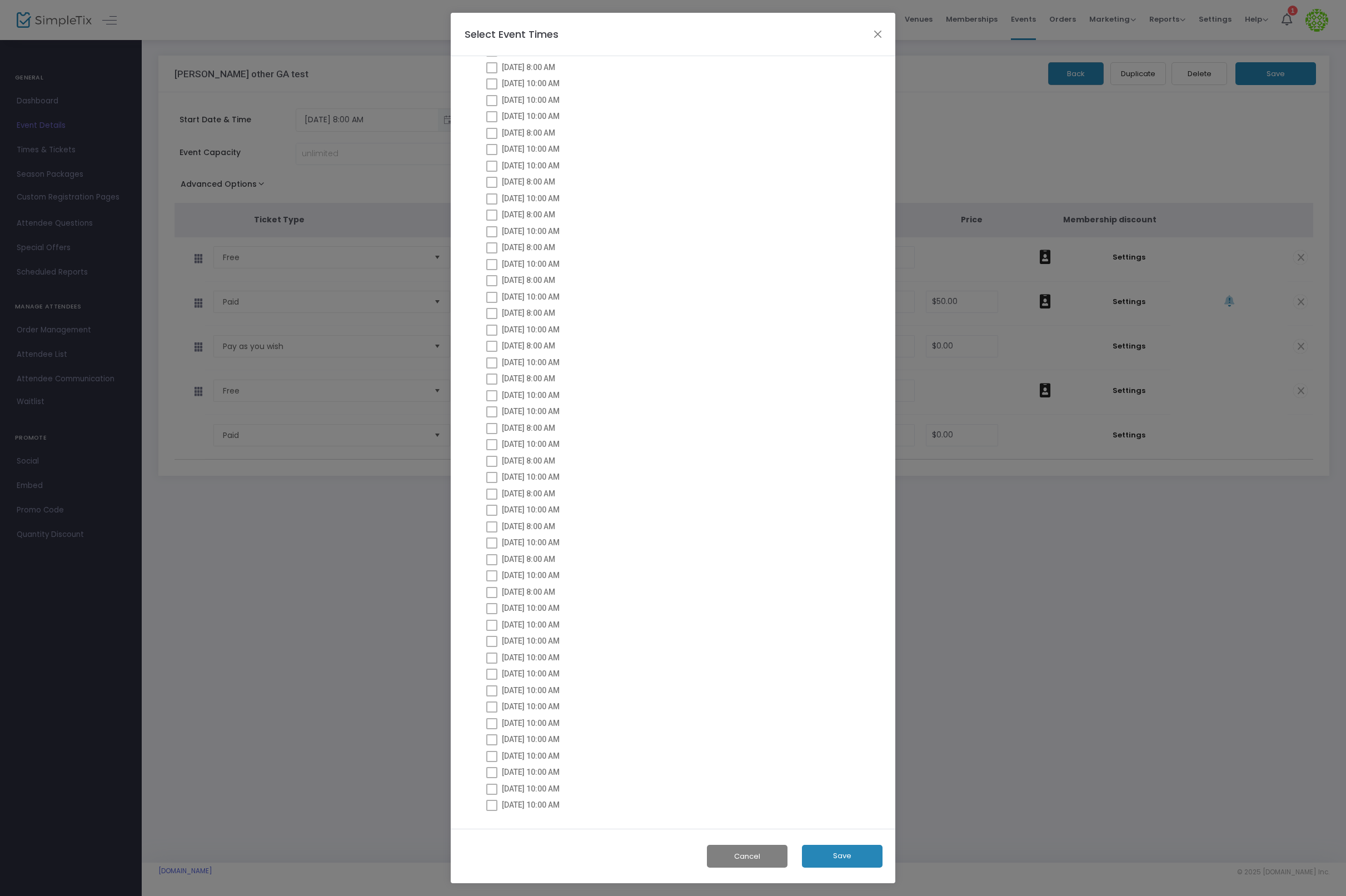
click at [849, 860] on button "Save" at bounding box center [842, 856] width 81 height 23
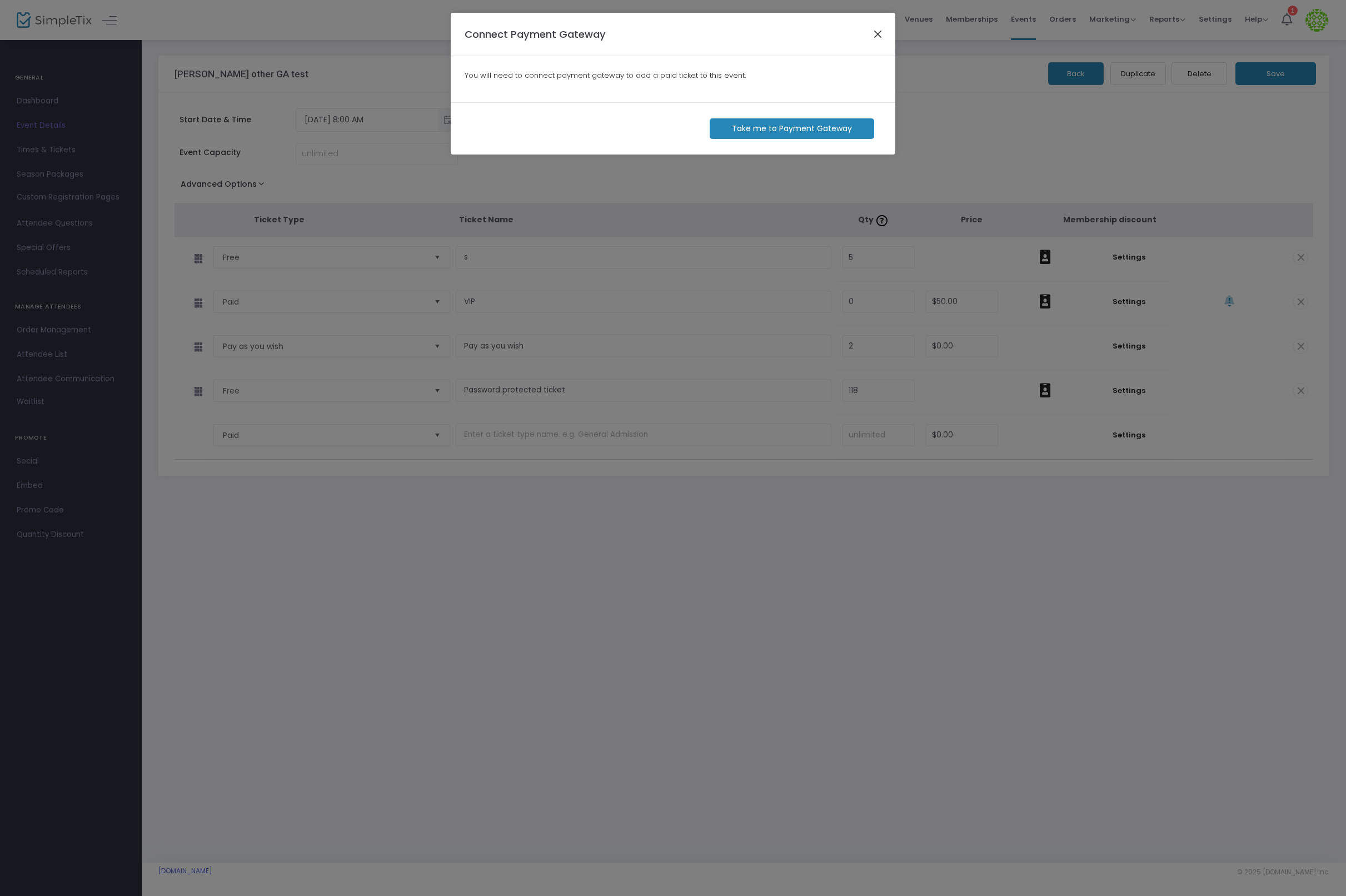
click at [878, 32] on button "Close" at bounding box center [877, 33] width 15 height 15
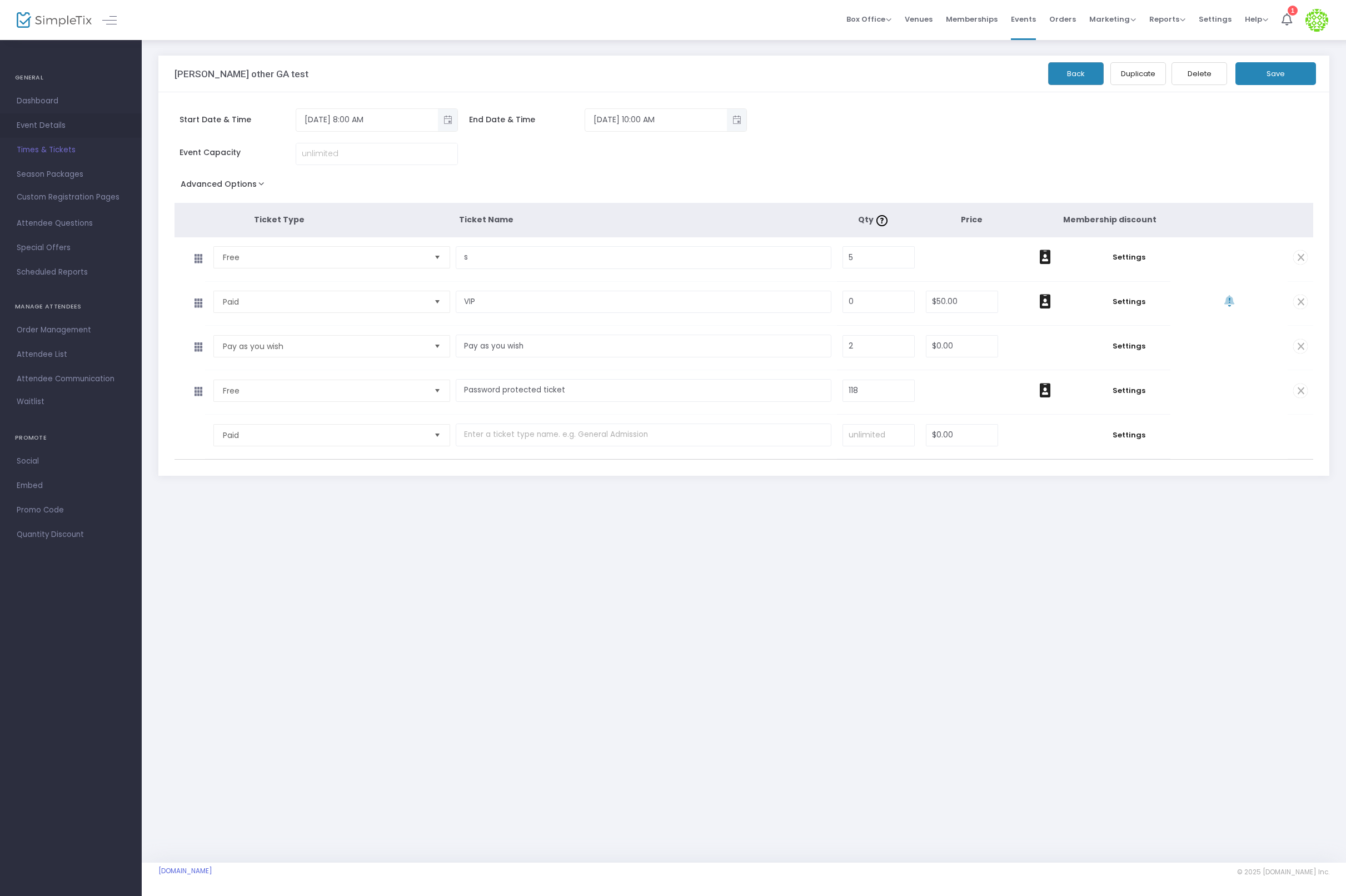
click at [32, 119] on span "Event Details" at bounding box center [70, 125] width 108 height 15
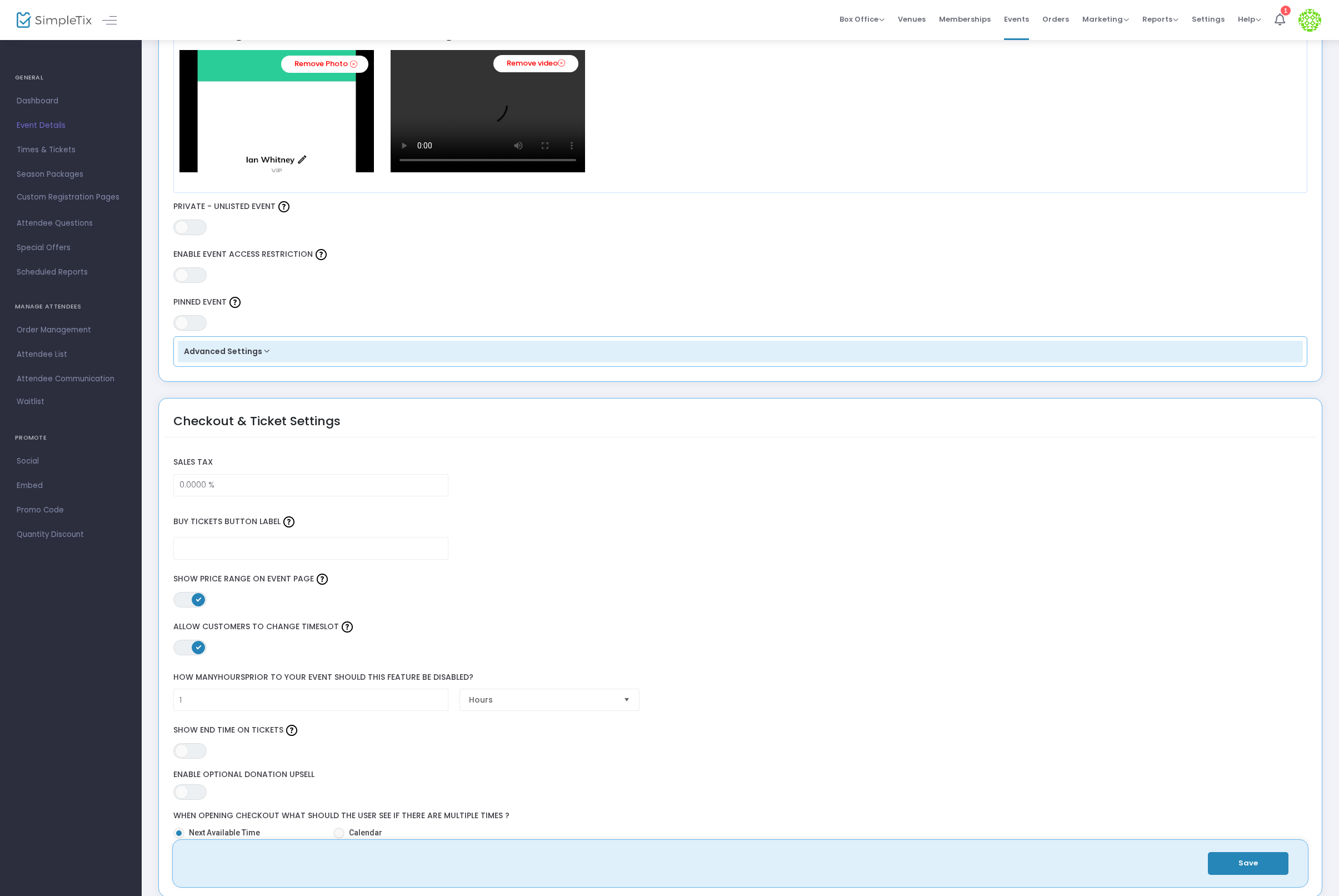
scroll to position [521, 0]
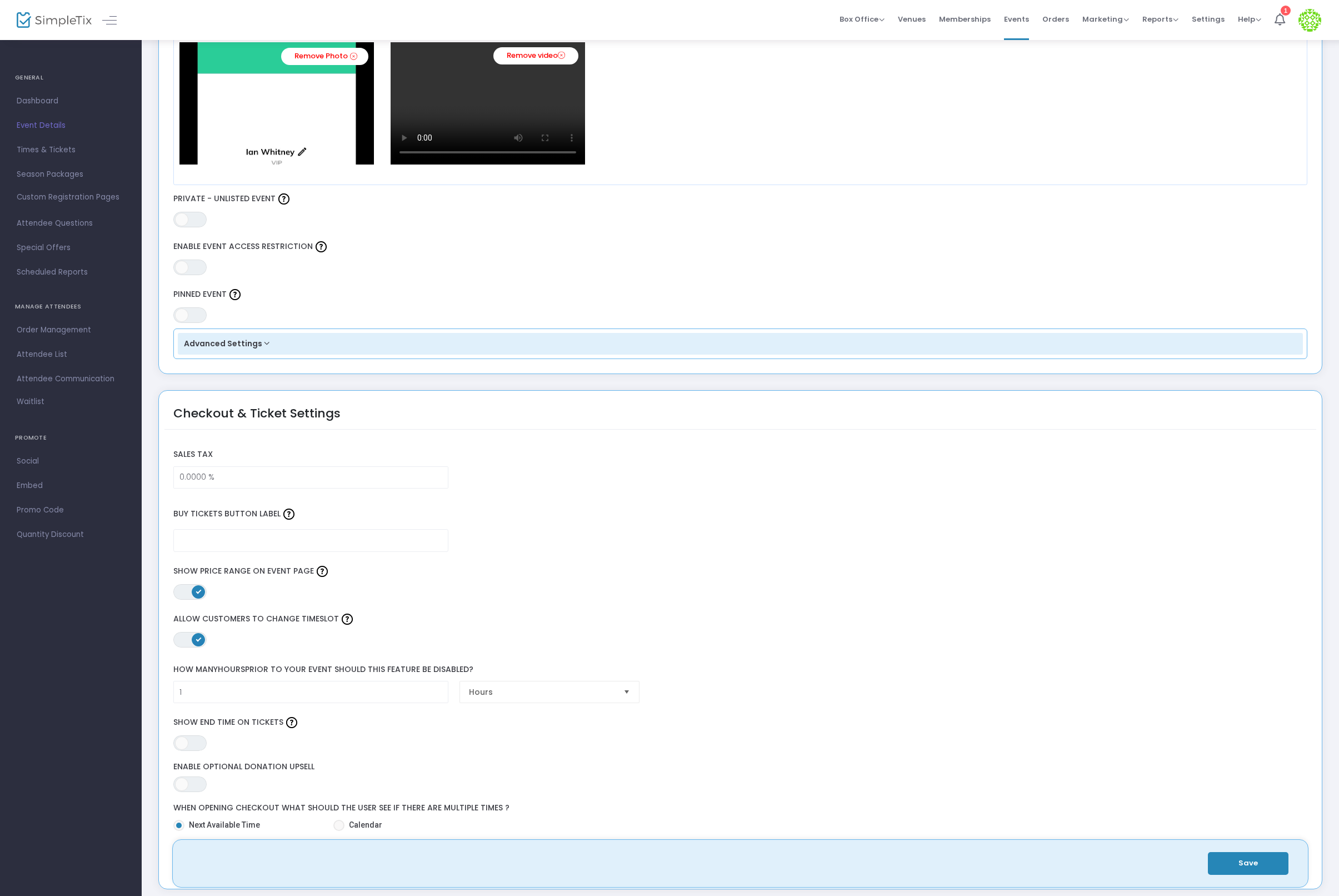
click at [255, 341] on button "Advanced Settings" at bounding box center [741, 344] width 1126 height 22
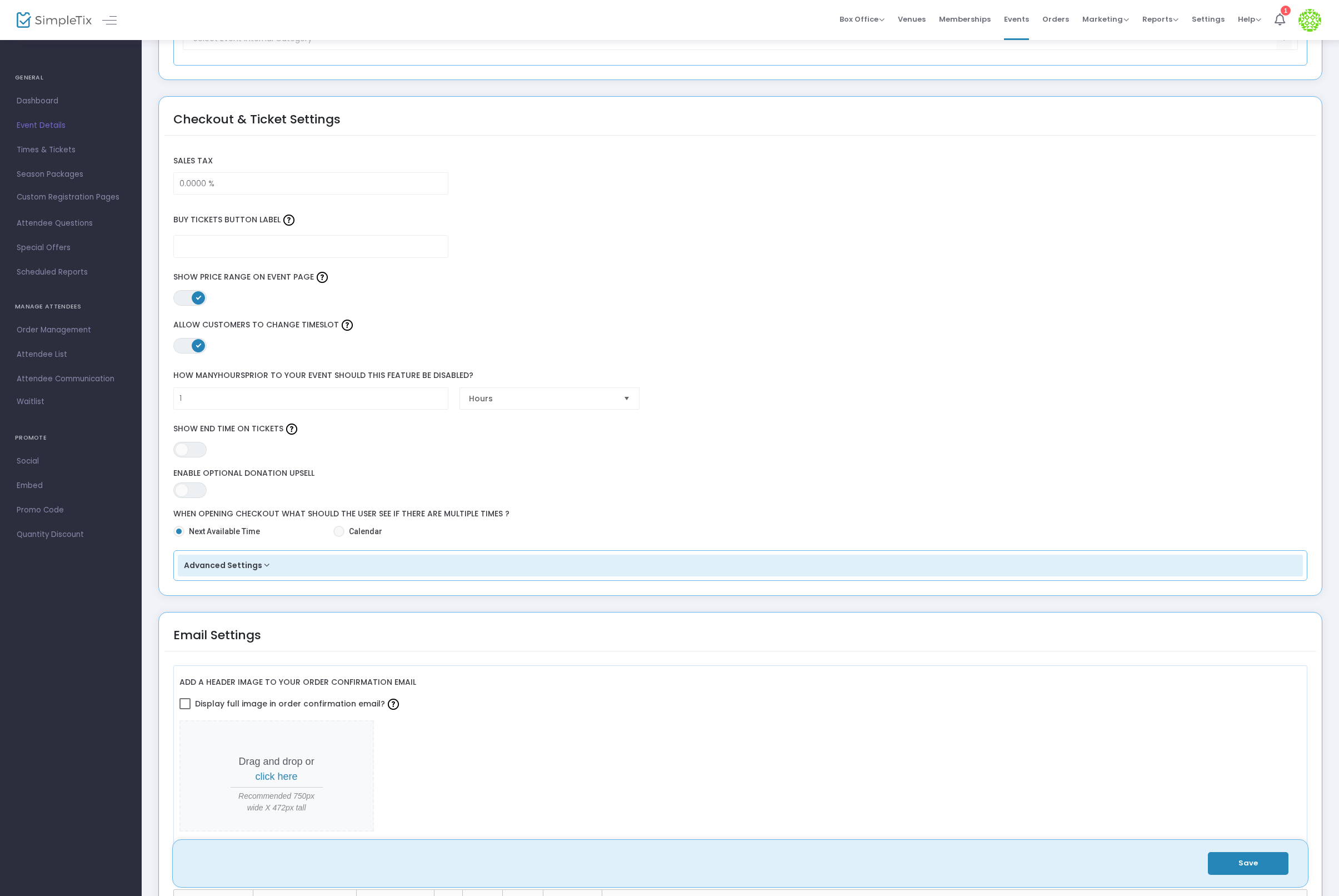
scroll to position [939, 0]
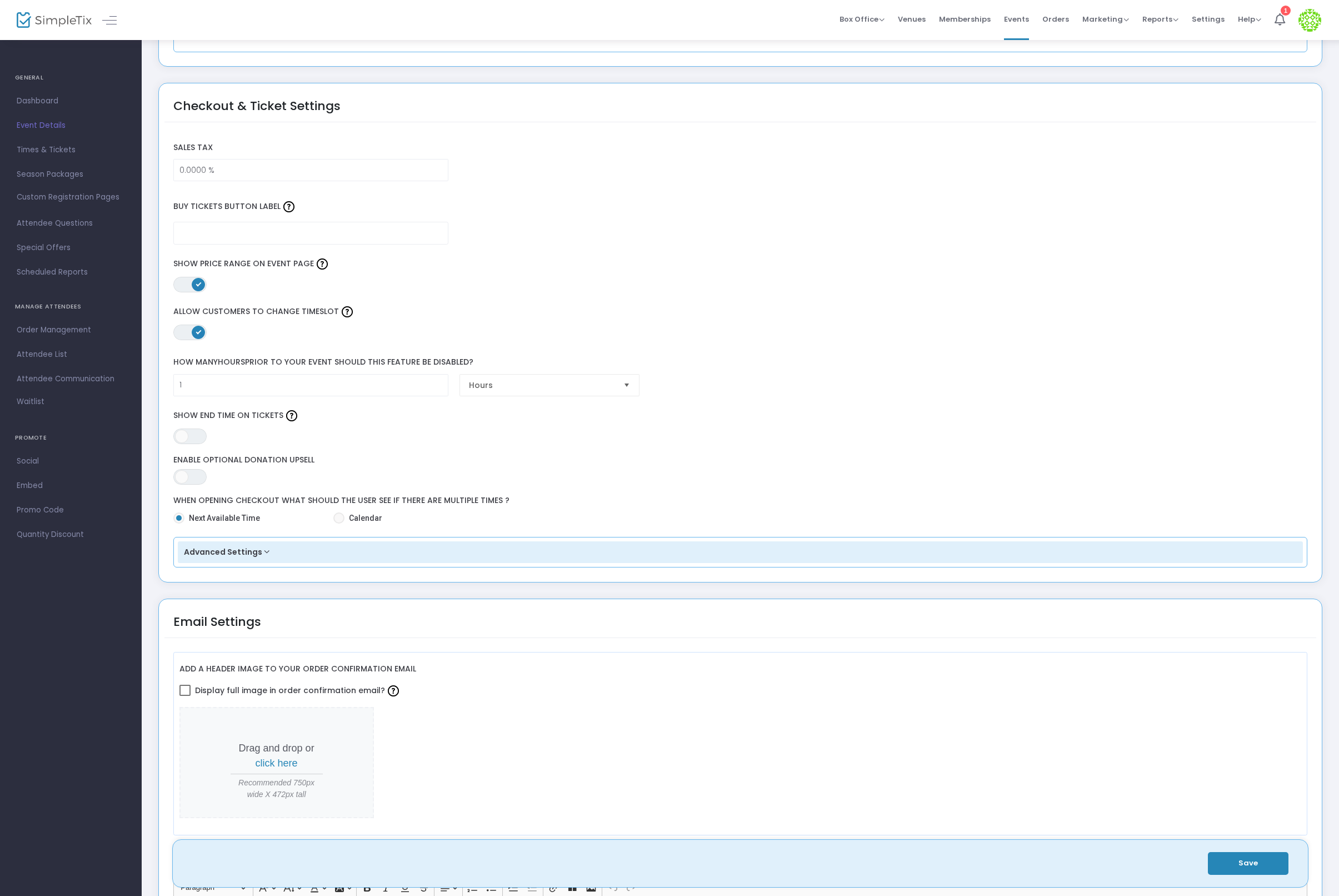
click at [220, 562] on button "Advanced Settings" at bounding box center [741, 553] width 1126 height 22
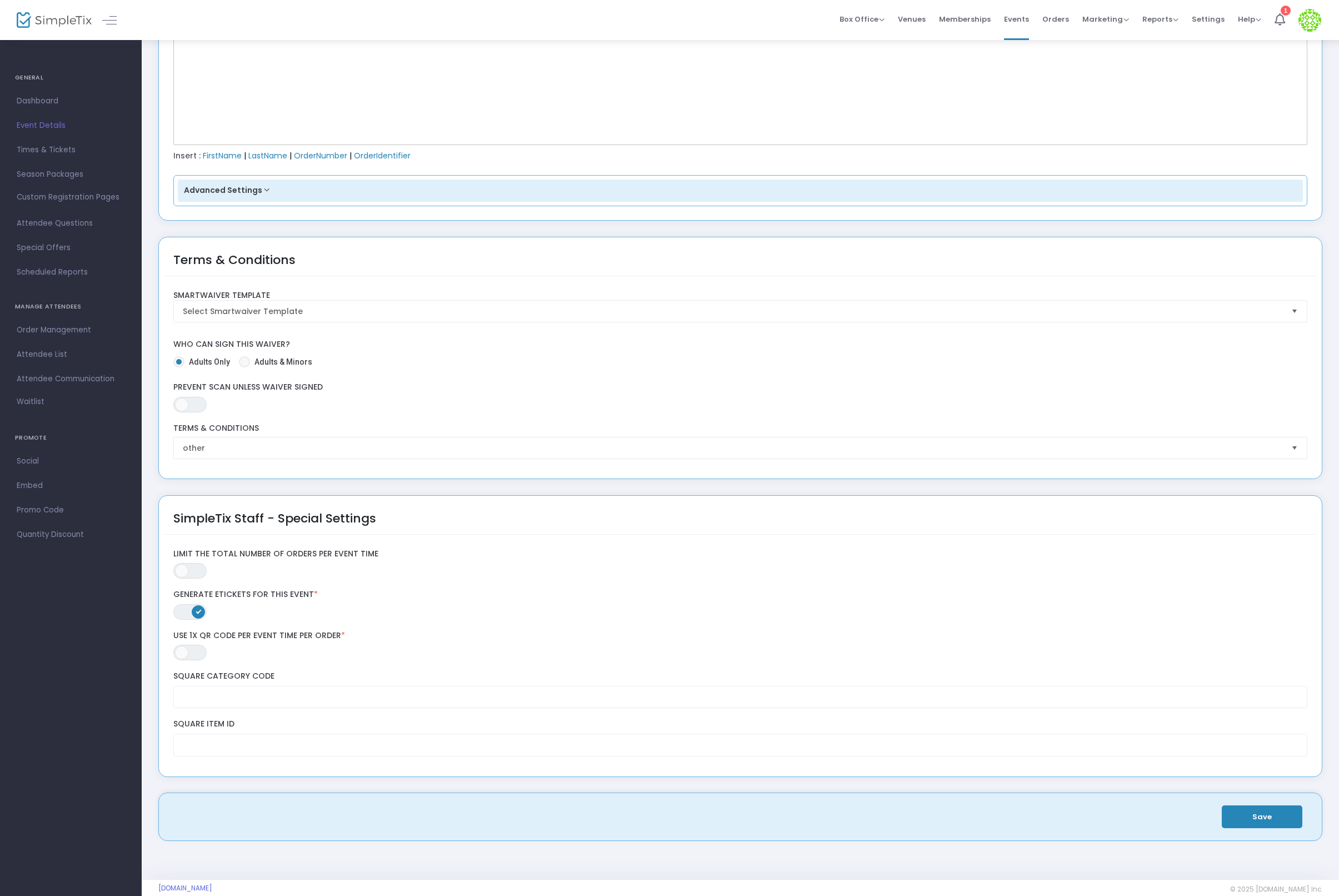
scroll to position [2088, 0]
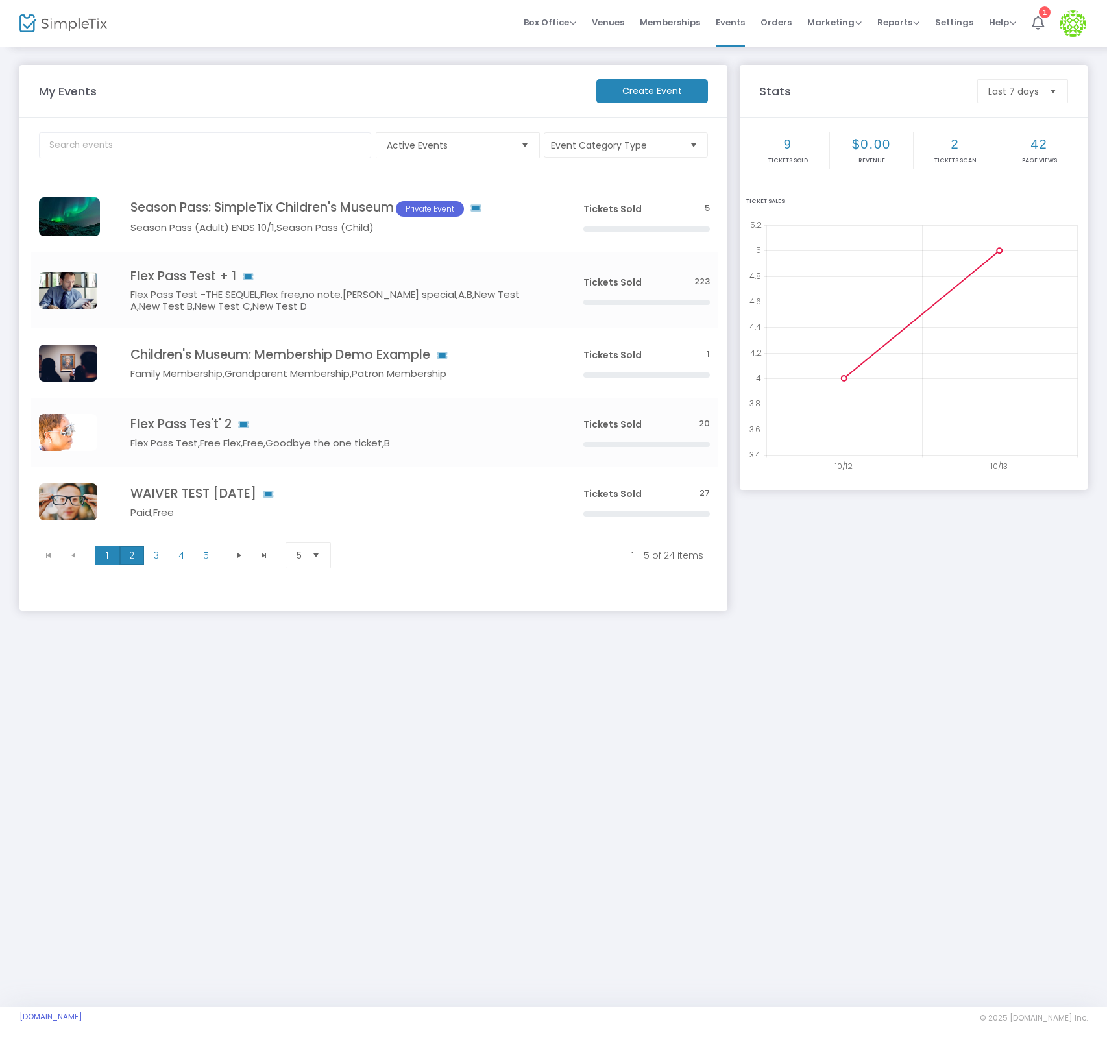
click at [133, 548] on span "2" at bounding box center [131, 554] width 25 height 19
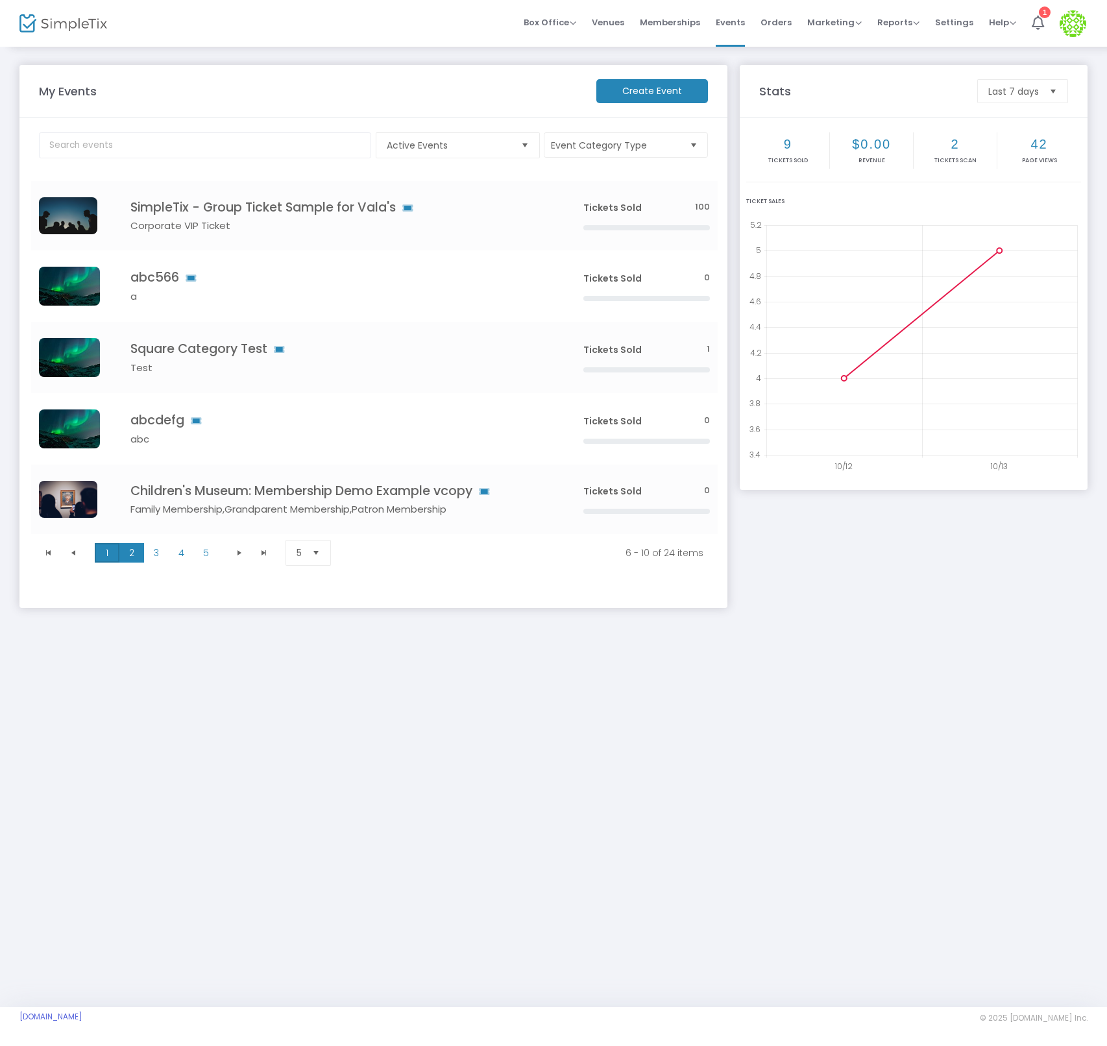
click at [100, 548] on span "1" at bounding box center [107, 552] width 25 height 19
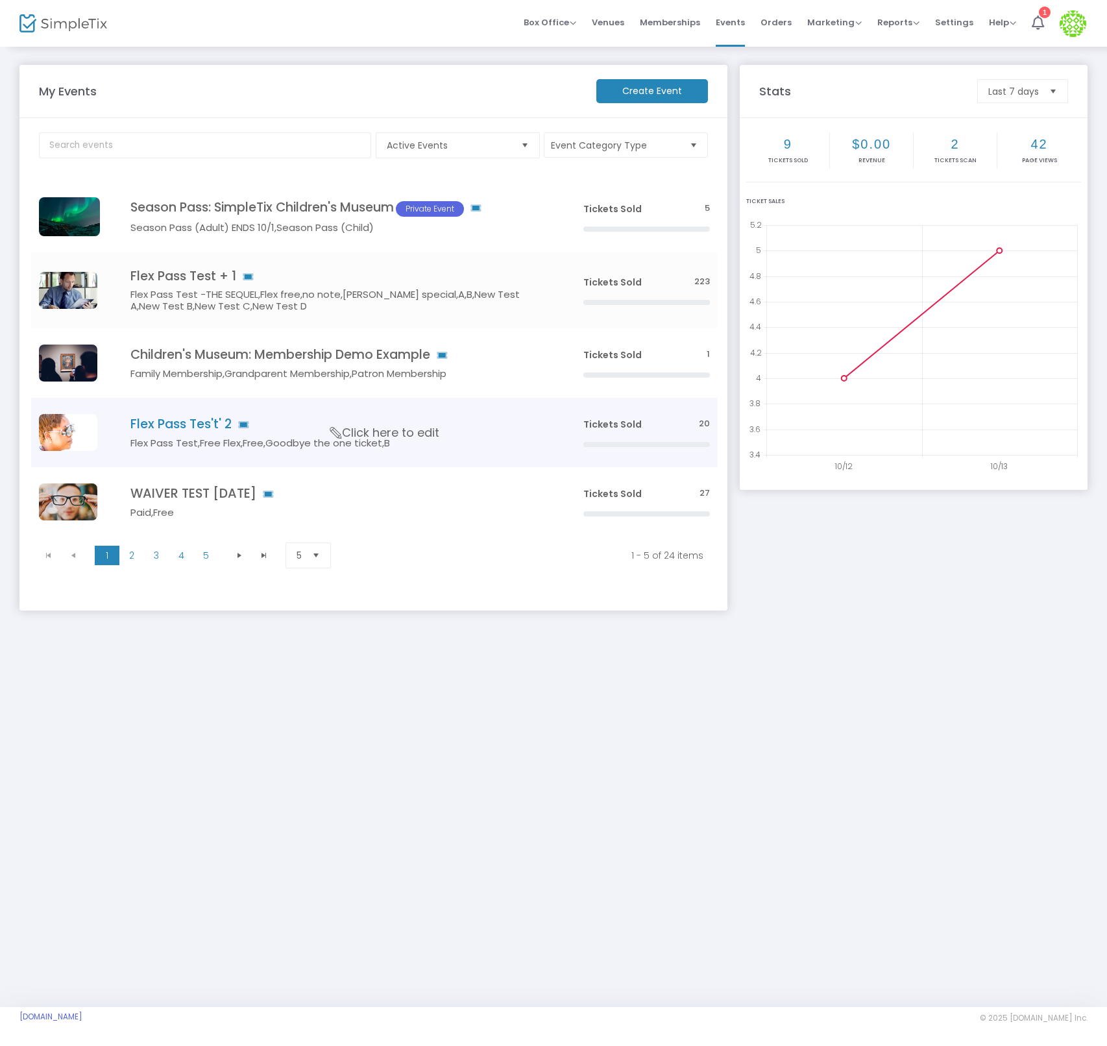
click at [185, 435] on td "Flex Pass Tes't' 2 Flex Pass Test,Free Flex,Free,Goodbye the one ticket,B Click…" at bounding box center [336, 432] width 475 height 69
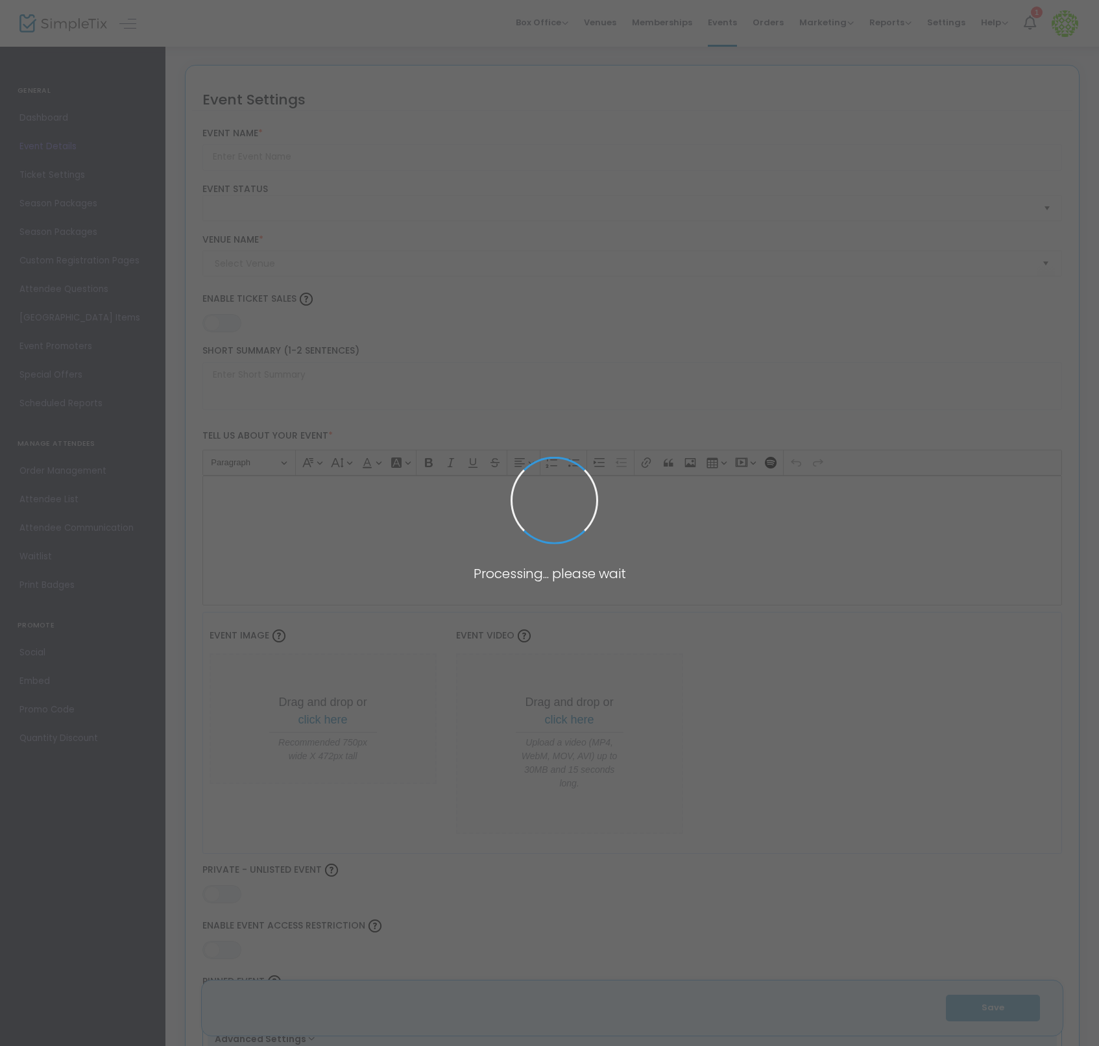
type input "Flex Pass Tes't' 2"
type textarea "Flex Pass Test"
type input "20.0000 %"
type input "Buy Tickets"
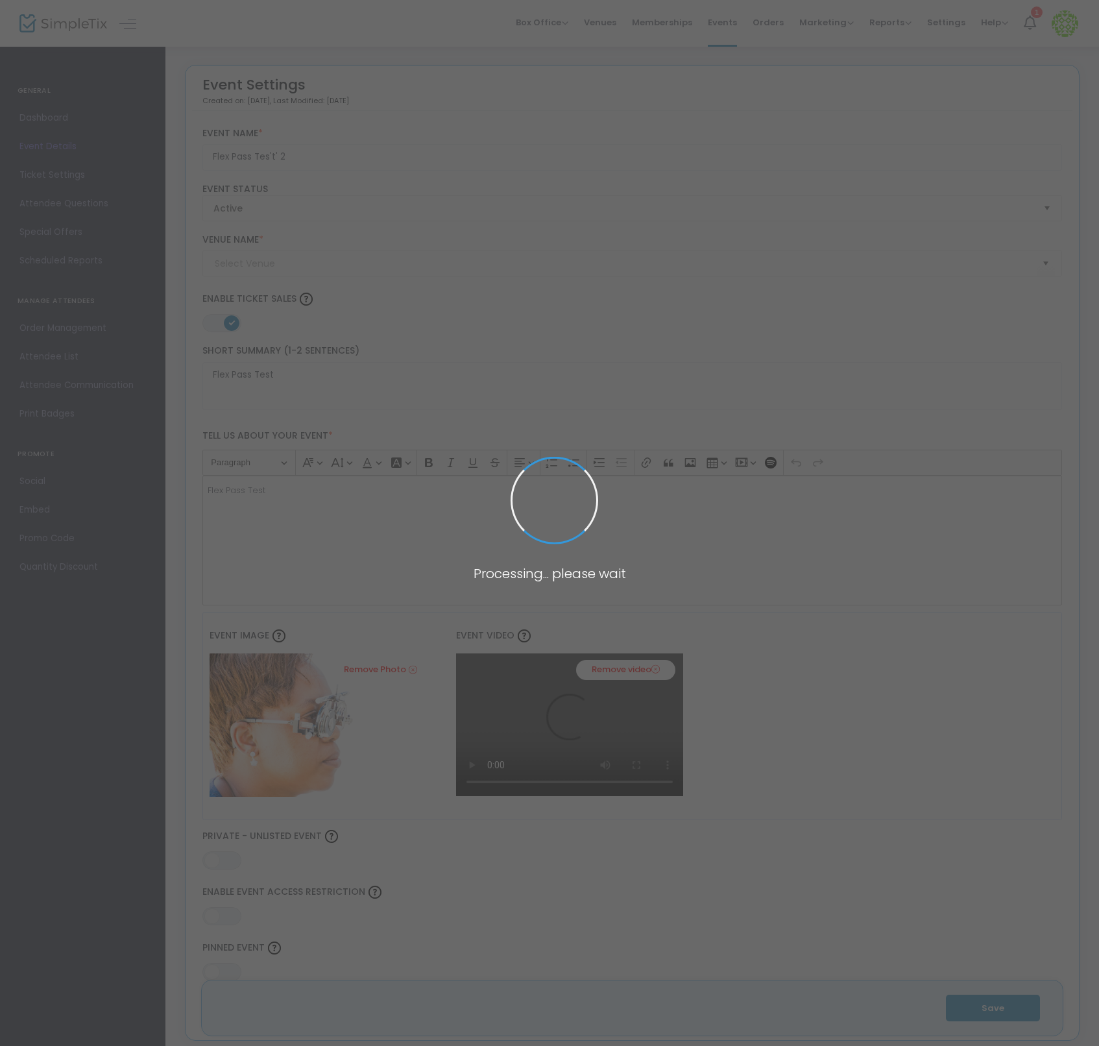
type input "Test"
click at [59, 174] on body "Processing... please wait Box Office Sell Tickets Bookings Sell Season Pass Ven…" at bounding box center [549, 523] width 1099 height 1046
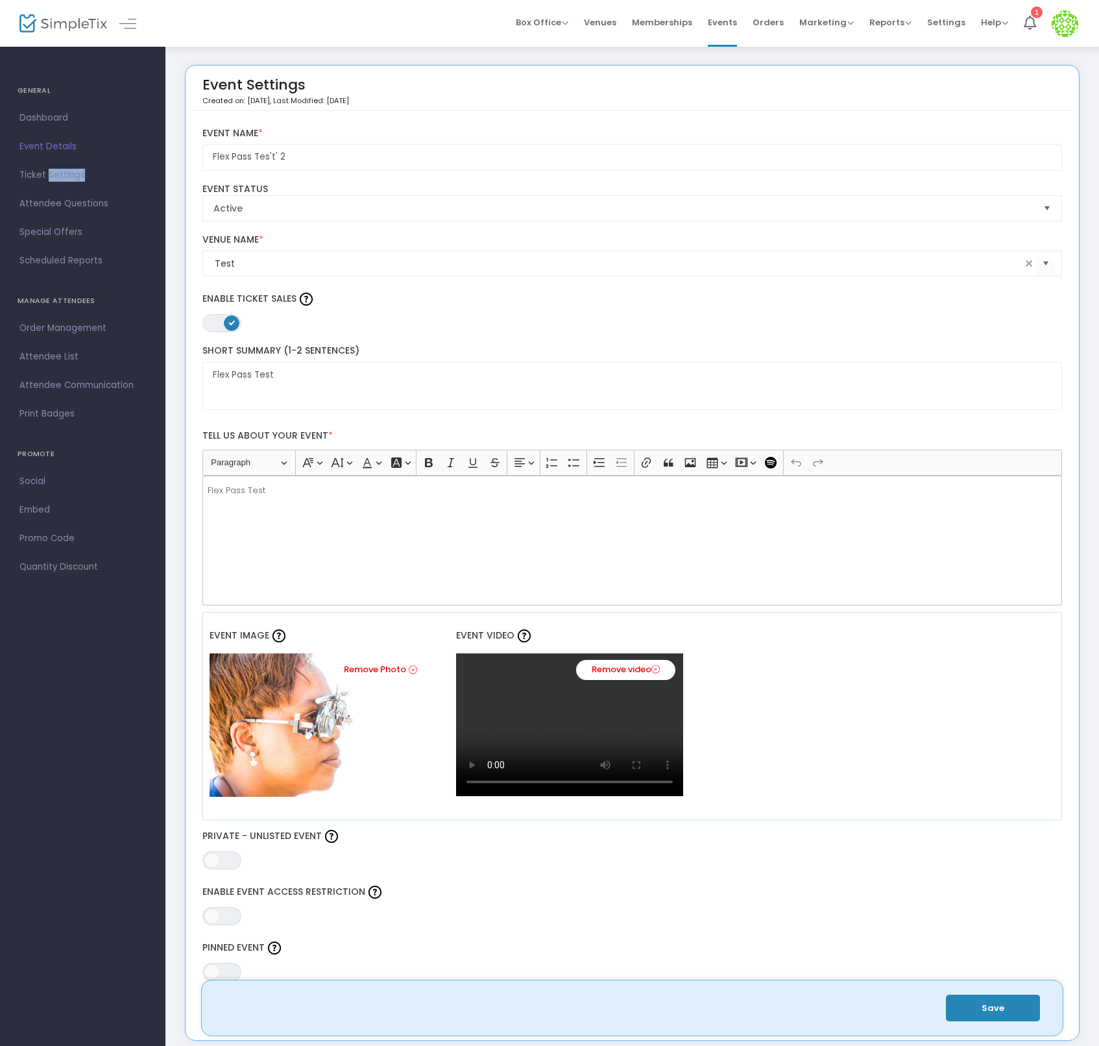
click at [59, 174] on span "Ticket Settings" at bounding box center [82, 175] width 126 height 17
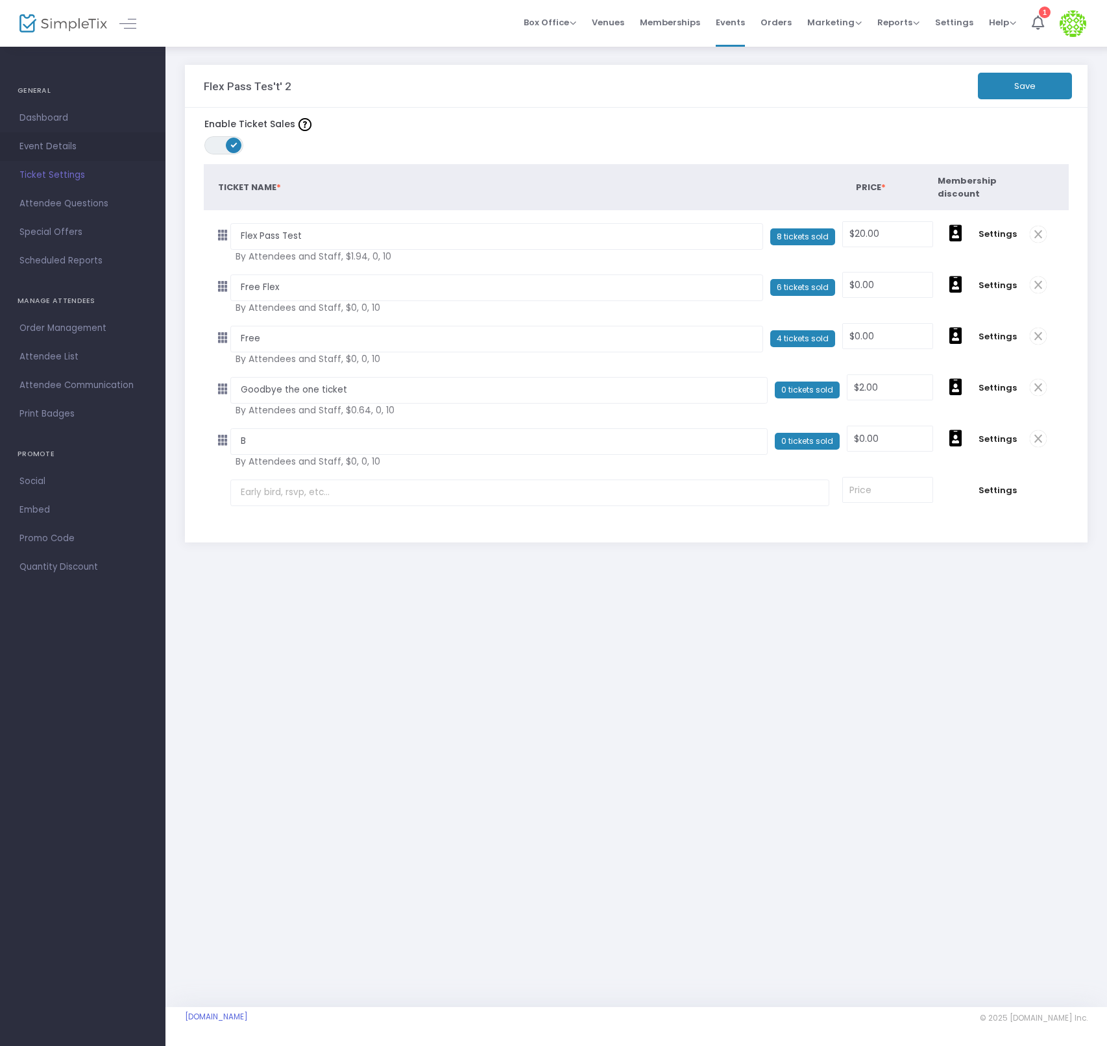
click at [57, 149] on span "Event Details" at bounding box center [82, 146] width 126 height 17
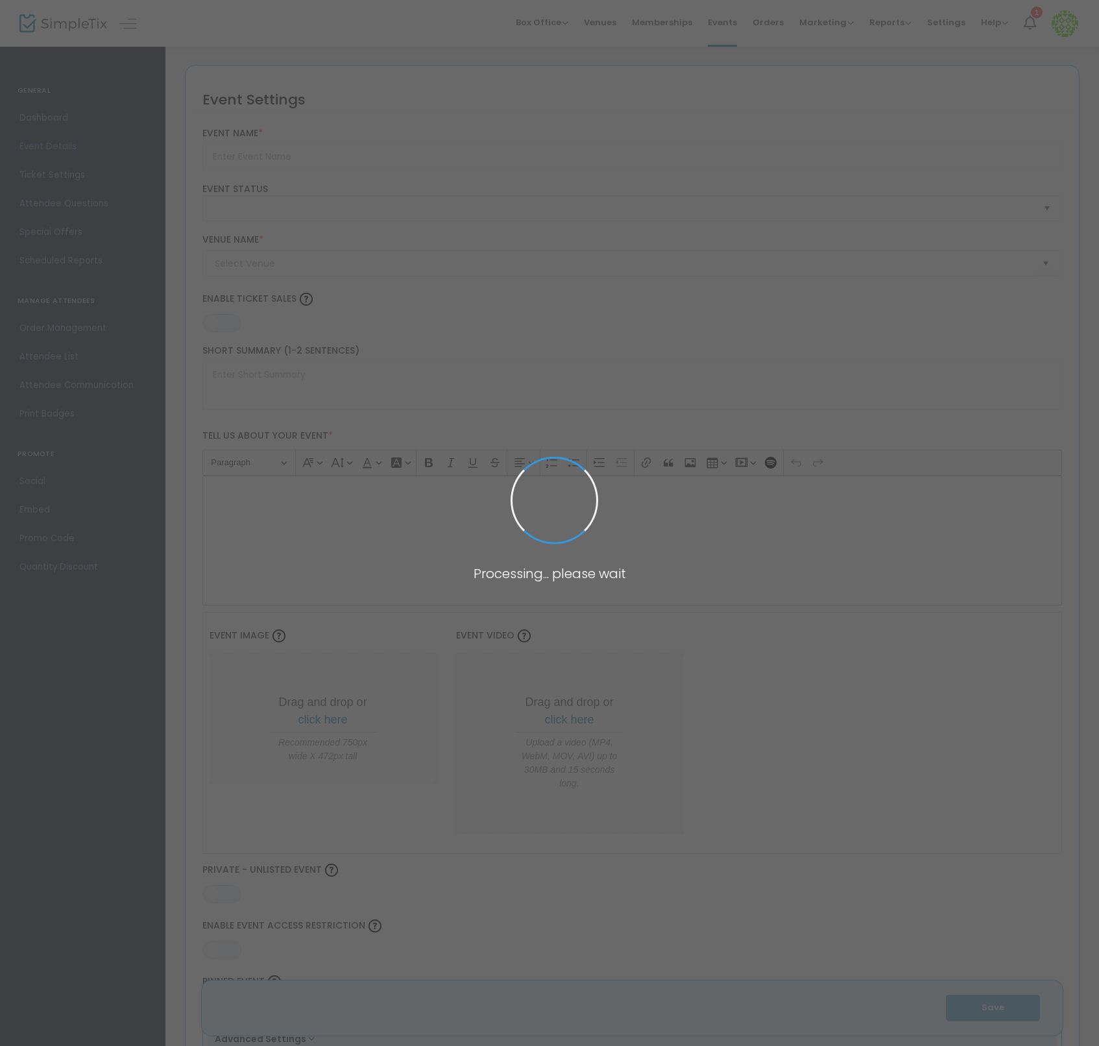
type input "Flex Pass Tes't' 2"
type textarea "Flex Pass Test"
type input "20.0000 %"
type input "Buy Tickets"
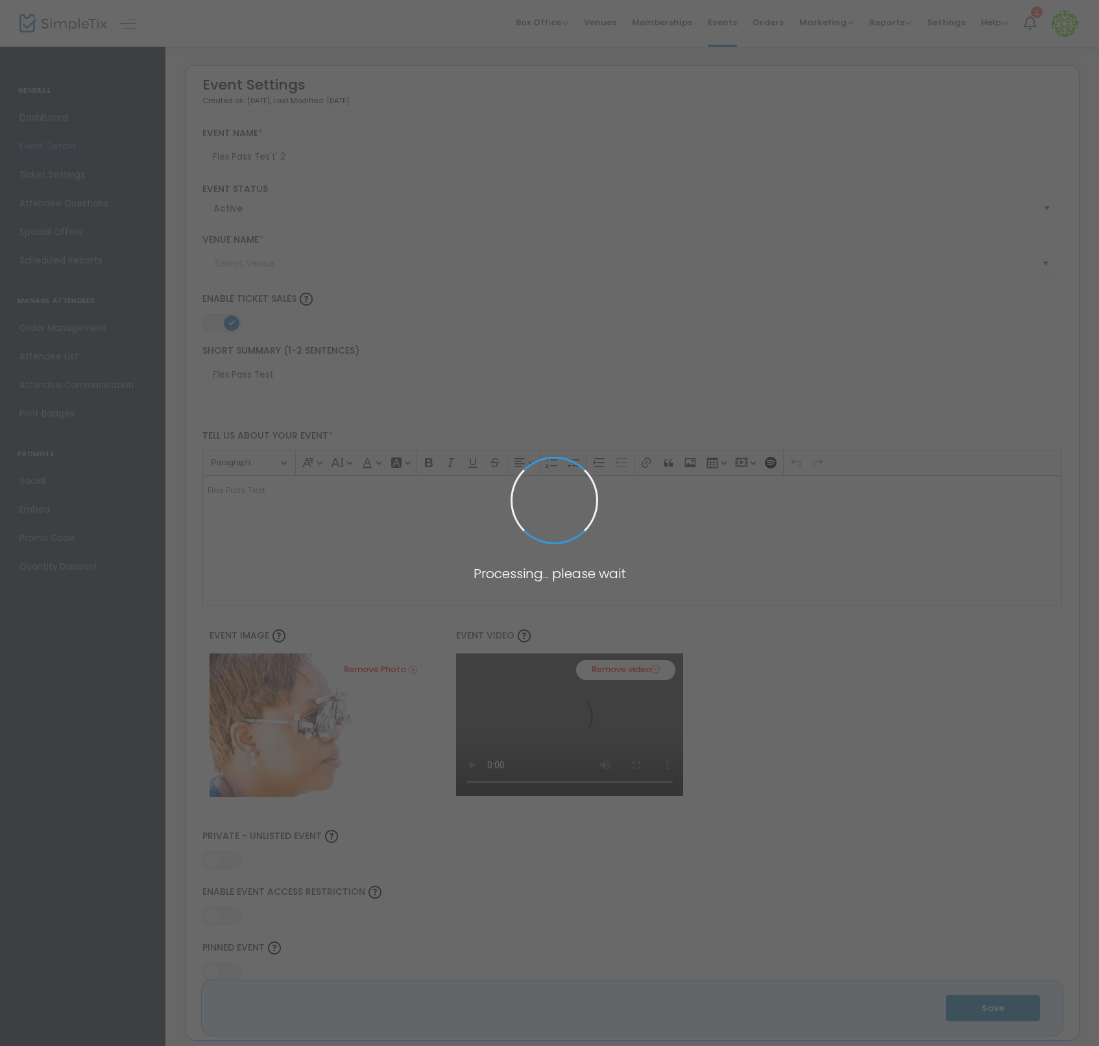
type input "Test"
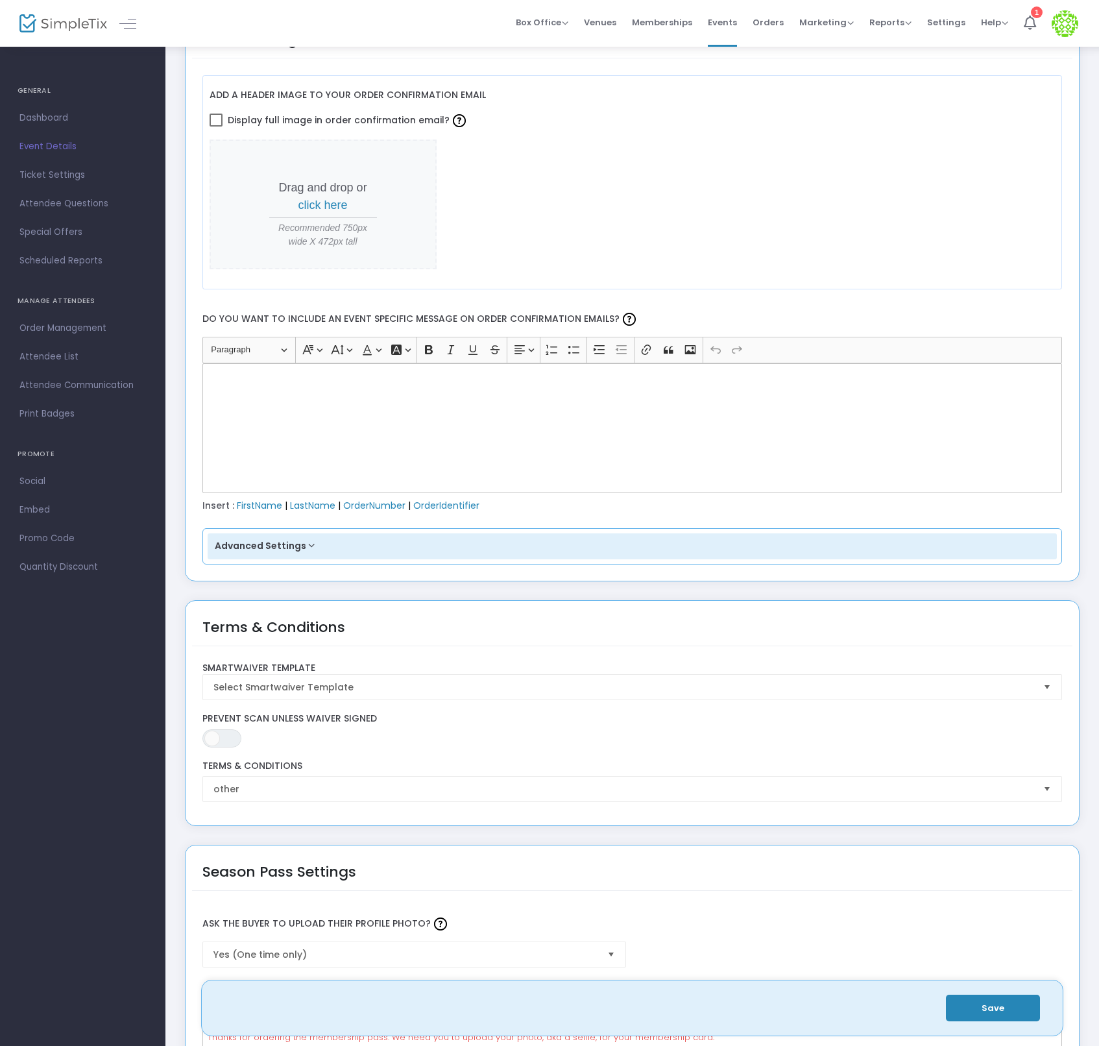
scroll to position [1422, 0]
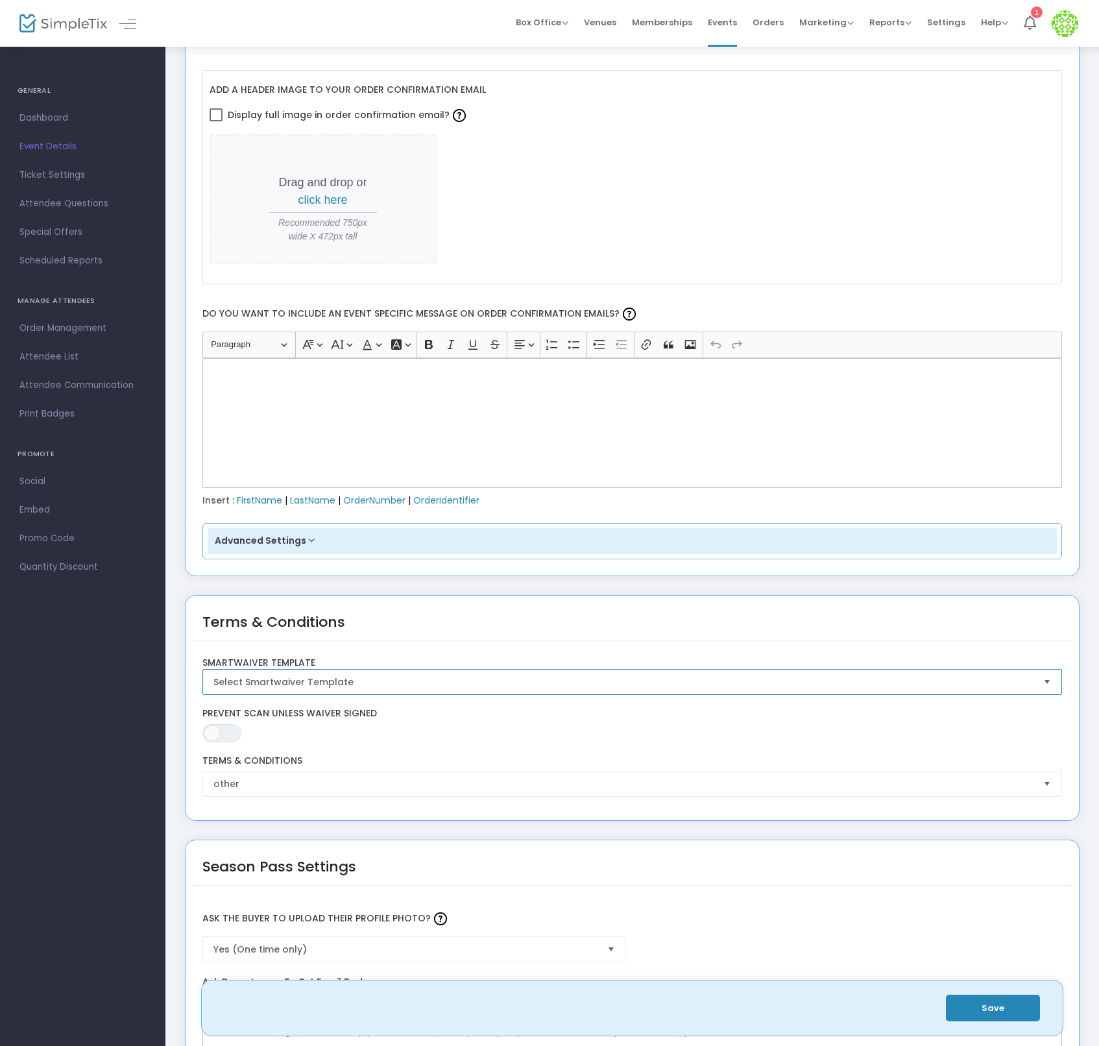
click at [269, 686] on span "Select Smartwaiver Template" at bounding box center [623, 681] width 820 height 13
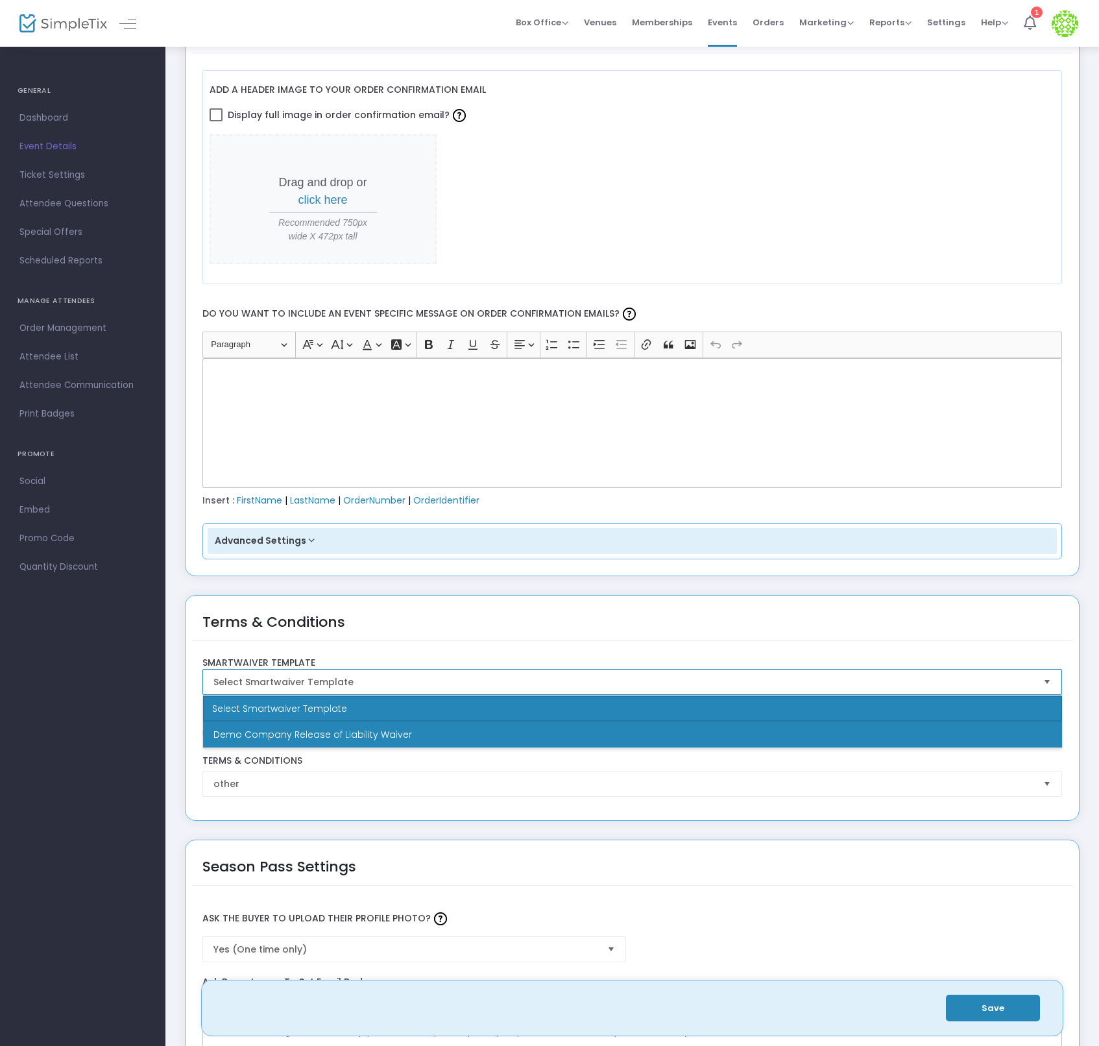
click at [297, 736] on span "Demo Company Release of Liability Waiver" at bounding box center [312, 734] width 198 height 13
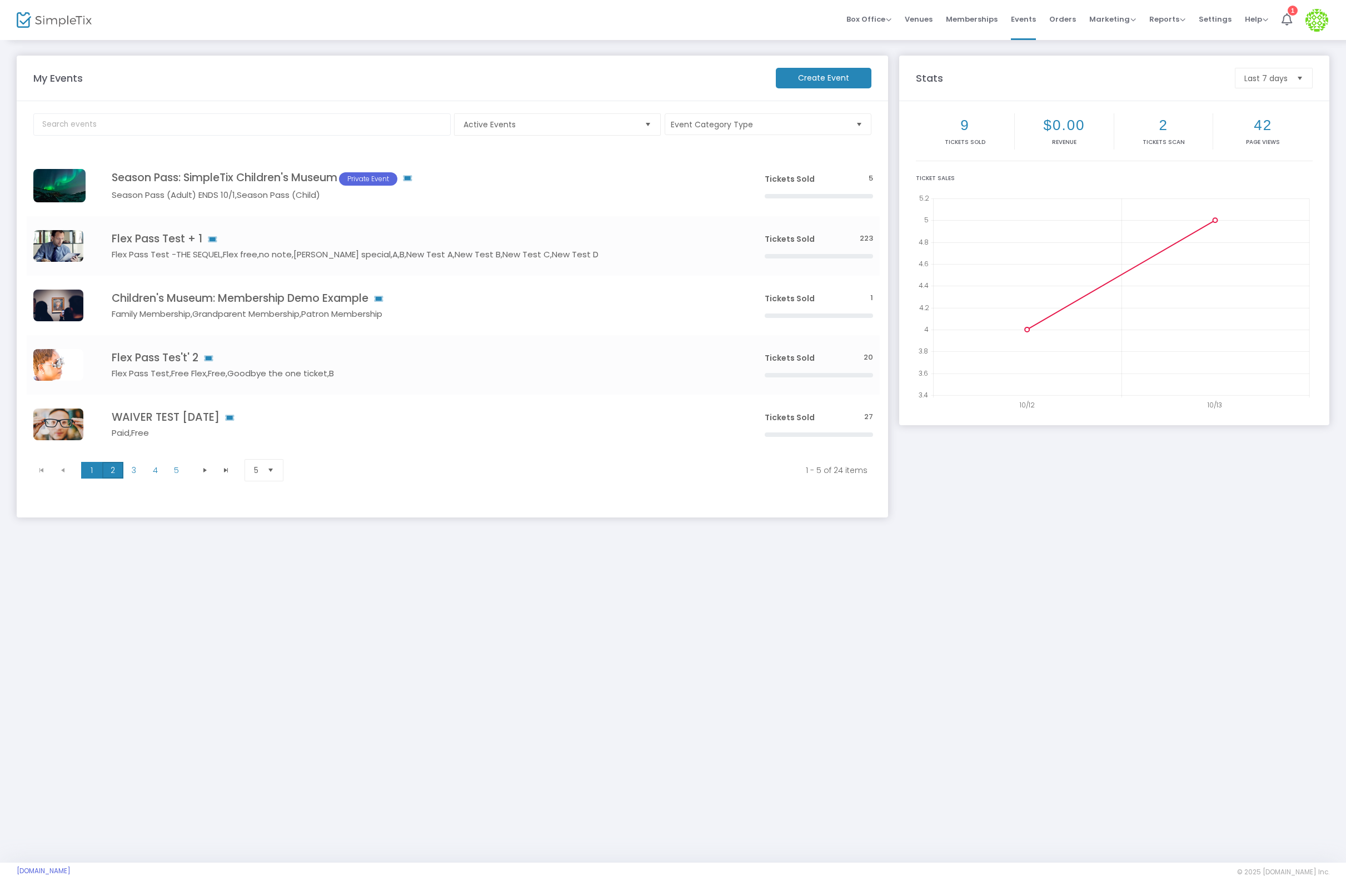
click at [119, 475] on span "2" at bounding box center [112, 469] width 21 height 16
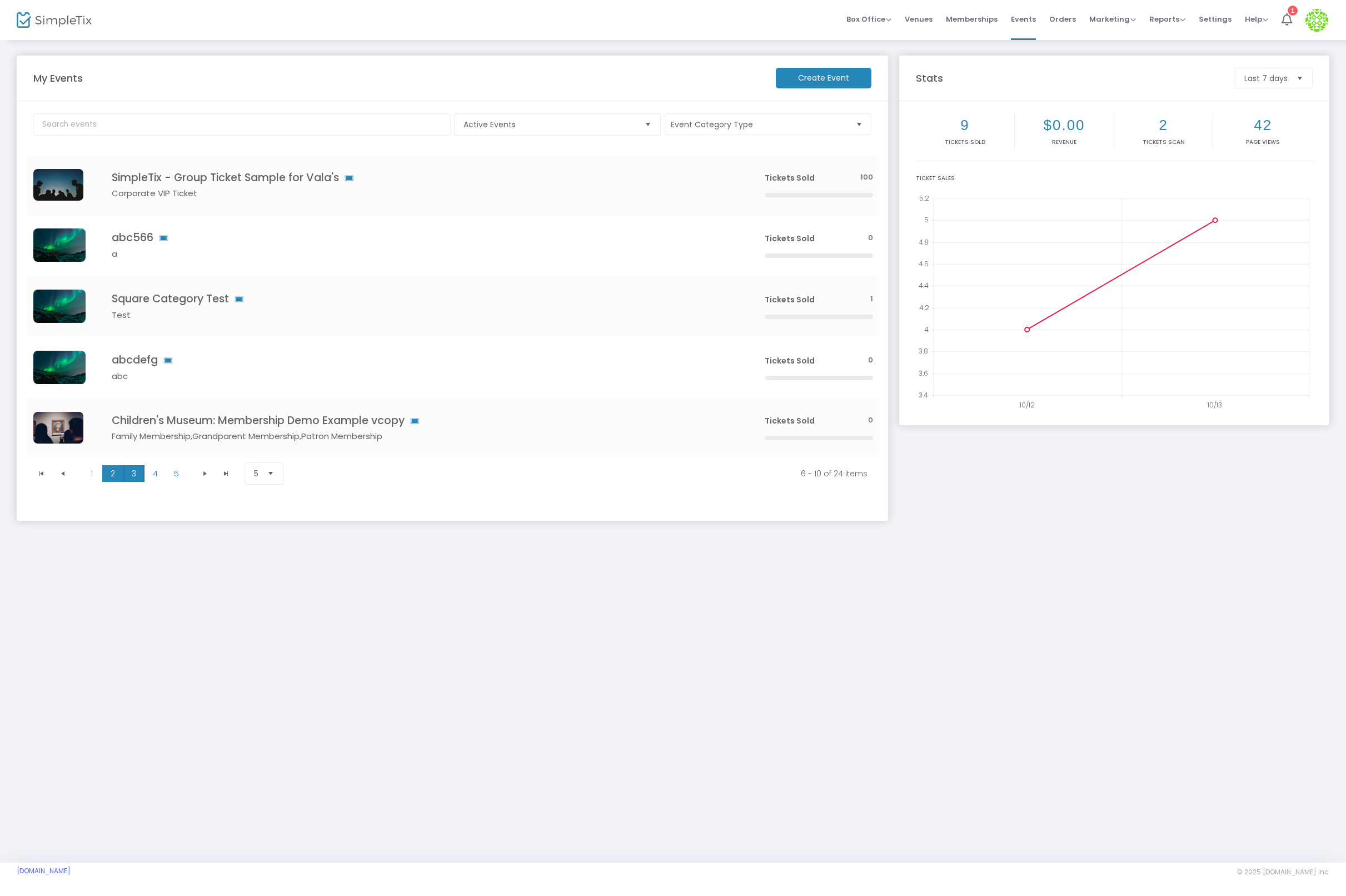
click at [136, 475] on span "3" at bounding box center [134, 473] width 21 height 16
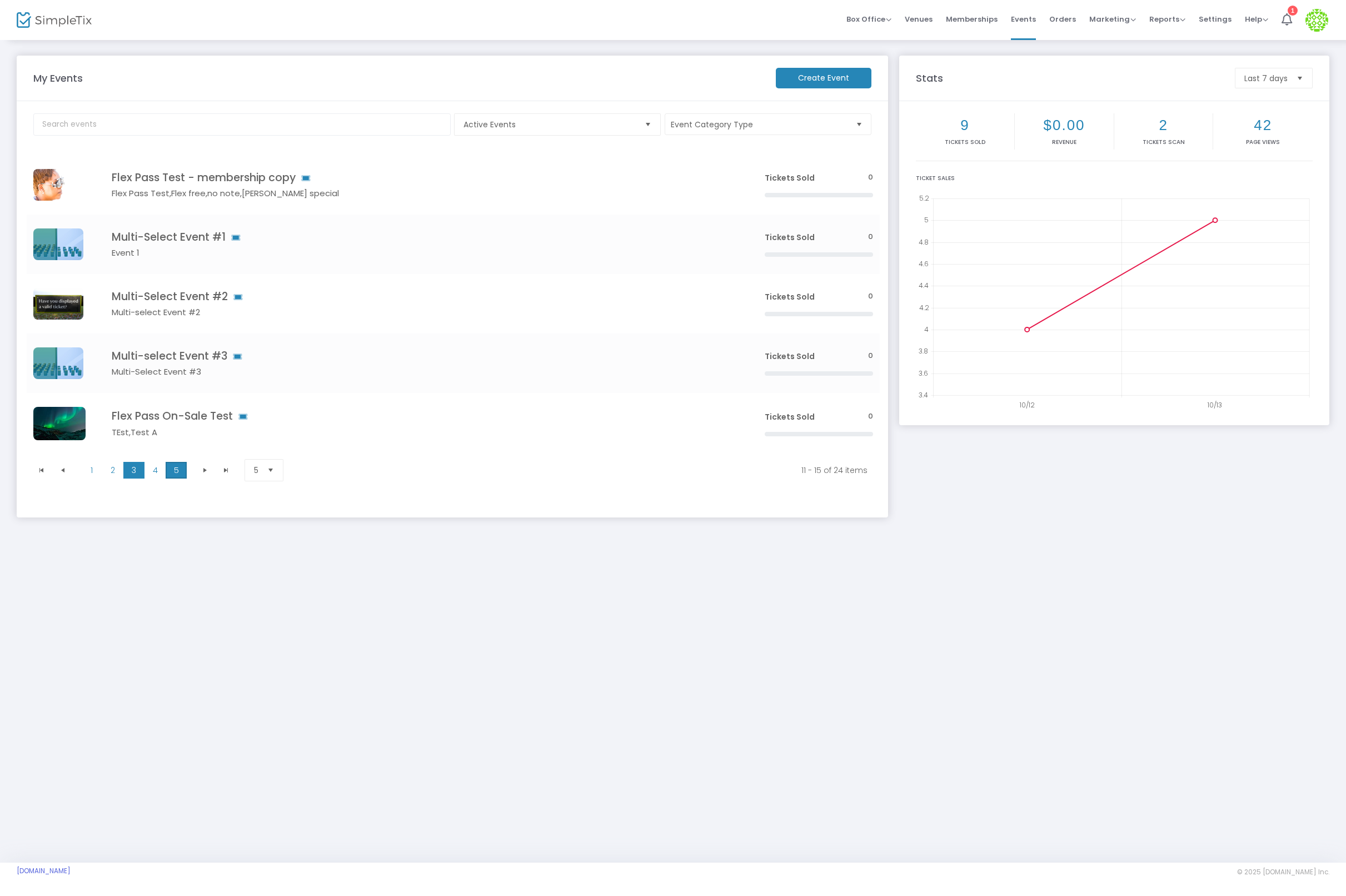
click at [168, 474] on span "5" at bounding box center [176, 469] width 21 height 16
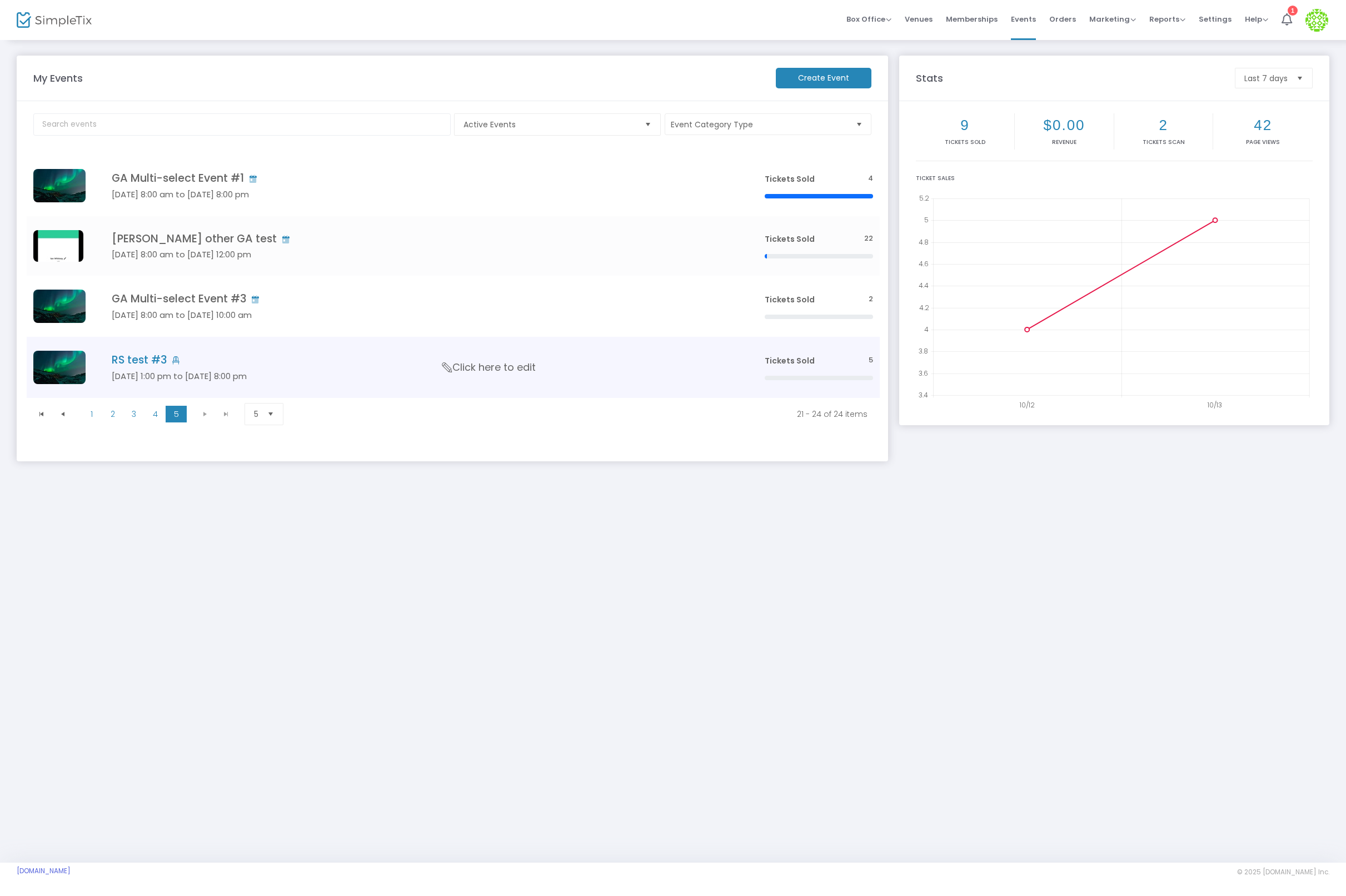
click at [164, 362] on h4 "RS test #3" at bounding box center [421, 360] width 619 height 13
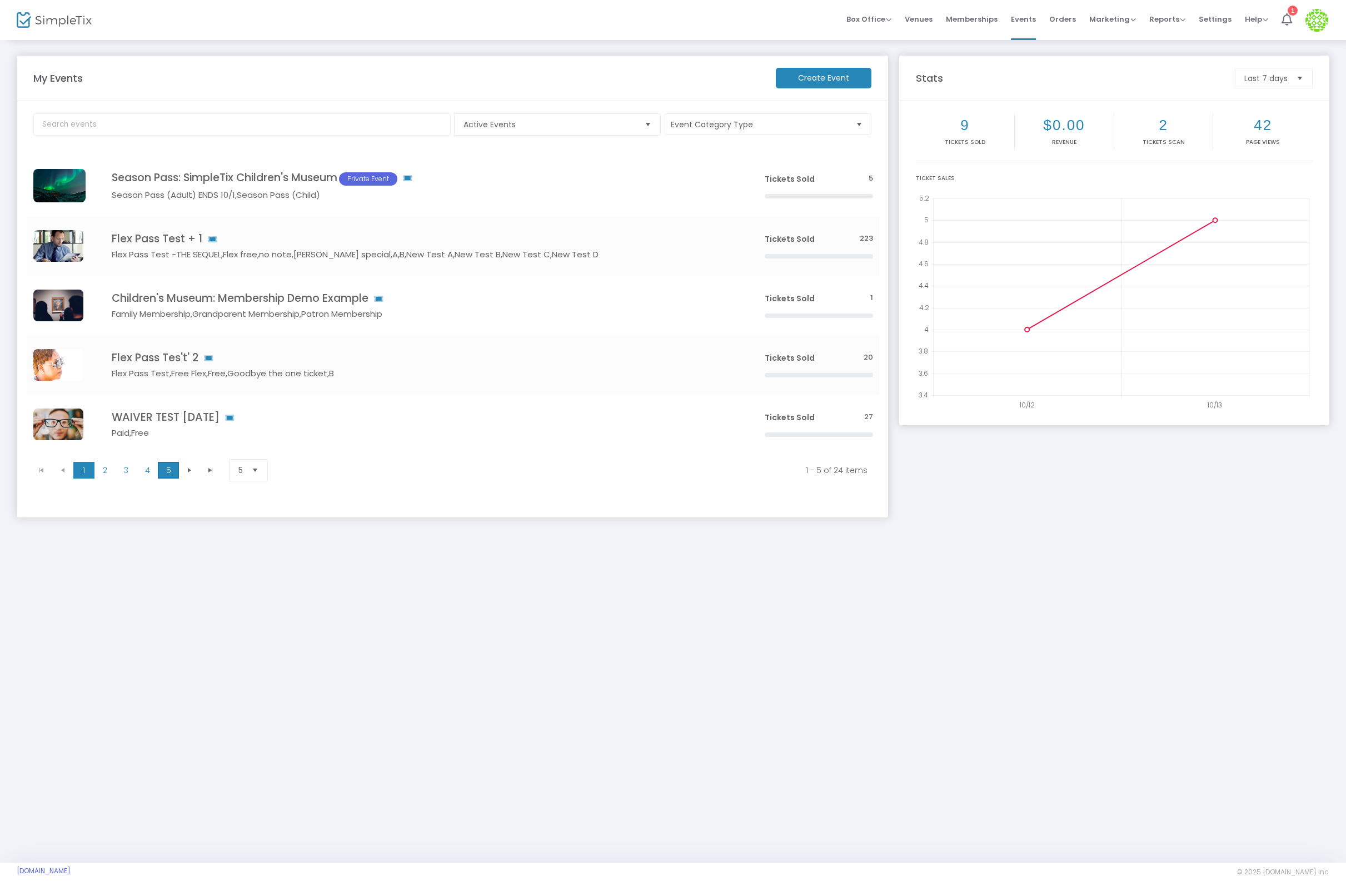
click at [173, 469] on span "5" at bounding box center [168, 469] width 21 height 16
click at [1320, 7] on span at bounding box center [1317, 20] width 23 height 30
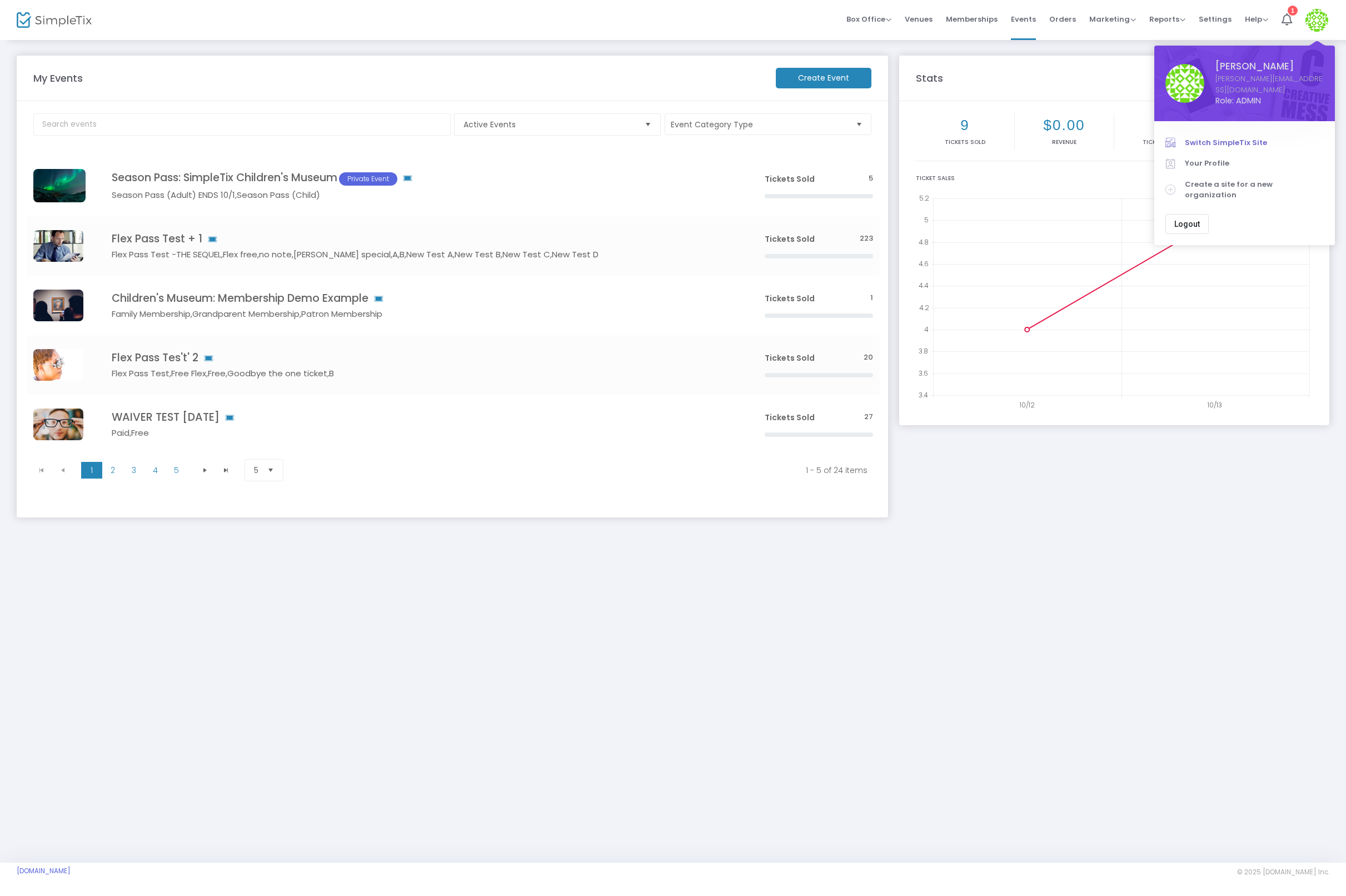
click at [1192, 137] on span "Switch SimpleTix Site" at bounding box center [1254, 142] width 139 height 11
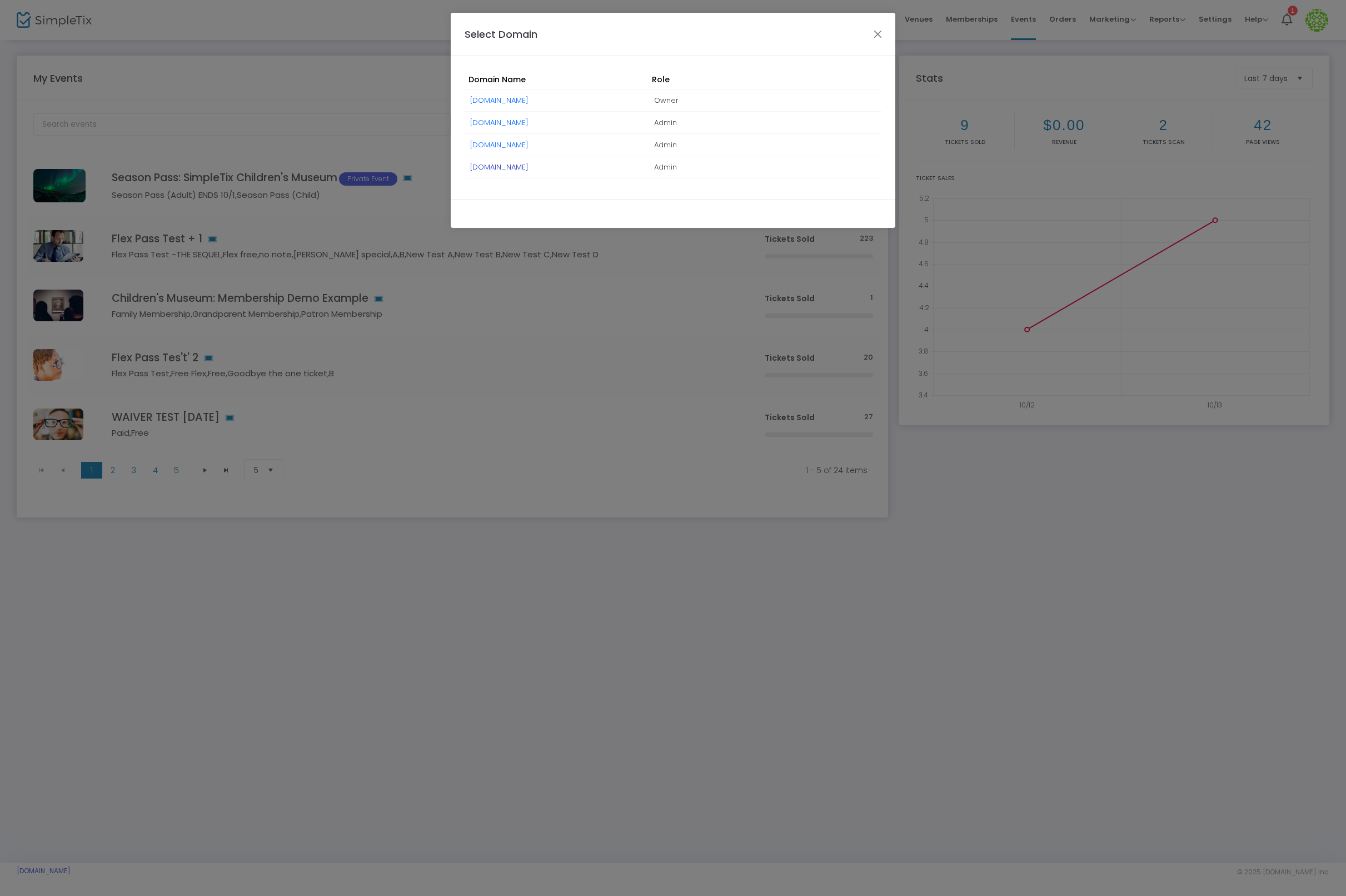
click at [529, 168] on link "[DOMAIN_NAME]" at bounding box center [500, 167] width 58 height 10
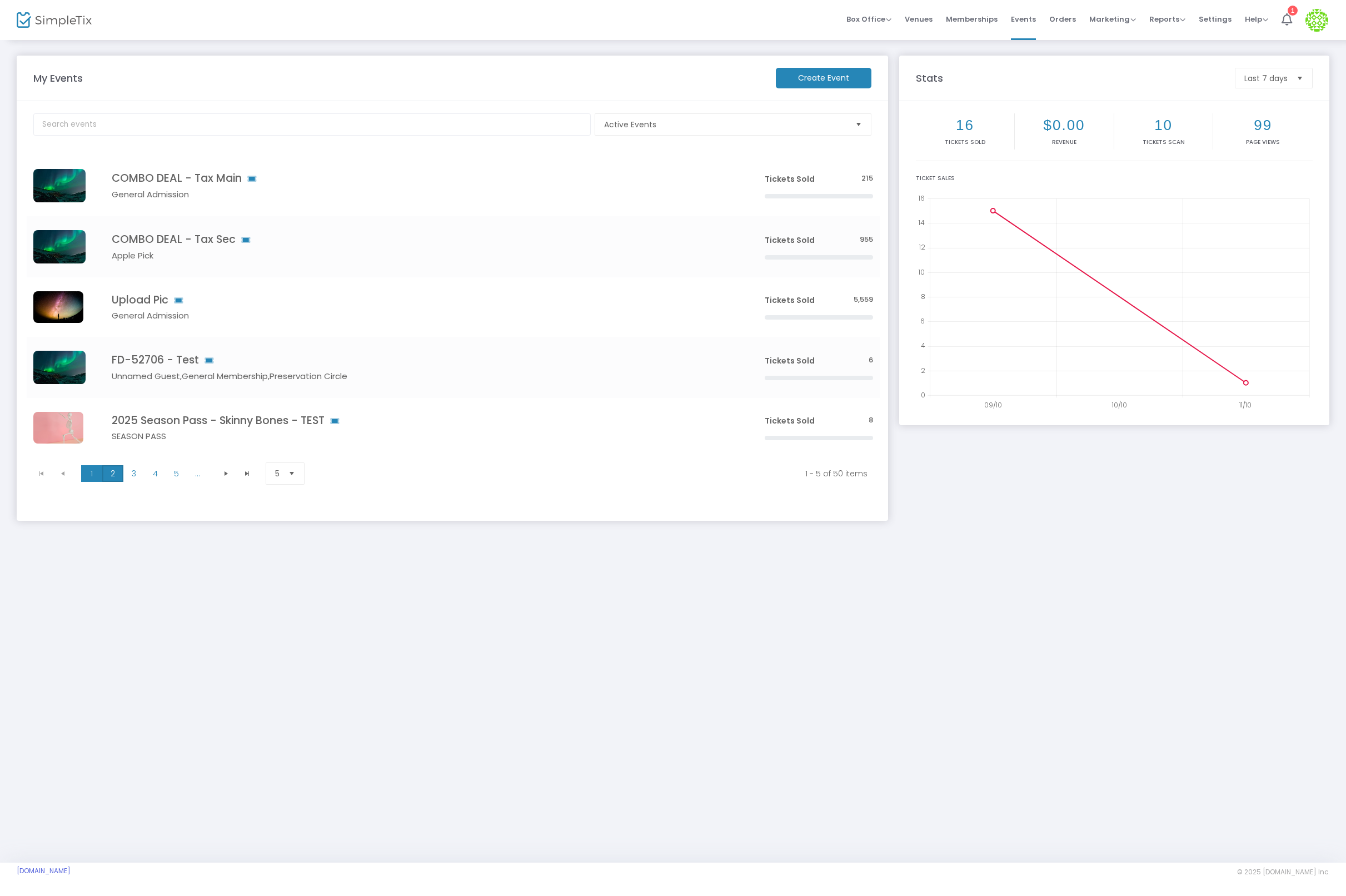
click at [117, 472] on span "2" at bounding box center [112, 473] width 21 height 16
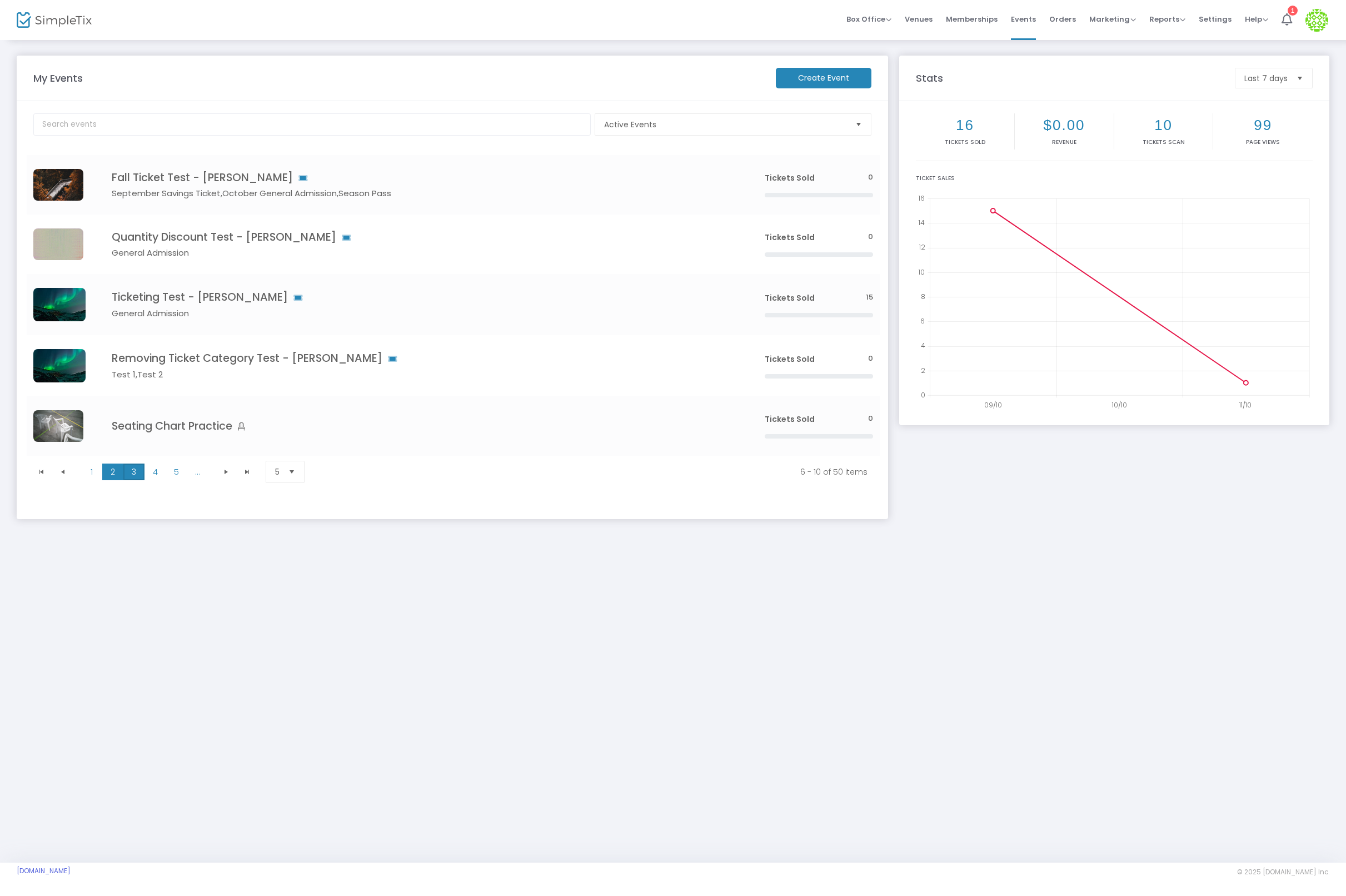
click at [139, 470] on span "3" at bounding box center [134, 471] width 21 height 16
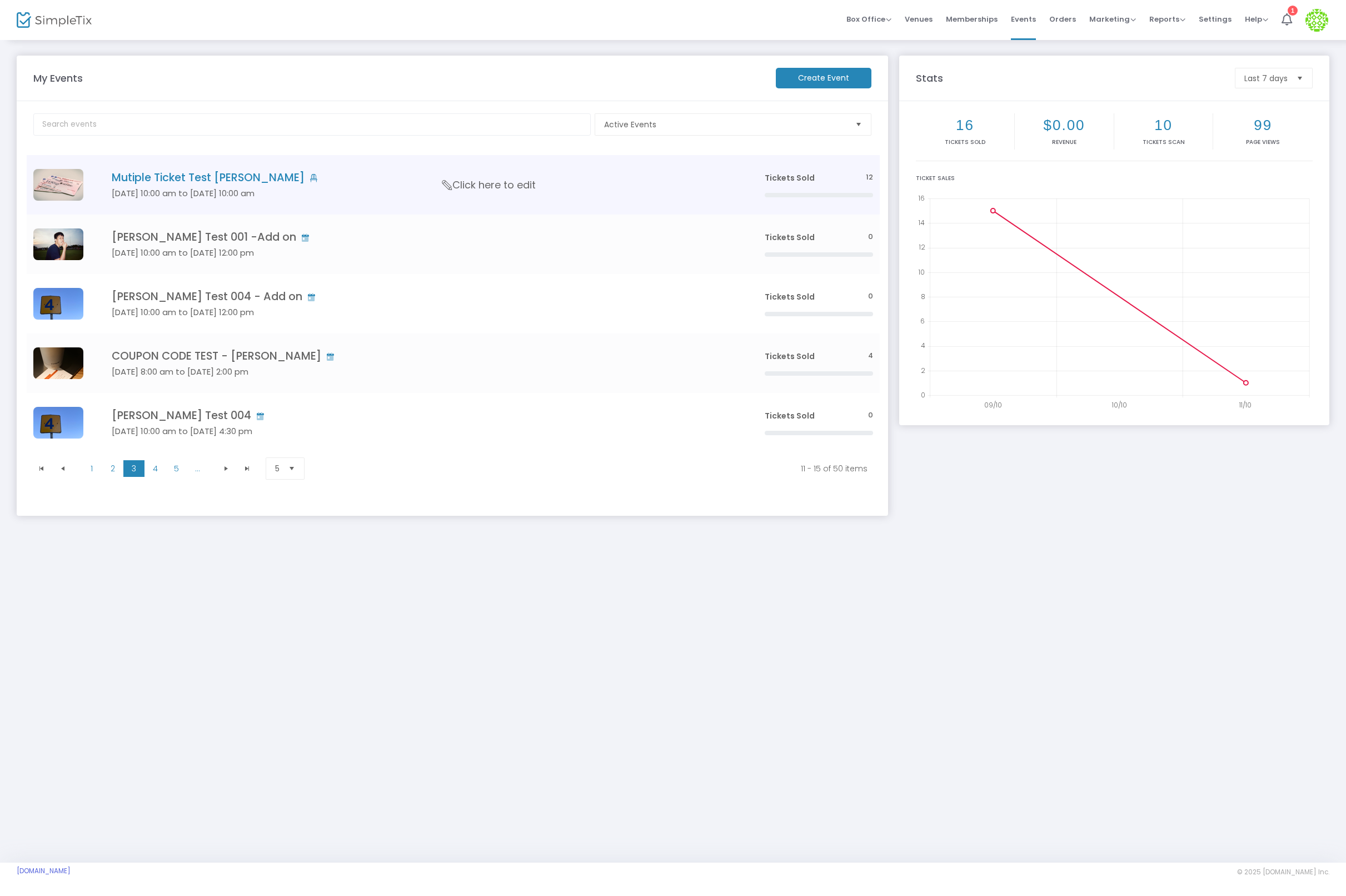
click at [228, 180] on h4 "Mutiple Ticket Test RS - Joseph" at bounding box center [421, 177] width 619 height 13
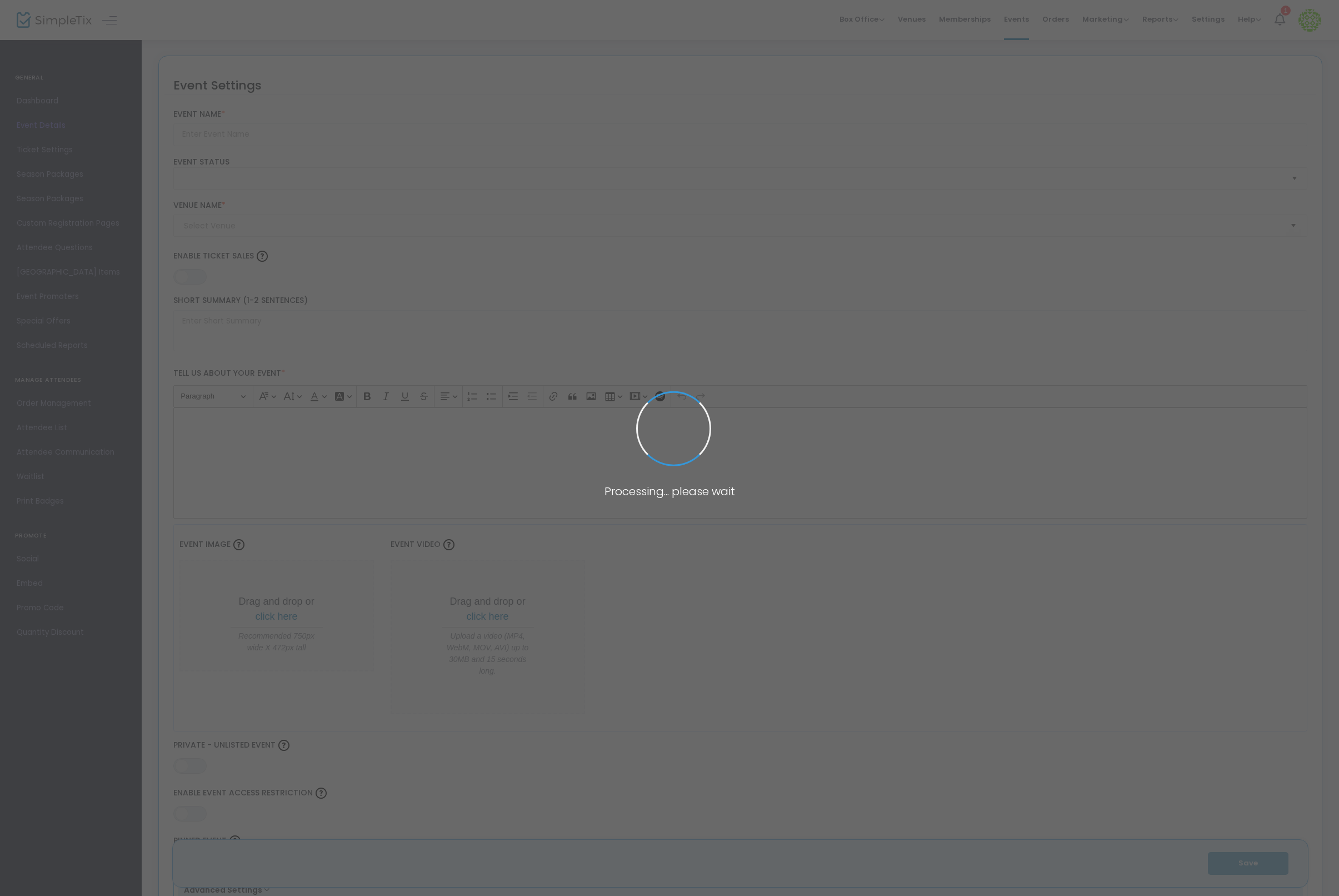
type input "Mutiple Ticket Test RS - Joseph"
type textarea "Test"
type input "Buy Tickets"
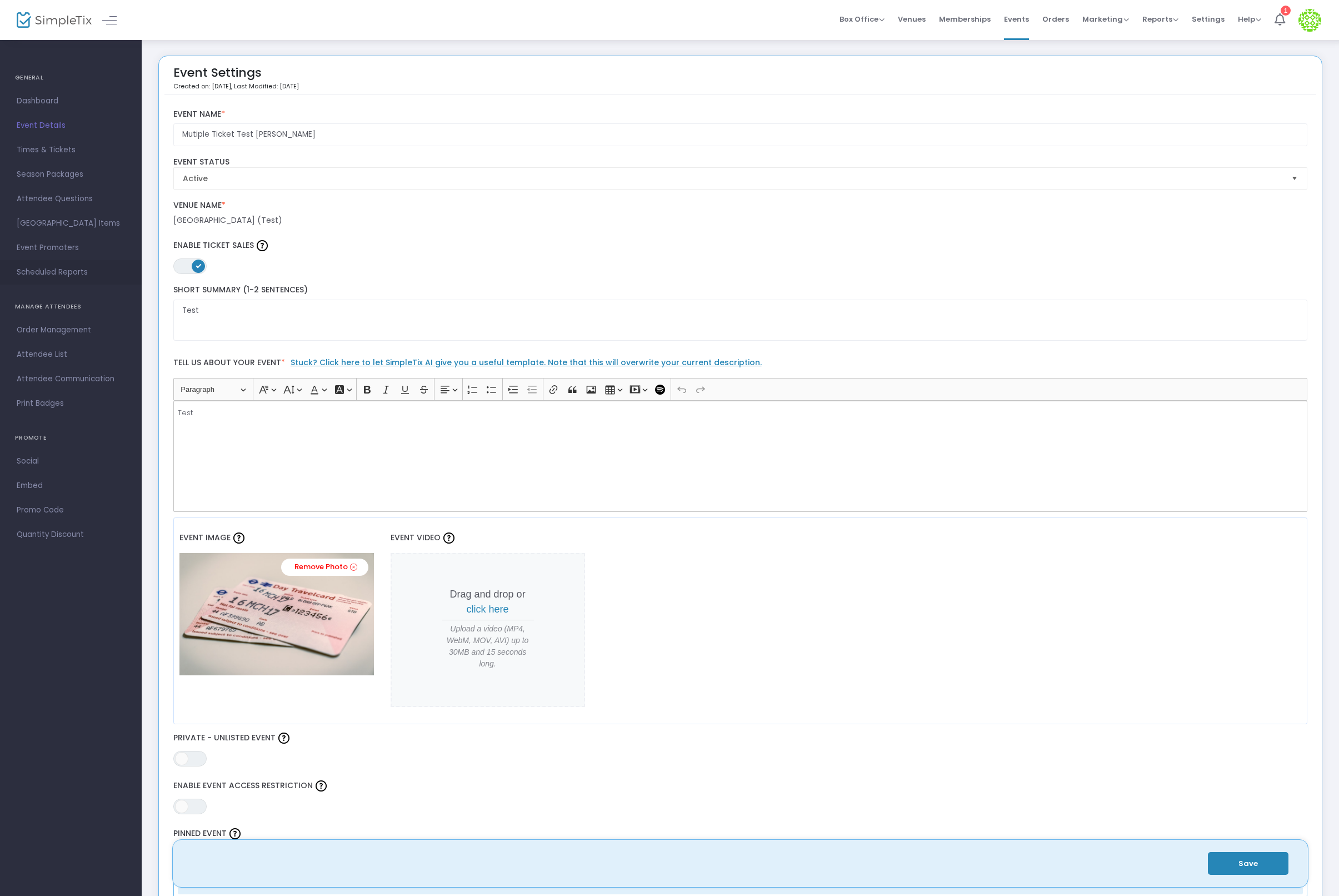
click at [59, 272] on span "Scheduled Reports" at bounding box center [70, 272] width 108 height 15
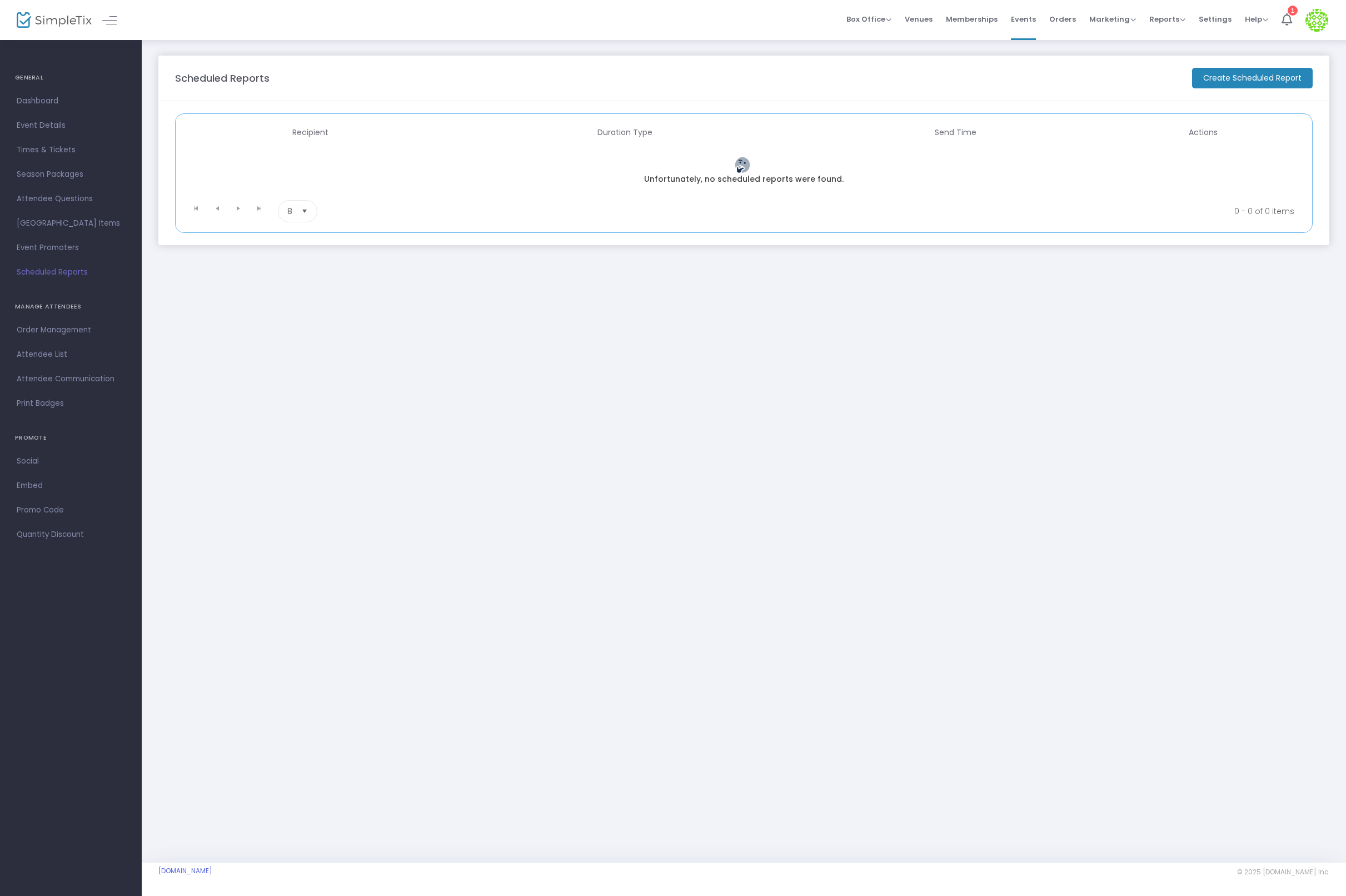
click at [1235, 87] on m-button "Create Scheduled Report" at bounding box center [1252, 78] width 121 height 21
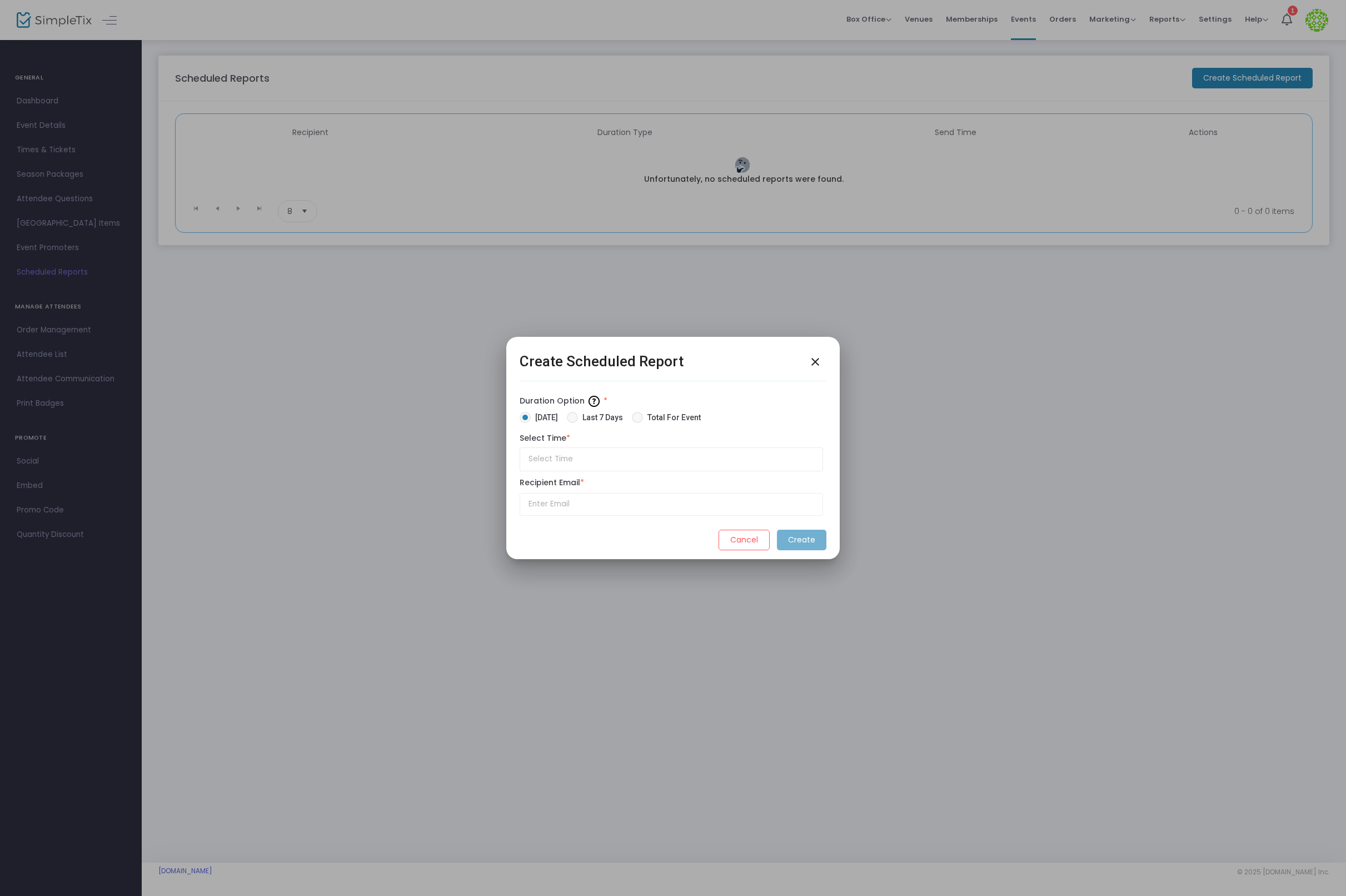
click at [672, 418] on span "Total For Event" at bounding box center [671, 418] width 57 height 12
click at [637, 423] on input "Total For Event" at bounding box center [637, 423] width 1 height 1
radio input "true"
click at [618, 457] on input "text" at bounding box center [671, 459] width 303 height 24
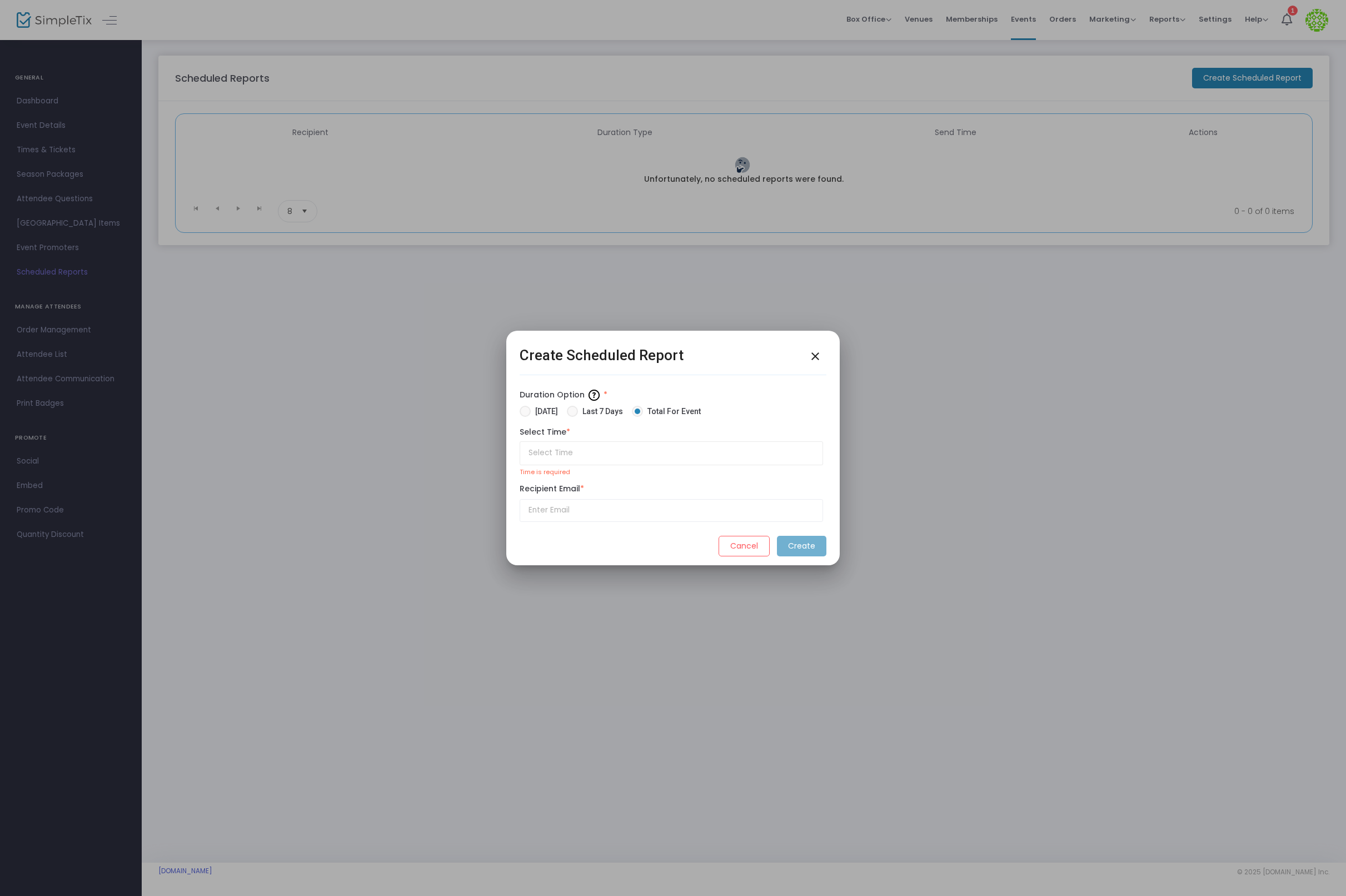
click at [210, 112] on div at bounding box center [673, 448] width 1346 height 896
click at [812, 352] on mat-icon "close" at bounding box center [816, 356] width 14 height 14
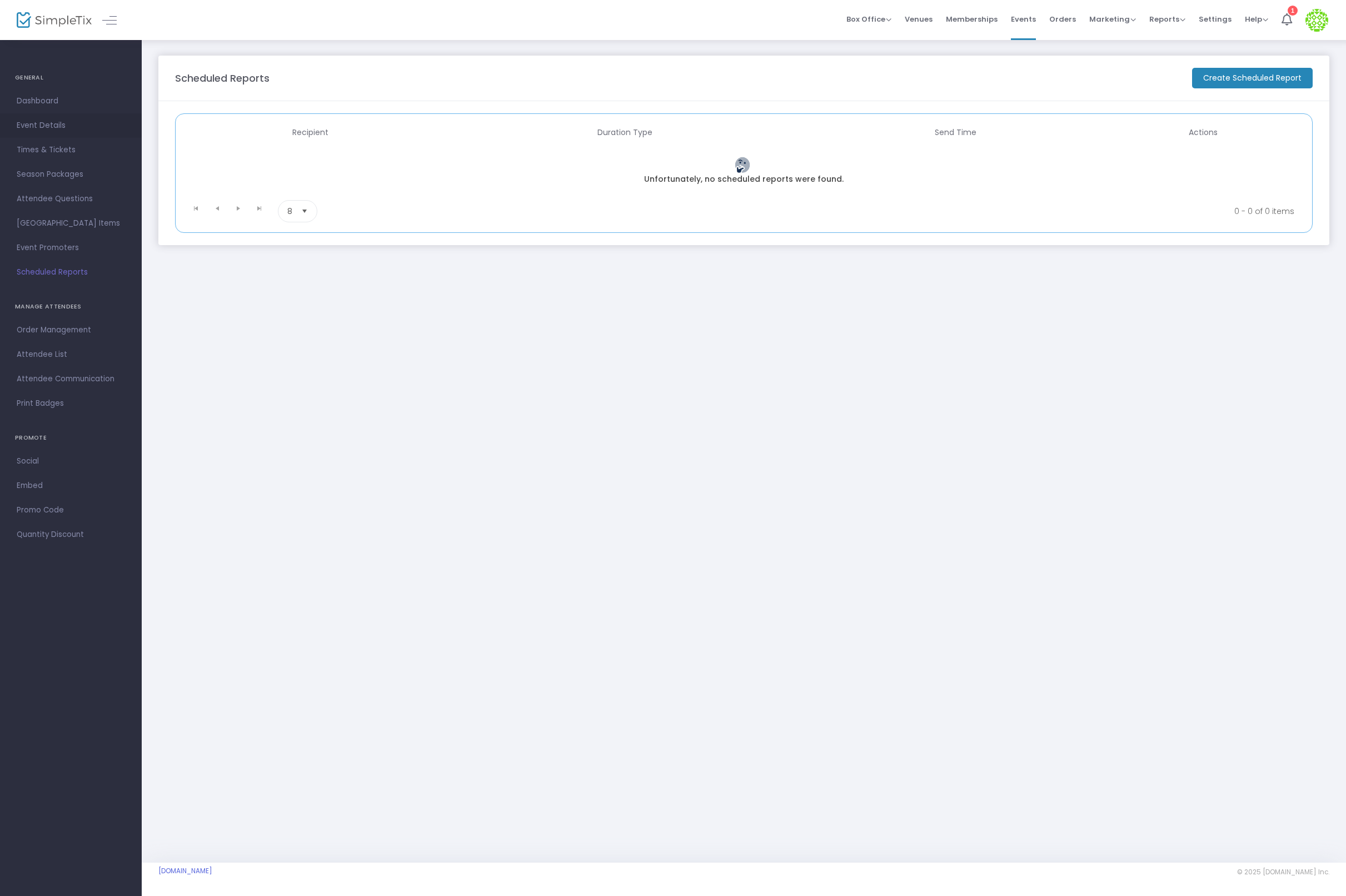
click at [45, 121] on span "Event Details" at bounding box center [70, 125] width 108 height 15
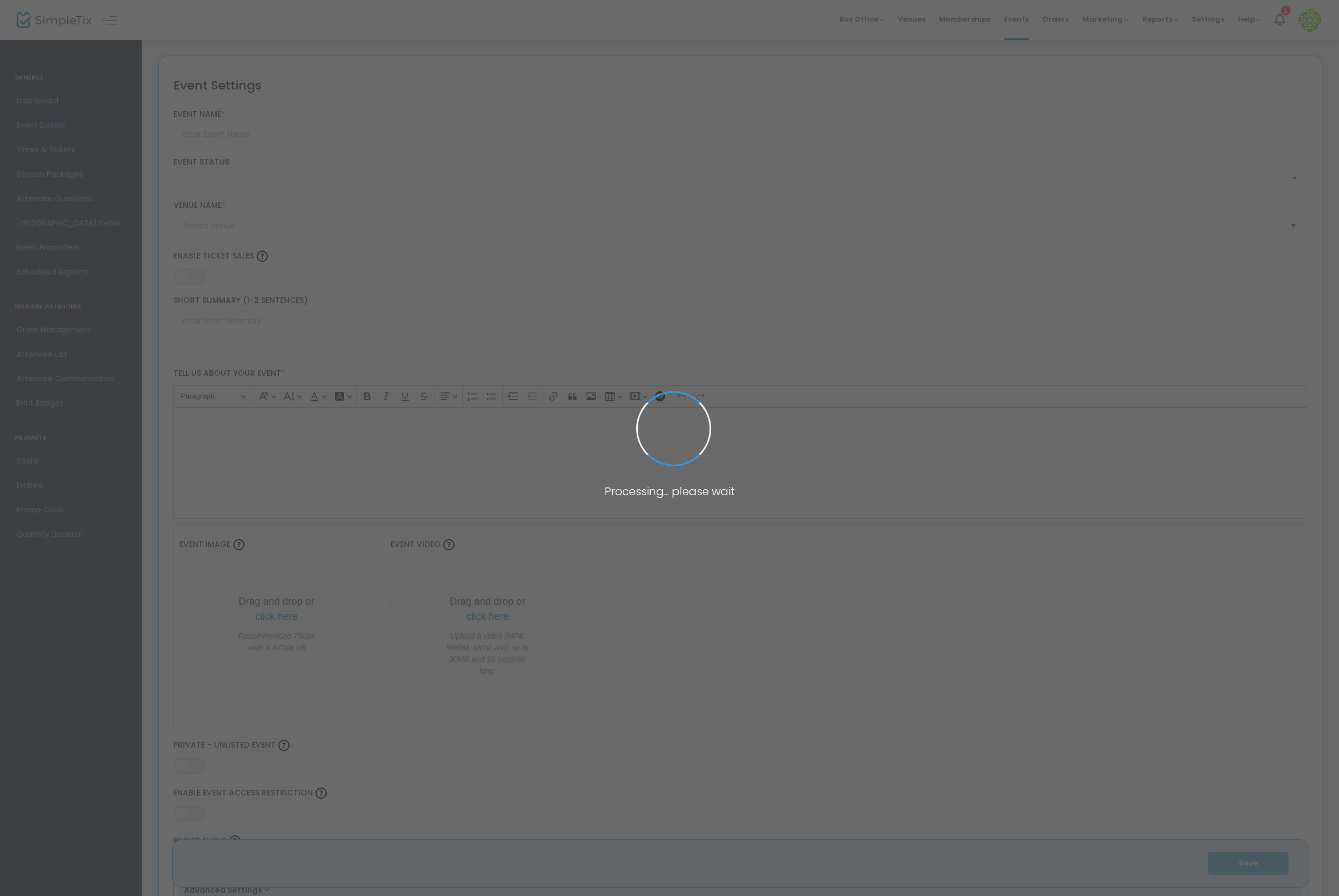
type input "Mutiple Ticket Test RS - Joseph"
type textarea "Test"
type input "Buy Tickets"
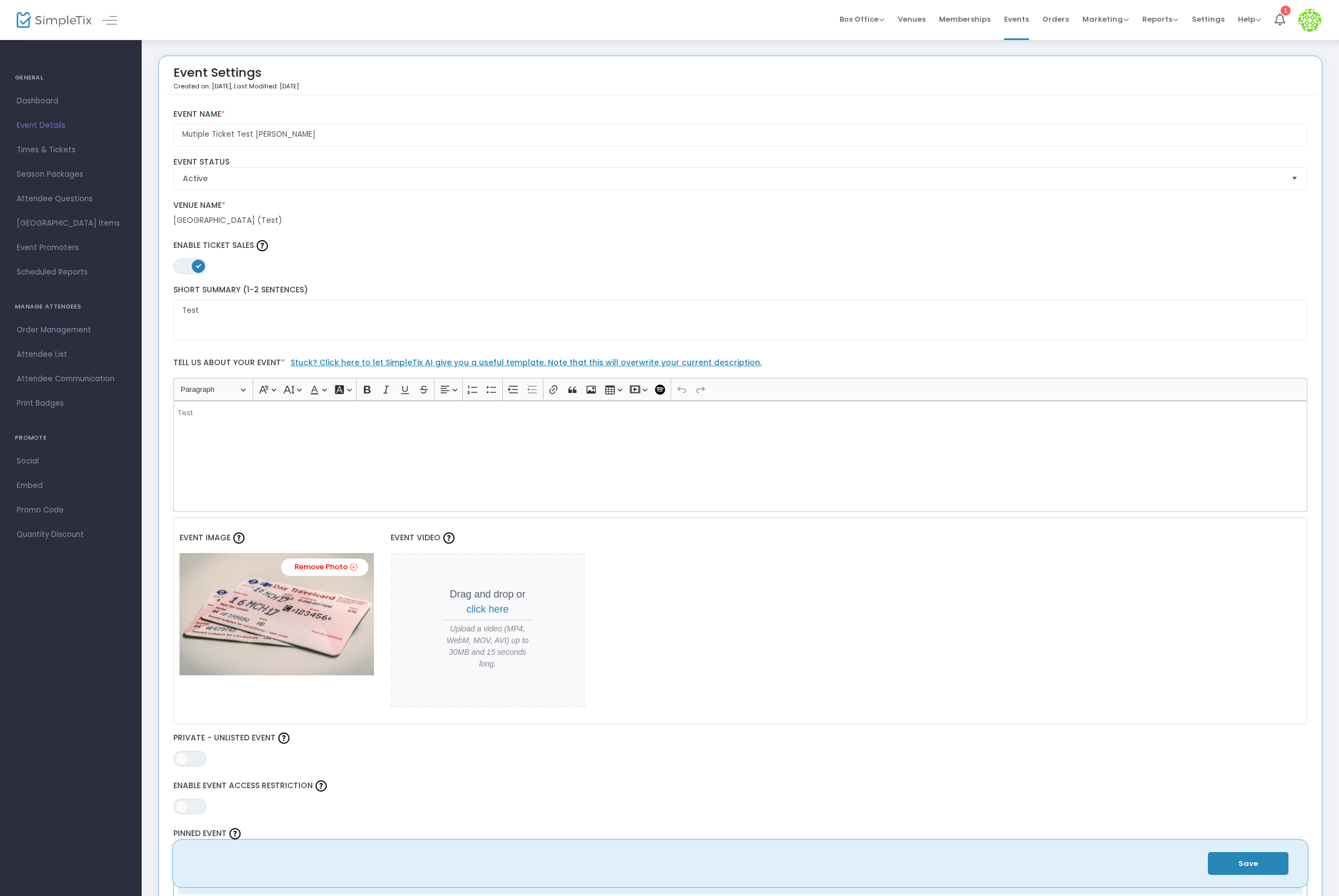
click at [218, 219] on div "Downtown Theatre (Test)" at bounding box center [740, 220] width 1135 height 12
copy div "Downtown Theatre (Test) Venue Address ON OFF"
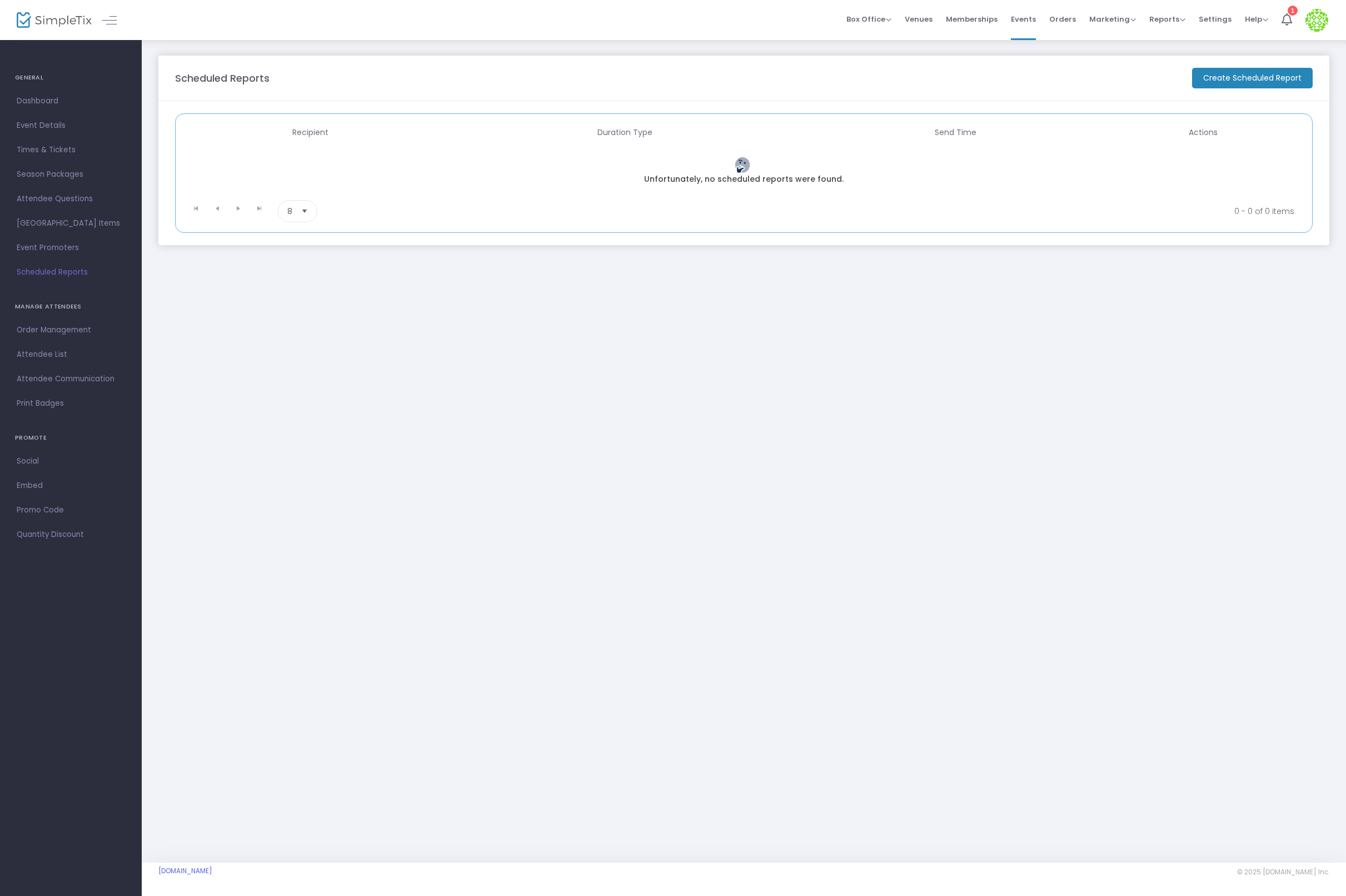
click at [71, 271] on span "Scheduled Reports" at bounding box center [70, 272] width 108 height 15
click at [1242, 63] on m-panel-header "Scheduled Reports Create Scheduled Report" at bounding box center [744, 78] width 1171 height 45
click at [1242, 69] on m-button "Create Scheduled Report" at bounding box center [1252, 78] width 121 height 21
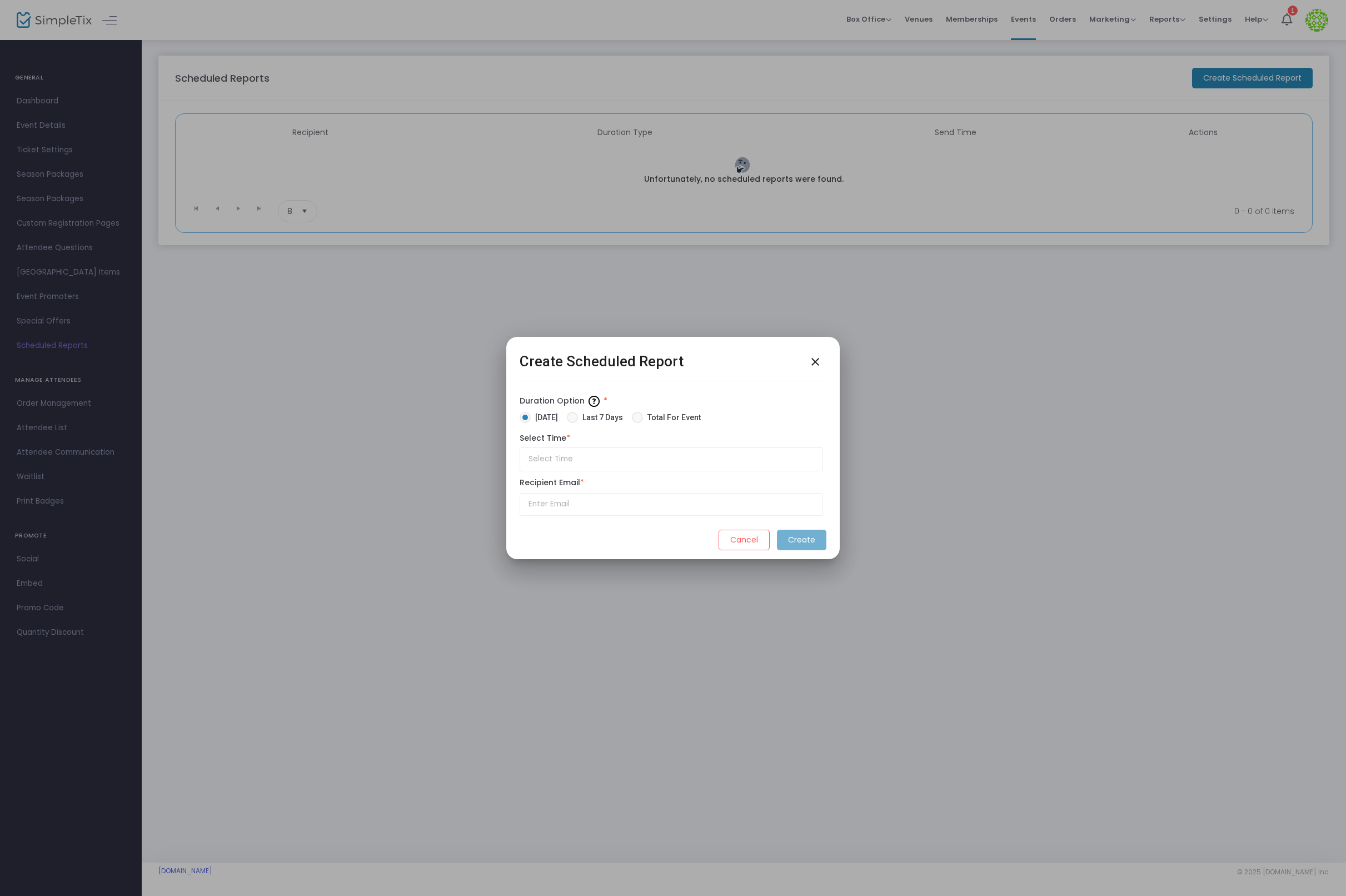
click at [666, 409] on label "Duration Option *" at bounding box center [671, 401] width 303 height 17
click at [666, 412] on span "Total For Event" at bounding box center [671, 418] width 57 height 12
click at [637, 423] on input "Total For Event" at bounding box center [637, 423] width 1 height 1
radio input "true"
click at [636, 453] on input "text" at bounding box center [671, 459] width 303 height 24
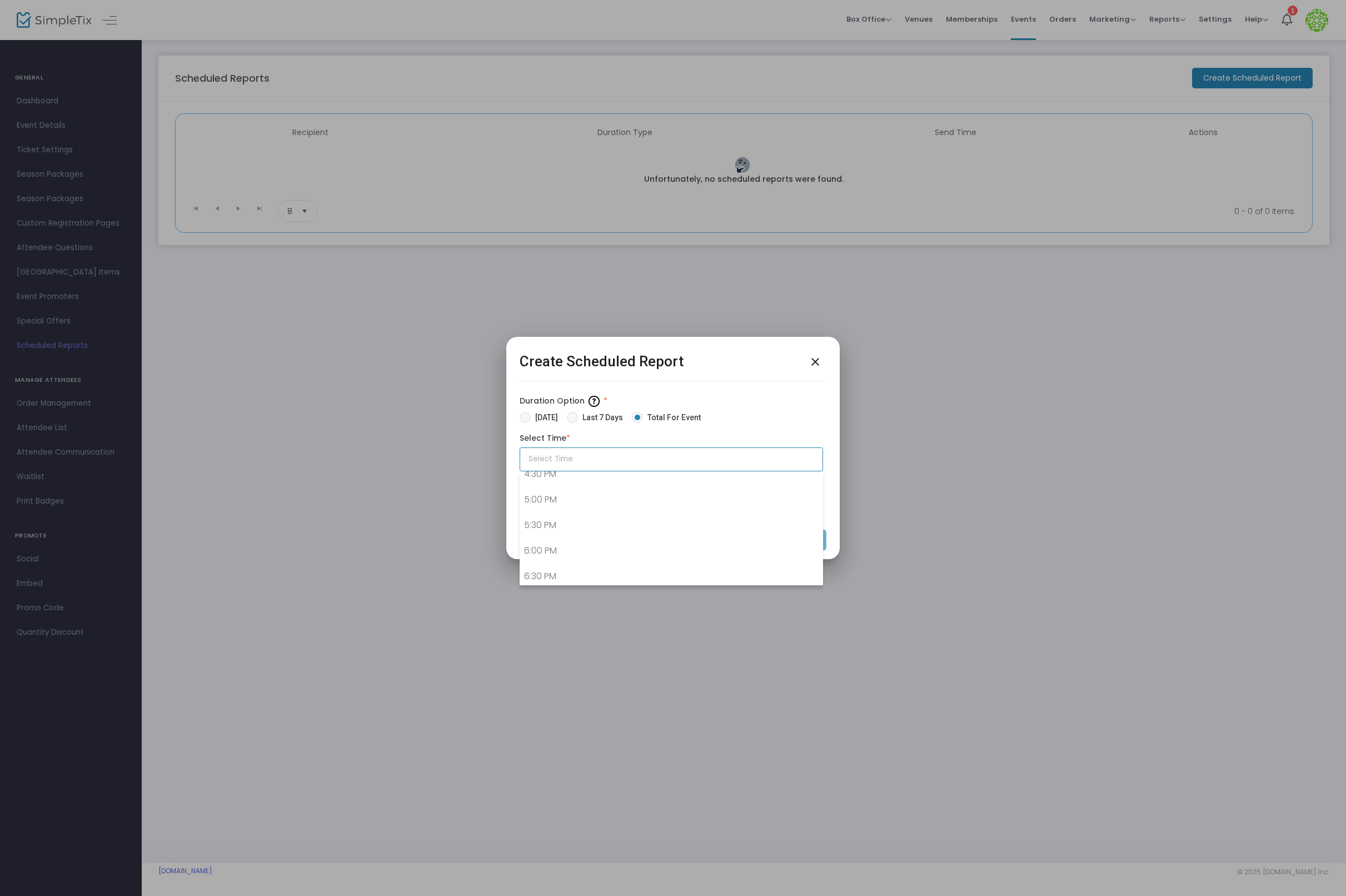
scroll to position [867, 0]
click at [616, 519] on link "5:30 PM" at bounding box center [671, 511] width 302 height 26
type input "5:30 pm"
click at [624, 501] on input "text" at bounding box center [671, 504] width 303 height 23
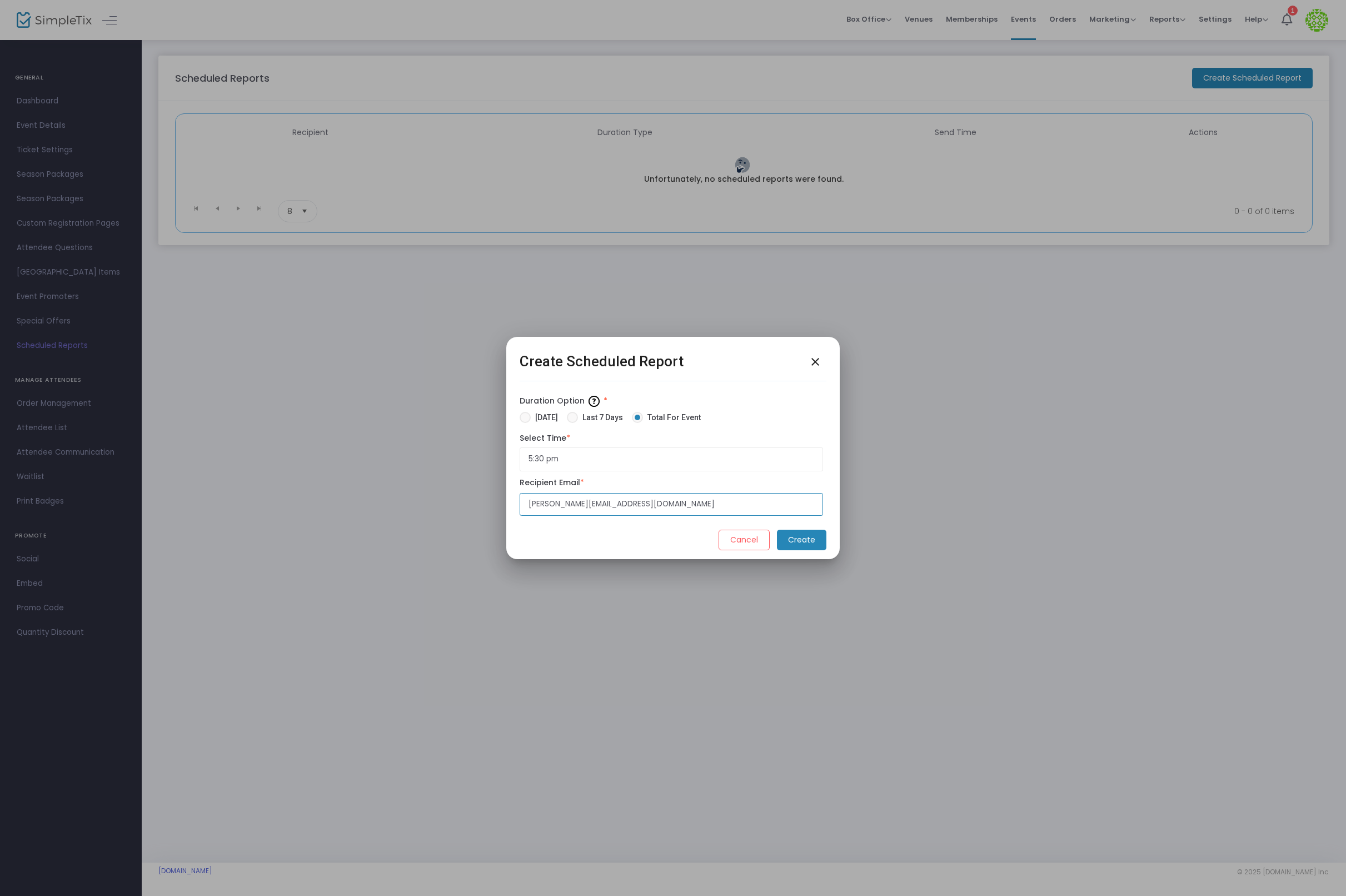
type input "[PERSON_NAME][EMAIL_ADDRESS][DOMAIN_NAME]"
click at [807, 547] on m-button "Create" at bounding box center [802, 540] width 50 height 21
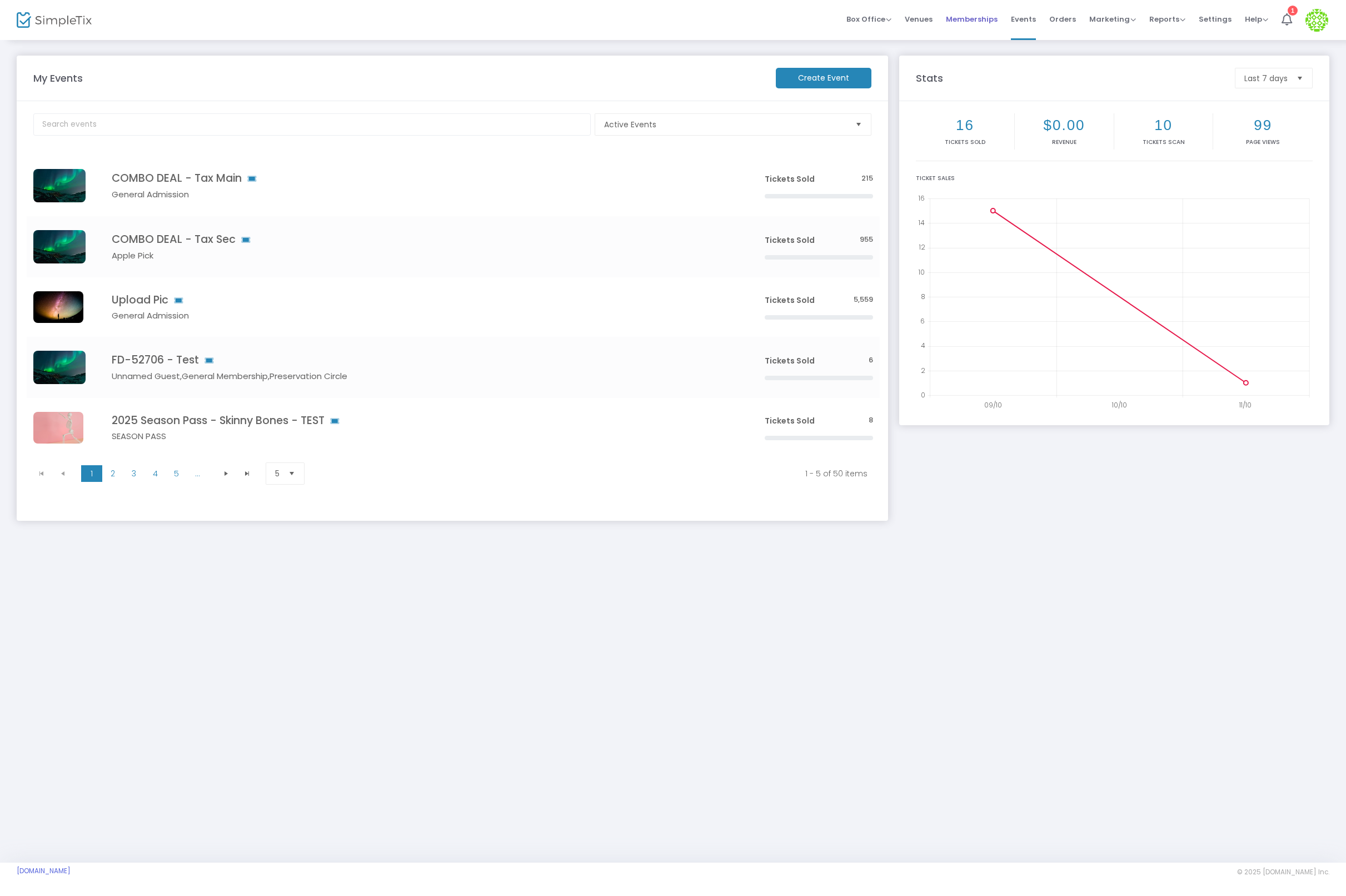
click at [984, 19] on span "Memberships" at bounding box center [972, 19] width 51 height 28
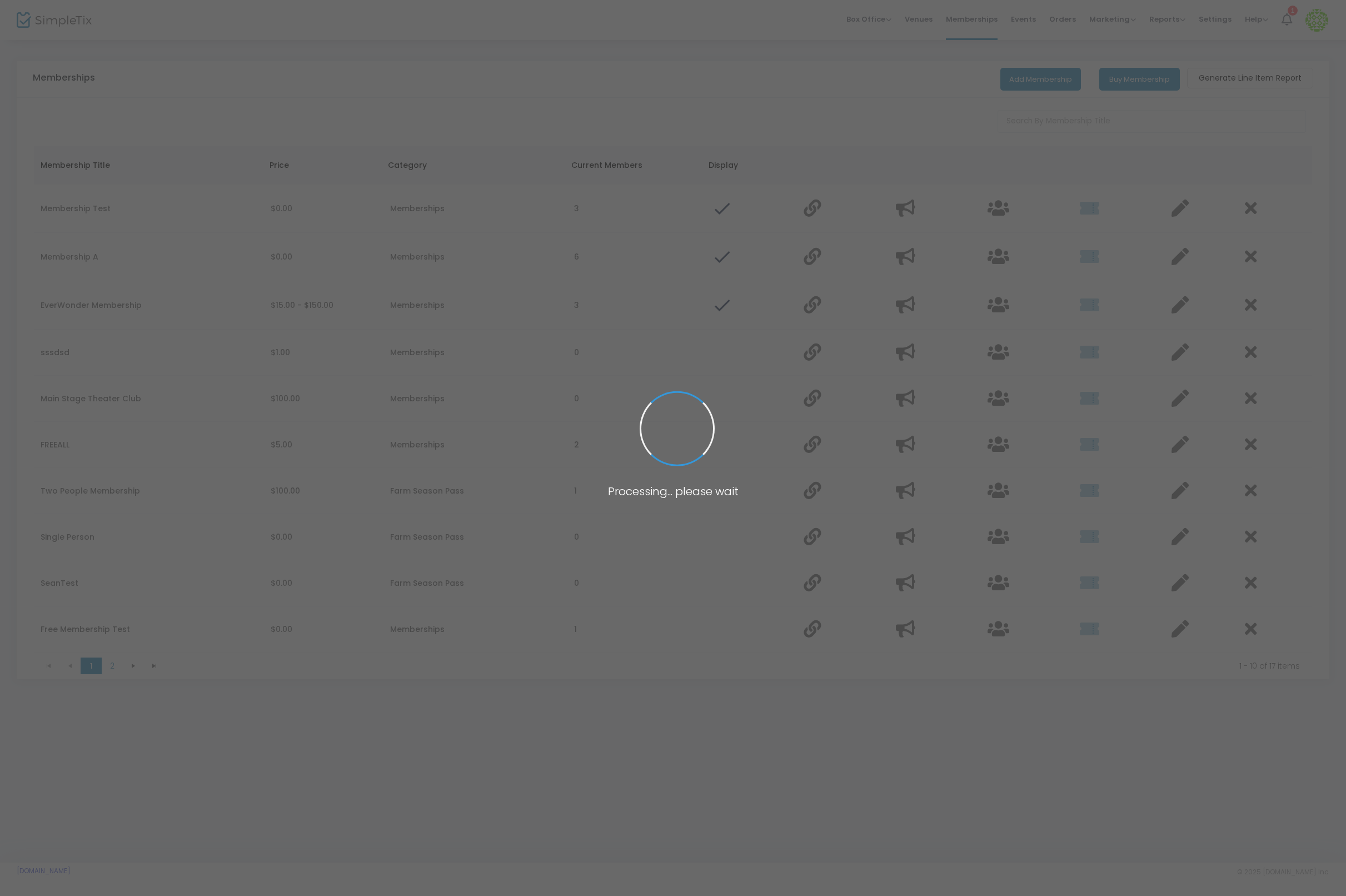
click at [930, 18] on span at bounding box center [673, 448] width 1346 height 896
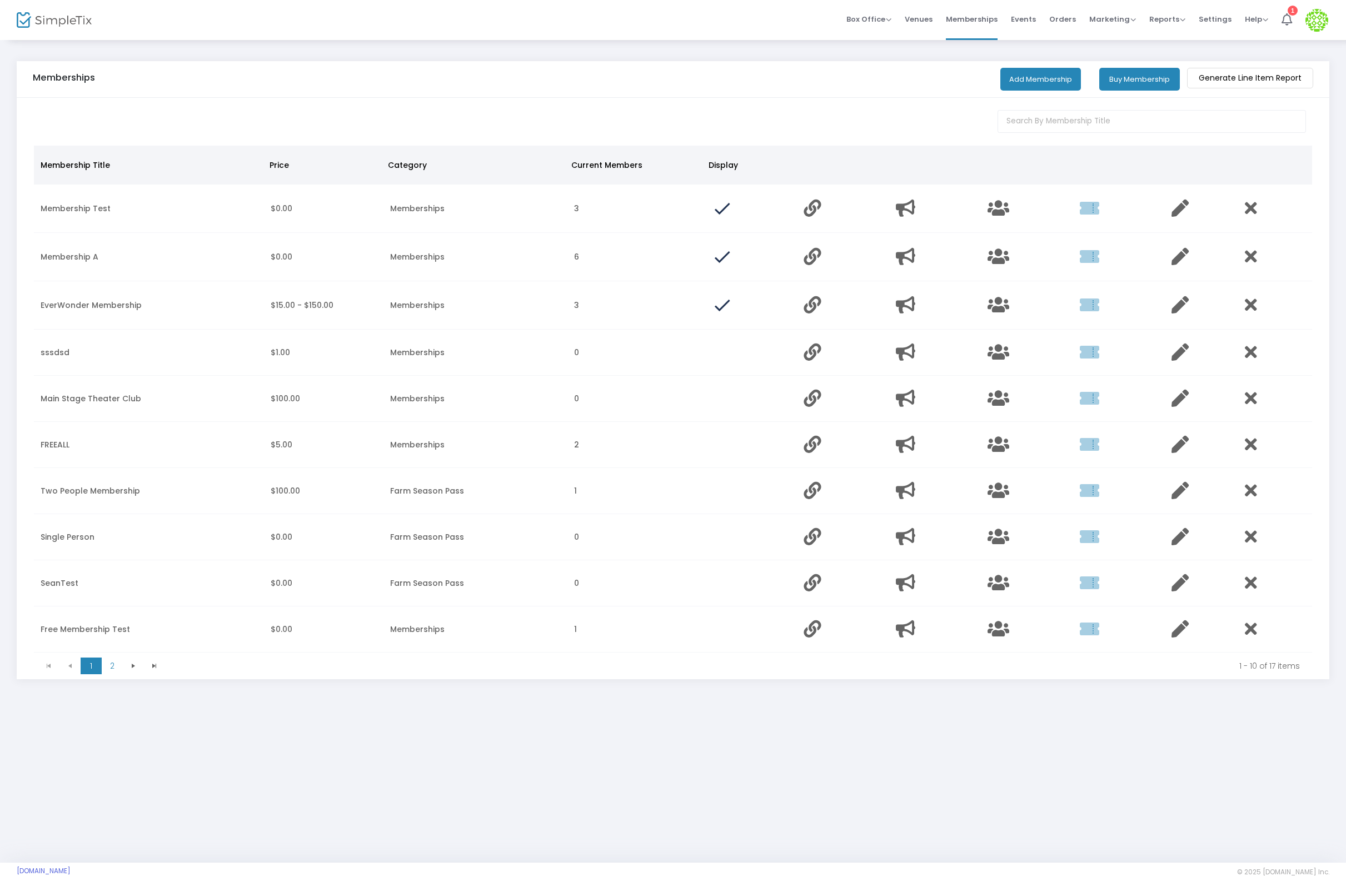
click at [930, 18] on span "Venues" at bounding box center [918, 19] width 27 height 28
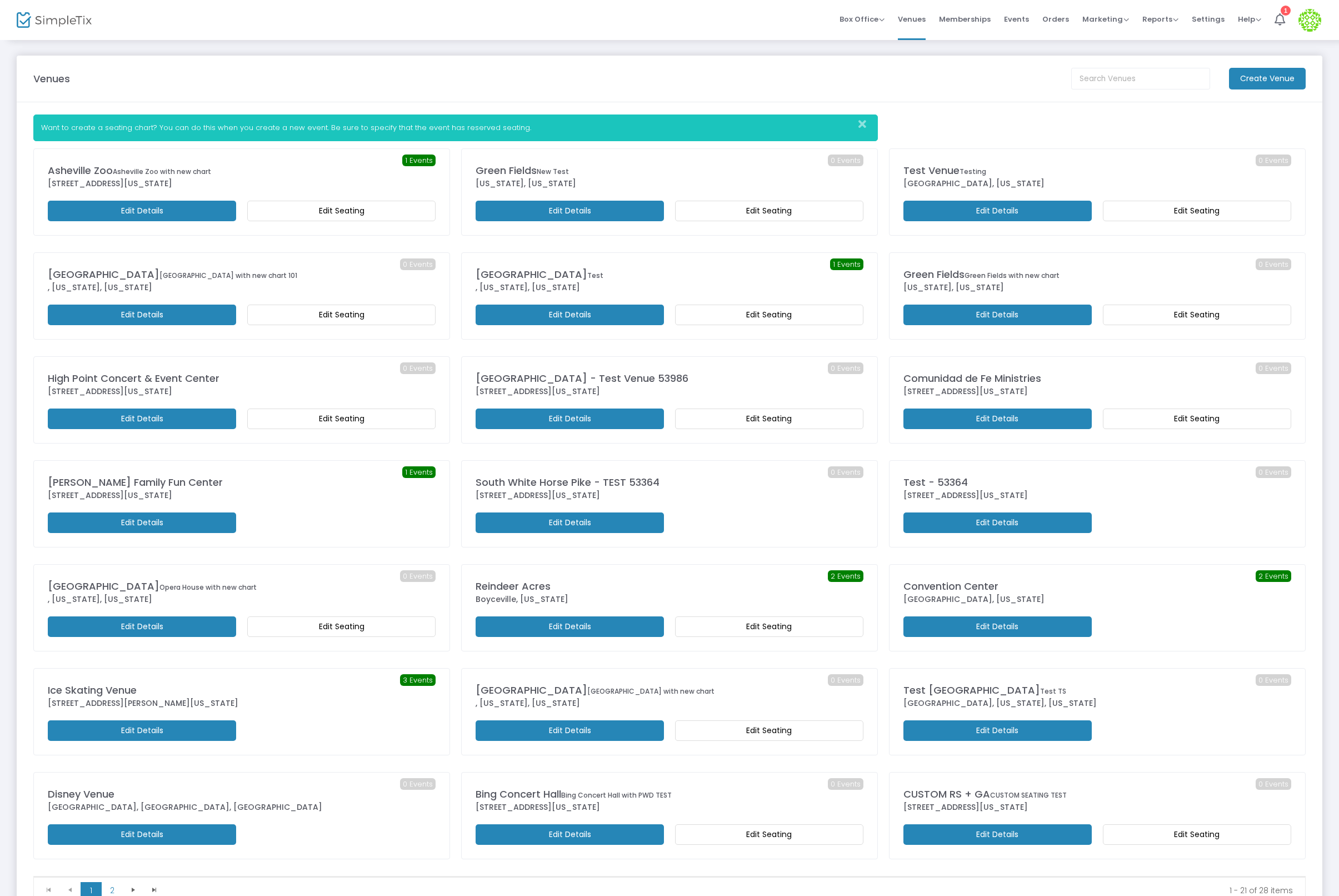
scroll to position [92, 0]
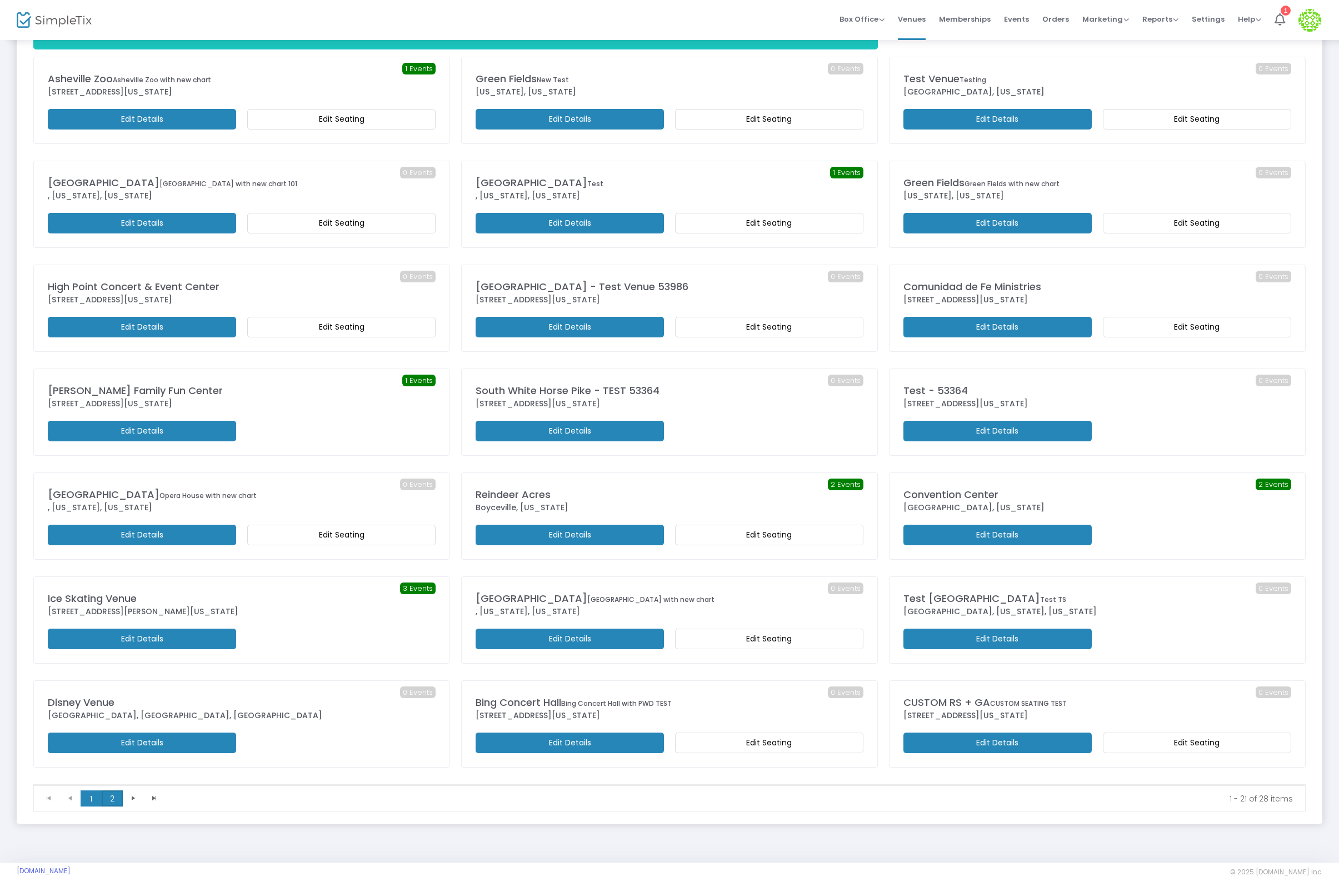
click at [111, 795] on span "2" at bounding box center [112, 797] width 21 height 16
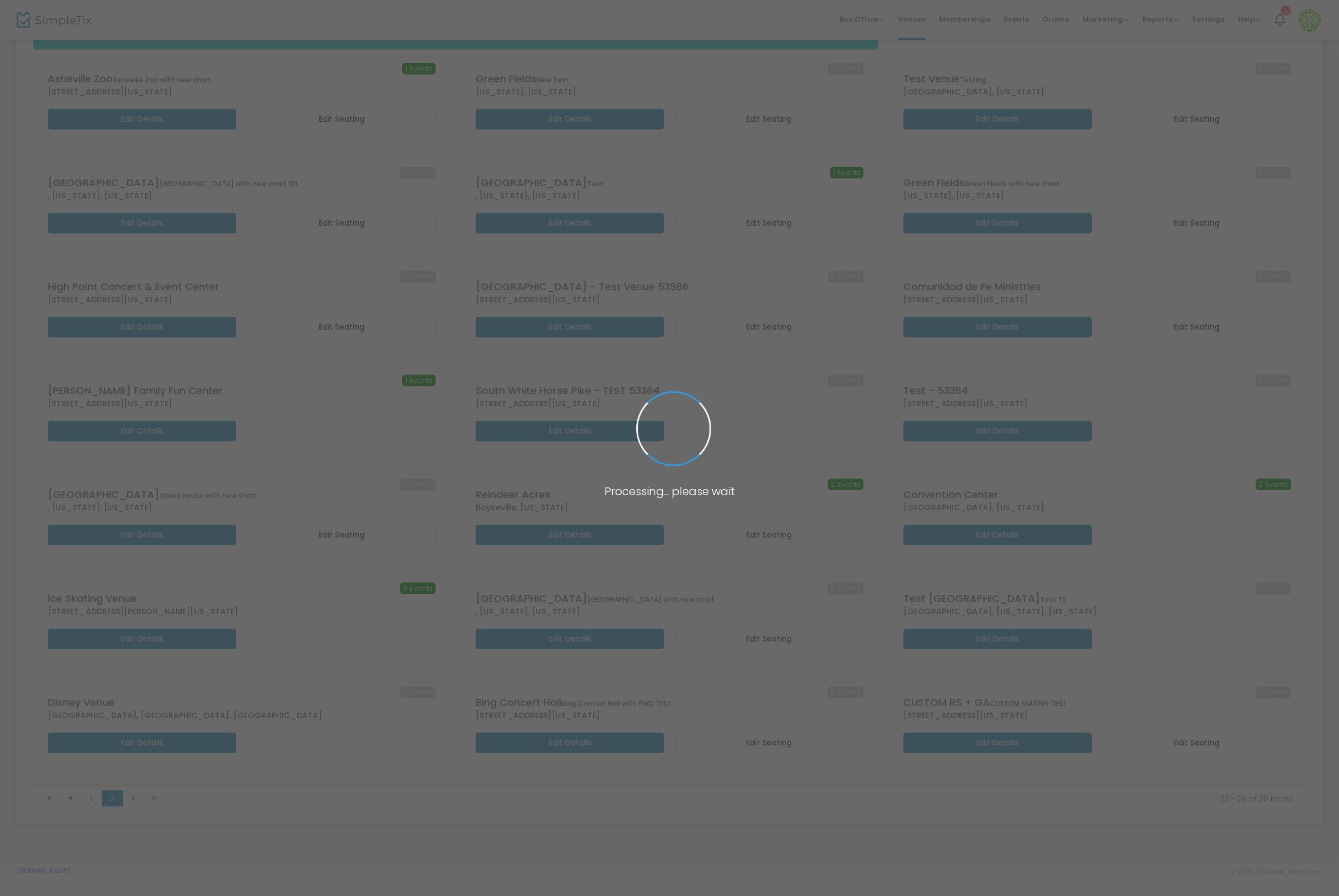
scroll to position [0, 0]
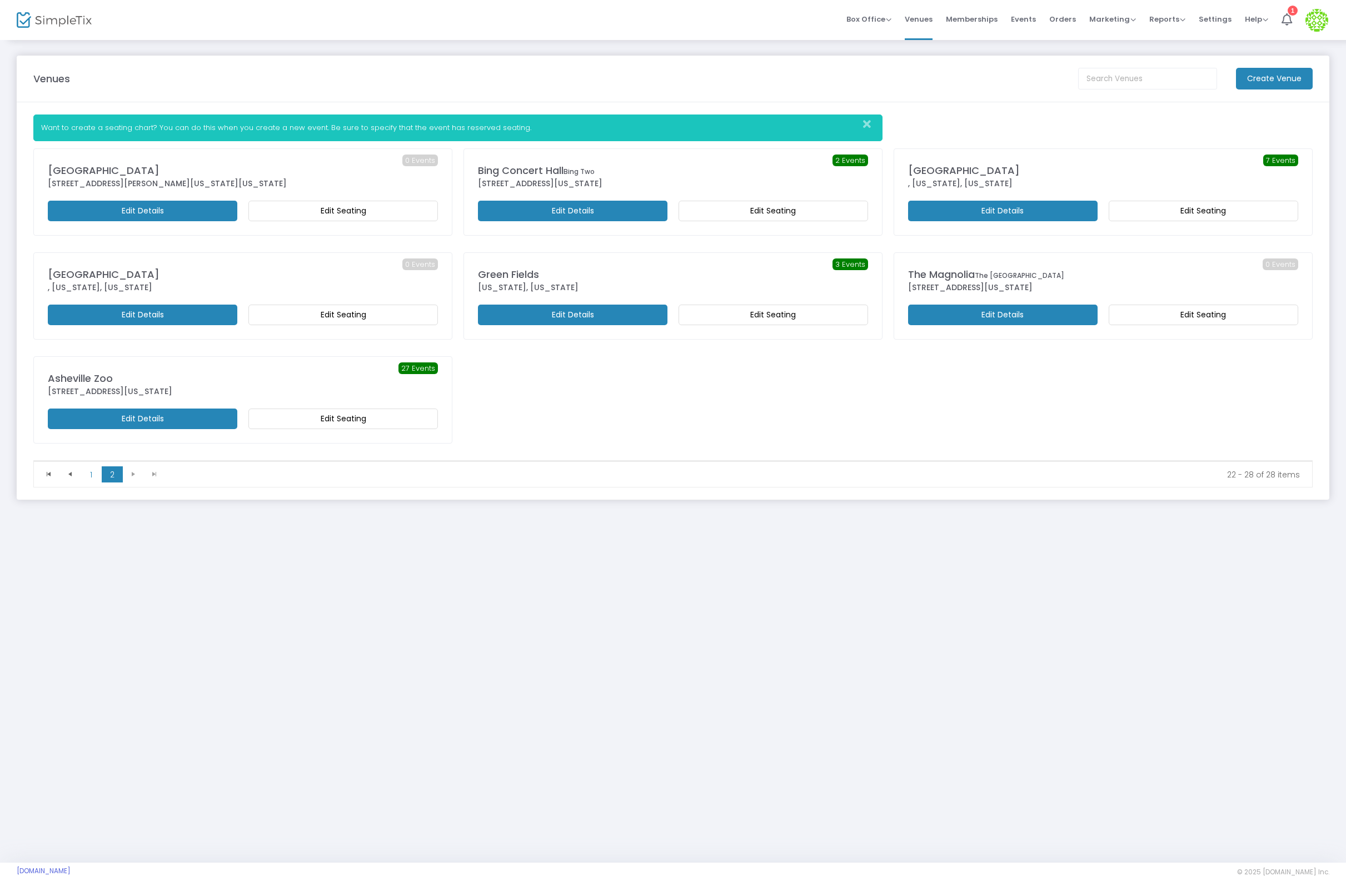
click at [1040, 208] on m-button "Edit Details" at bounding box center [1002, 211] width 189 height 21
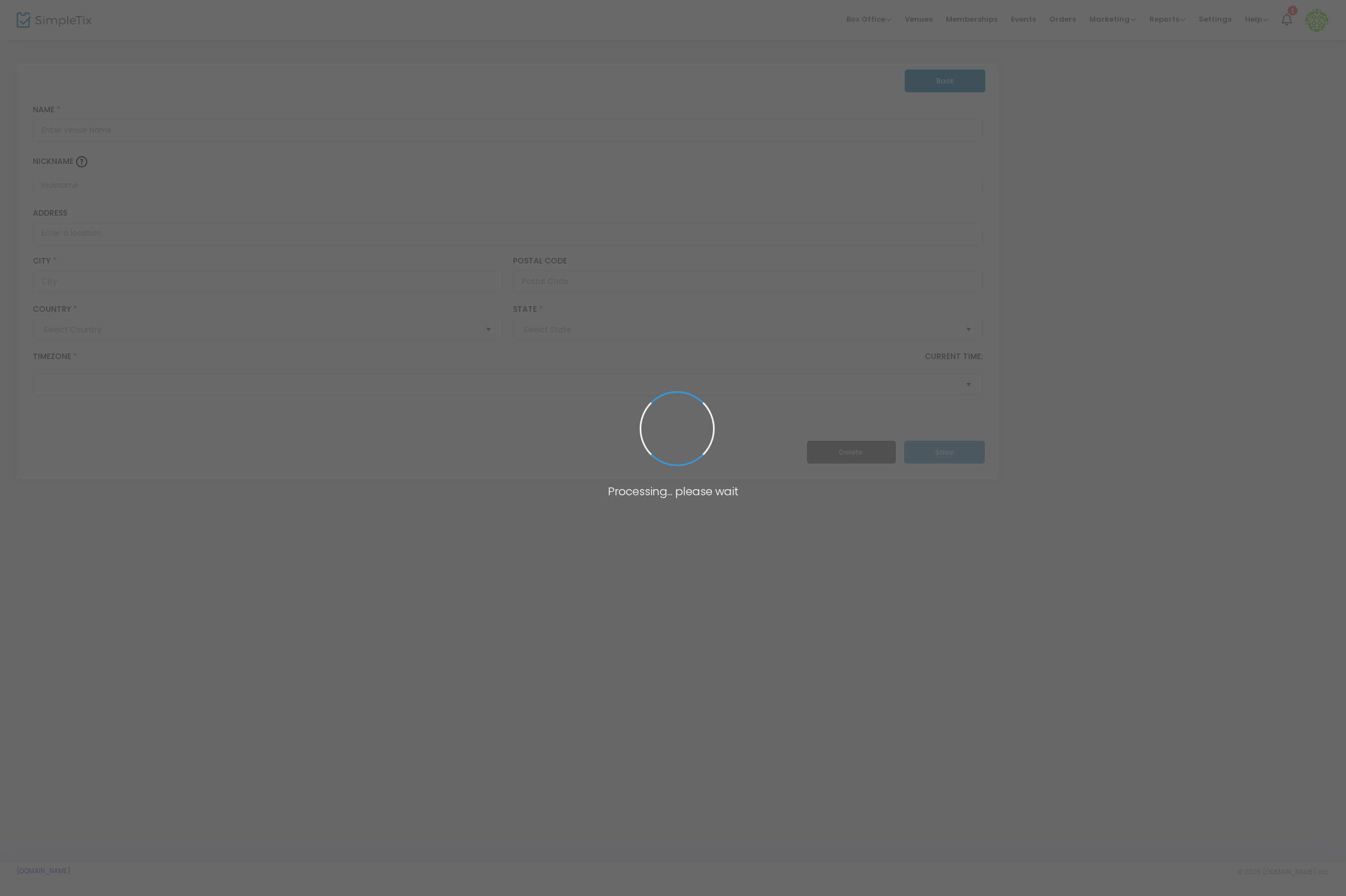
type input "[GEOGRAPHIC_DATA]"
type input "[US_STATE]"
type input "1700"
type input "[GEOGRAPHIC_DATA]"
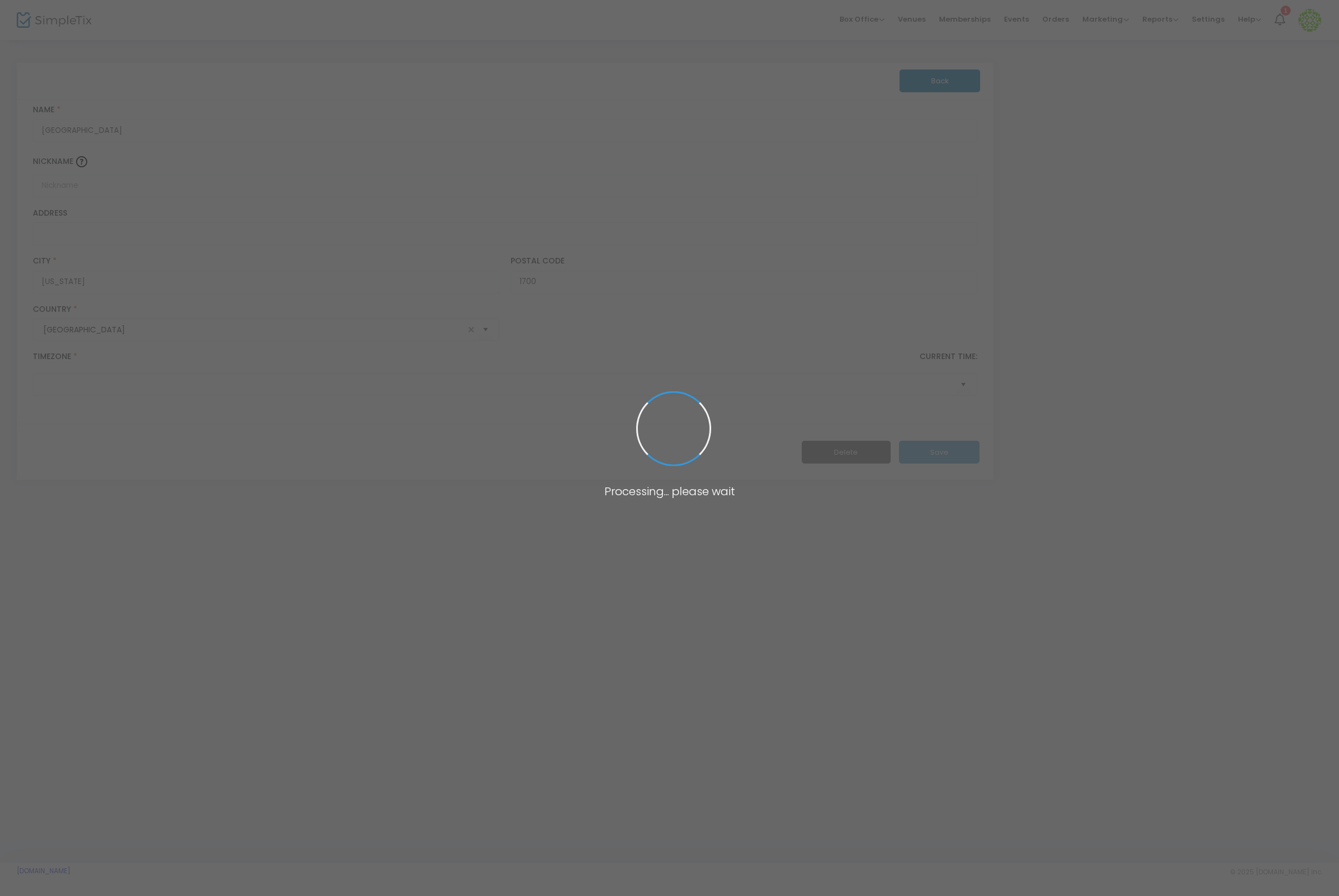
type input "(UTC-05:00) Eastern Time ([GEOGRAPHIC_DATA] & [GEOGRAPHIC_DATA])"
